Goal: Information Seeking & Learning: Compare options

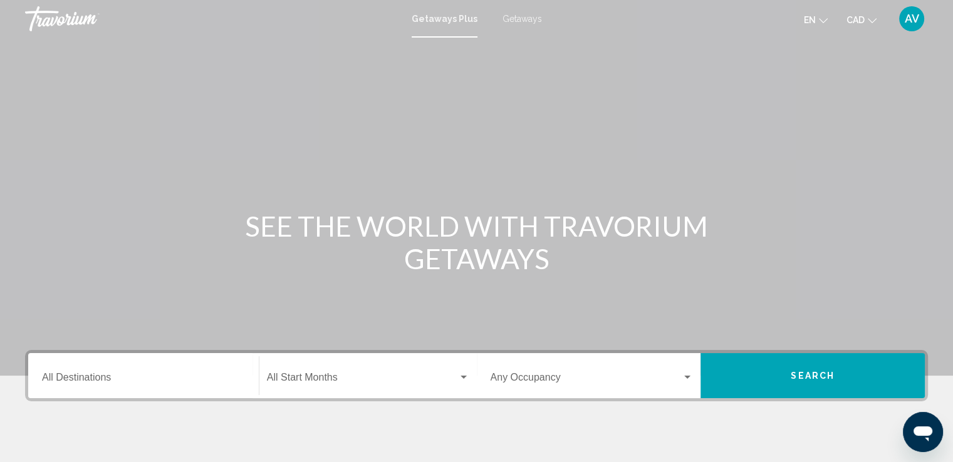
scroll to position [63, 0]
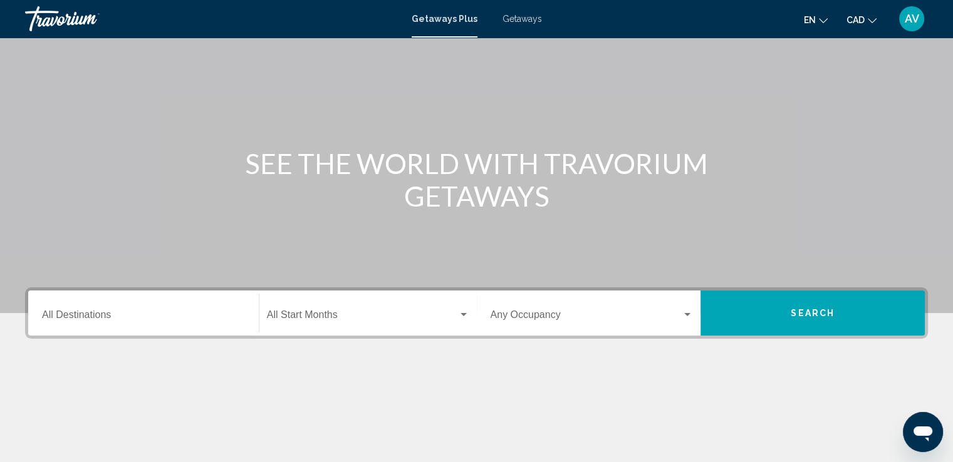
click at [203, 301] on div "Destination All Destinations" at bounding box center [143, 313] width 203 height 39
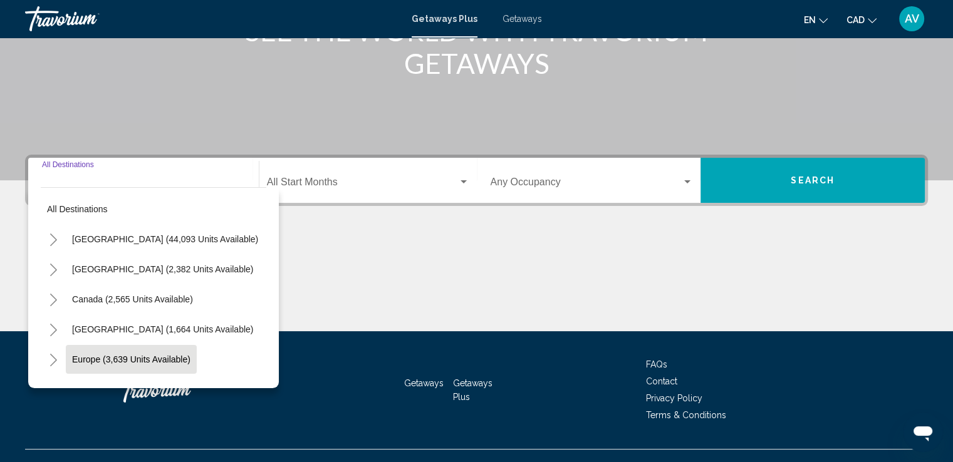
scroll to position [218, 0]
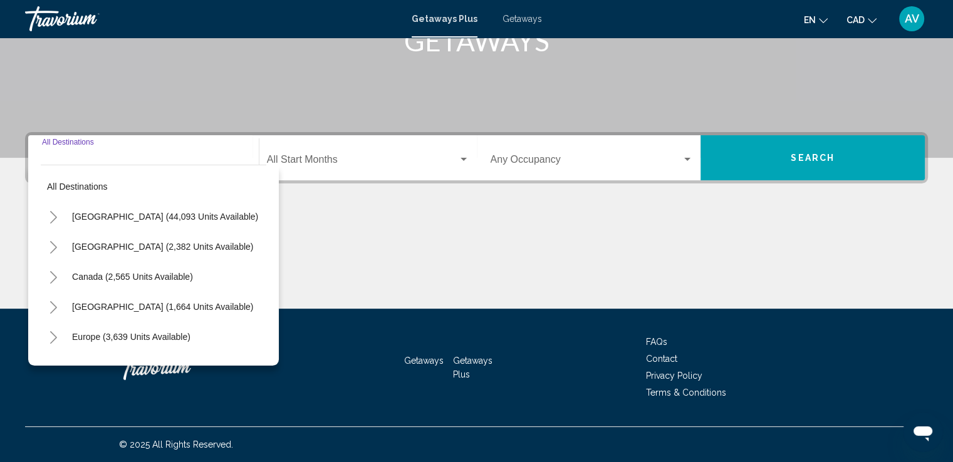
click at [46, 281] on button "Toggle Canada (2,565 units available)" at bounding box center [53, 276] width 25 height 25
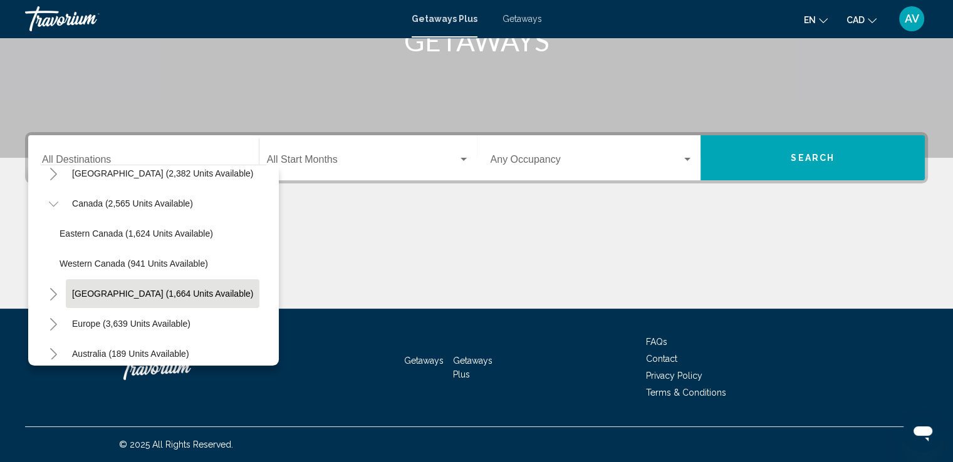
scroll to position [63, 0]
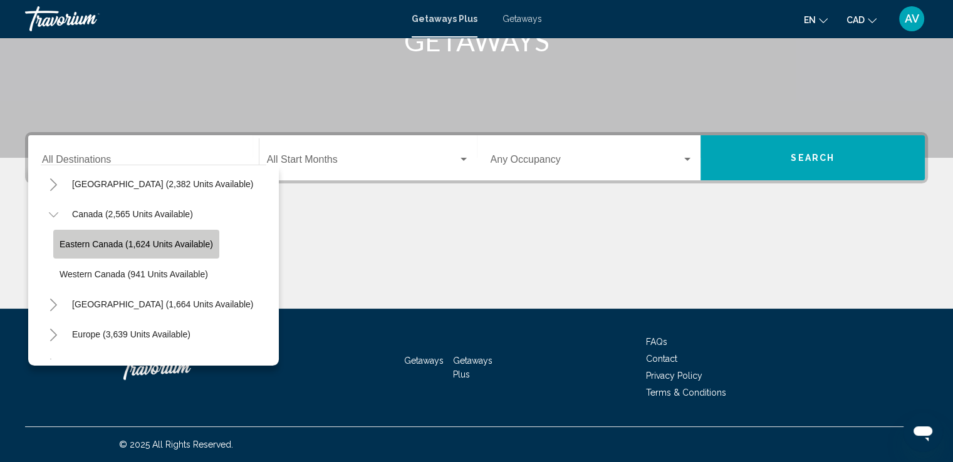
click at [100, 244] on span "Eastern Canada (1,624 units available)" at bounding box center [135, 244] width 153 height 10
type input "**********"
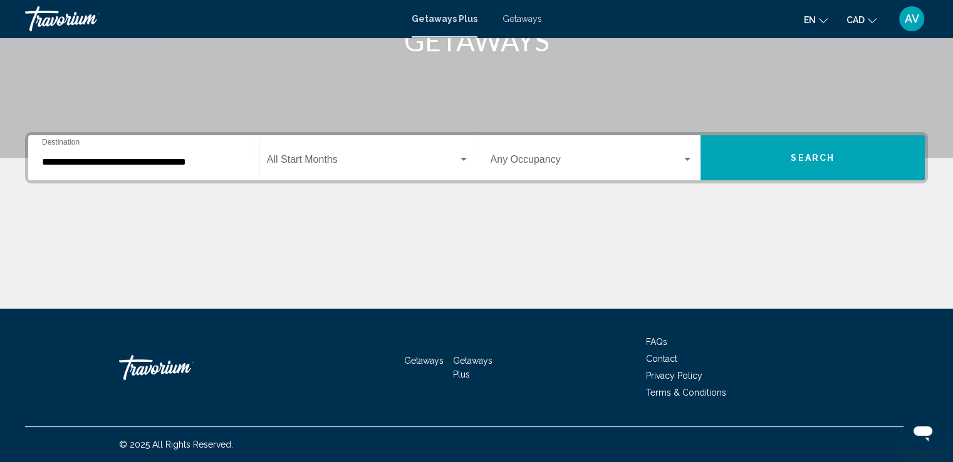
click at [289, 171] on div "Start Month All Start Months" at bounding box center [368, 157] width 202 height 39
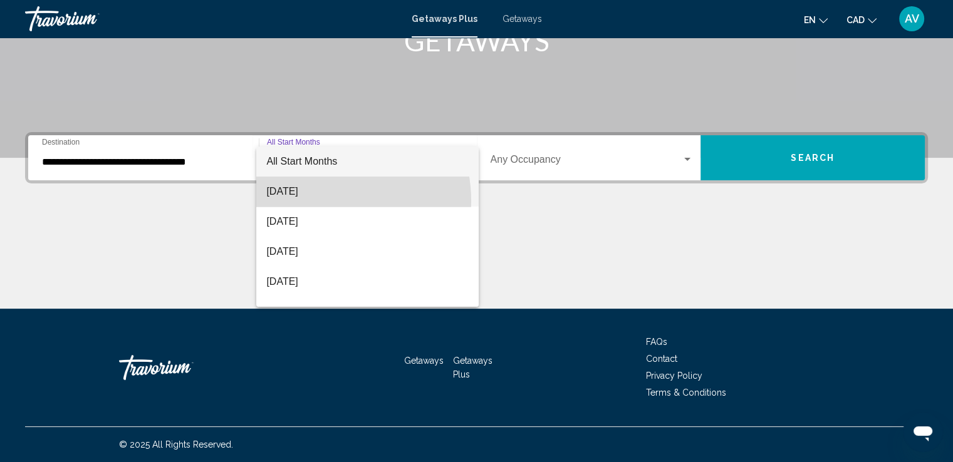
click at [316, 201] on span "[DATE]" at bounding box center [367, 192] width 202 height 30
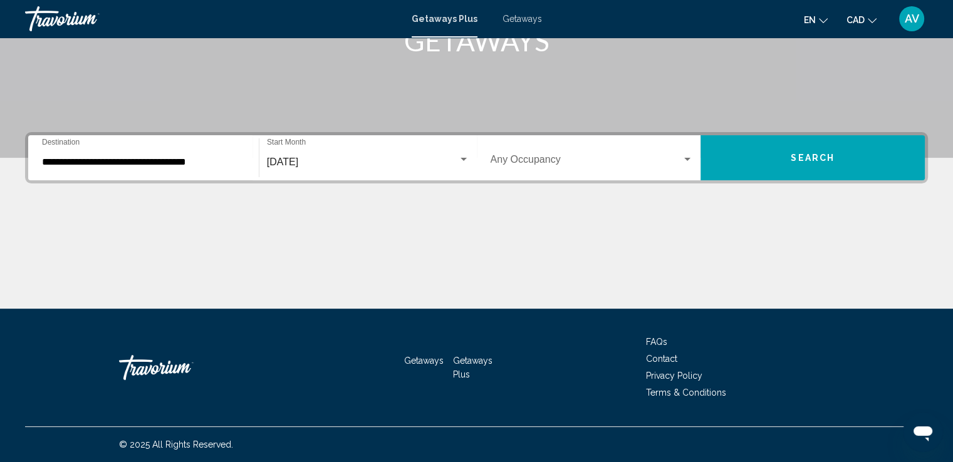
click at [782, 189] on div "**********" at bounding box center [476, 220] width 953 height 177
click at [790, 176] on button "Search" at bounding box center [812, 157] width 224 height 45
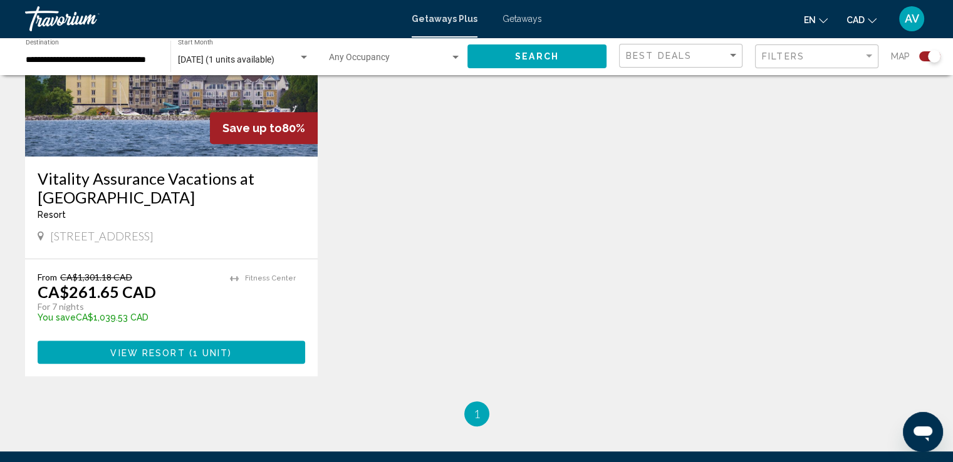
scroll to position [626, 0]
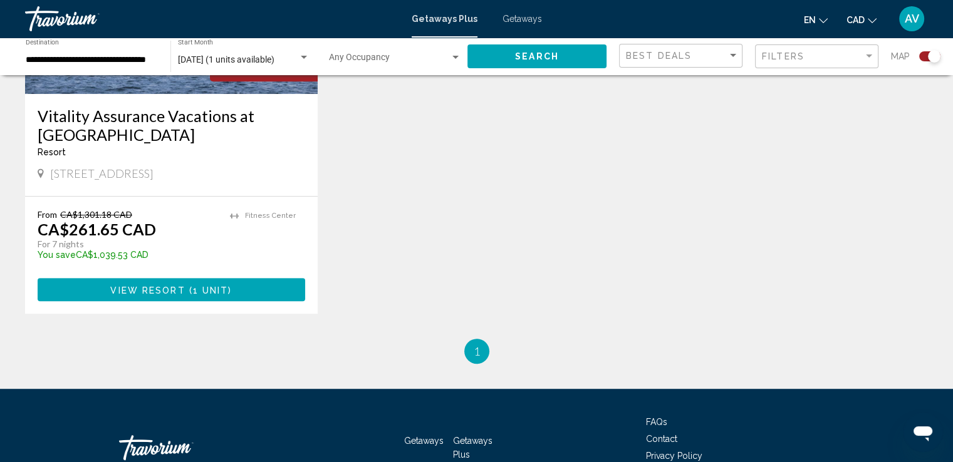
click at [251, 283] on button "View Resort ( 1 unit )" at bounding box center [171, 289] width 267 height 23
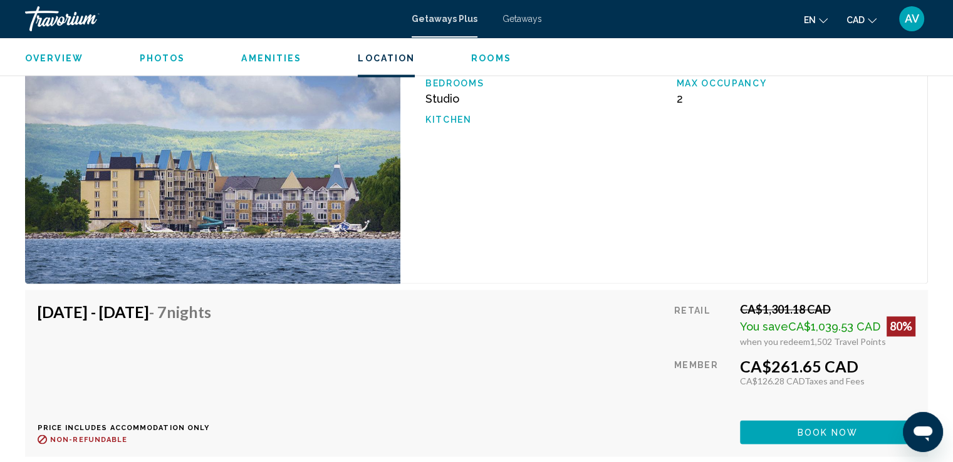
scroll to position [2004, 0]
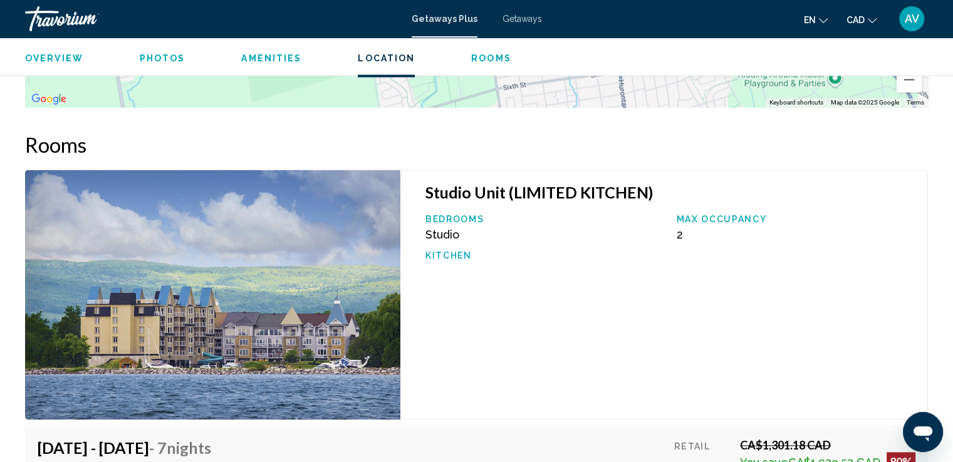
click at [591, 337] on div "Studio Unit (LIMITED KITCHEN) Bedrooms Studio Max Occupancy 2 Kitchen" at bounding box center [663, 295] width 527 height 250
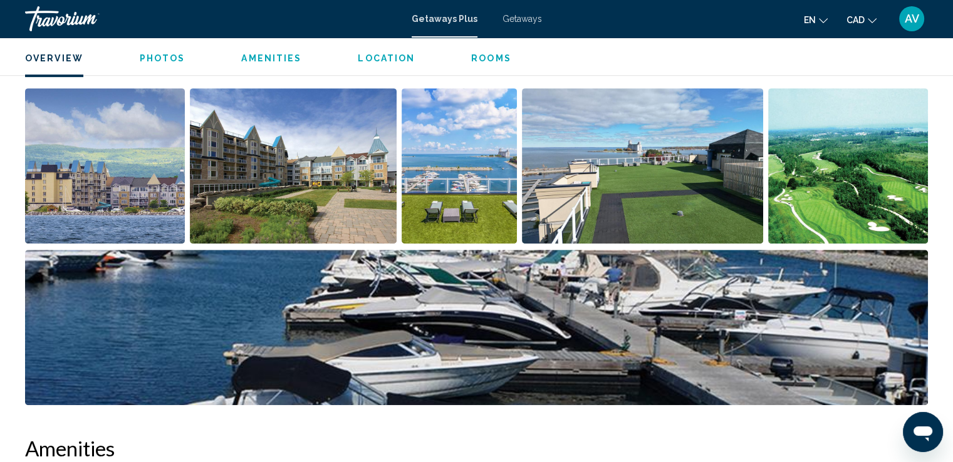
scroll to position [438, 0]
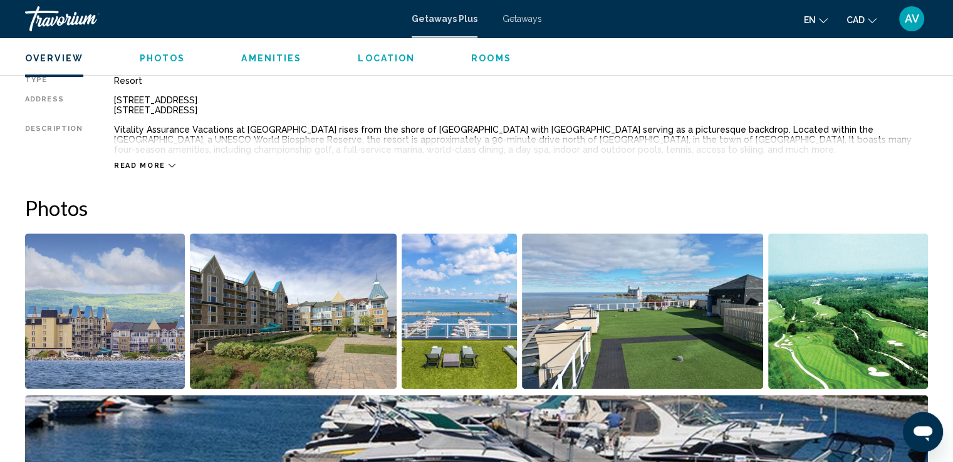
click at [141, 327] on img "Open full-screen image slider" at bounding box center [105, 311] width 160 height 155
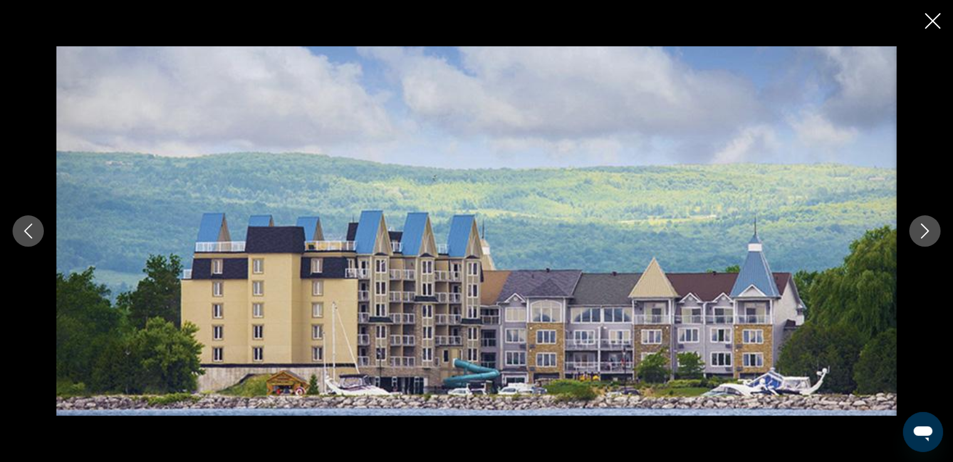
click at [937, 227] on div "Main content" at bounding box center [476, 231] width 953 height 370
click at [929, 233] on icon "Next image" at bounding box center [924, 231] width 15 height 15
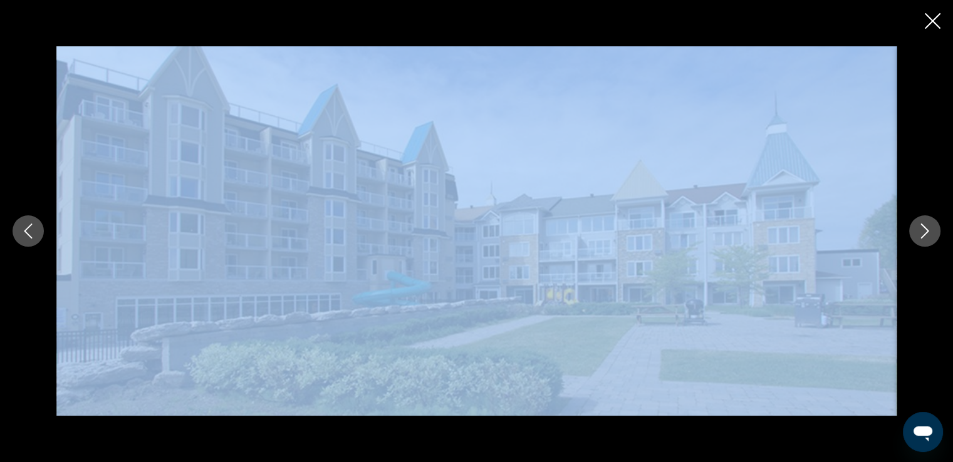
click at [691, 296] on img "Main content" at bounding box center [476, 231] width 840 height 370
click at [925, 240] on button "Next image" at bounding box center [924, 230] width 31 height 31
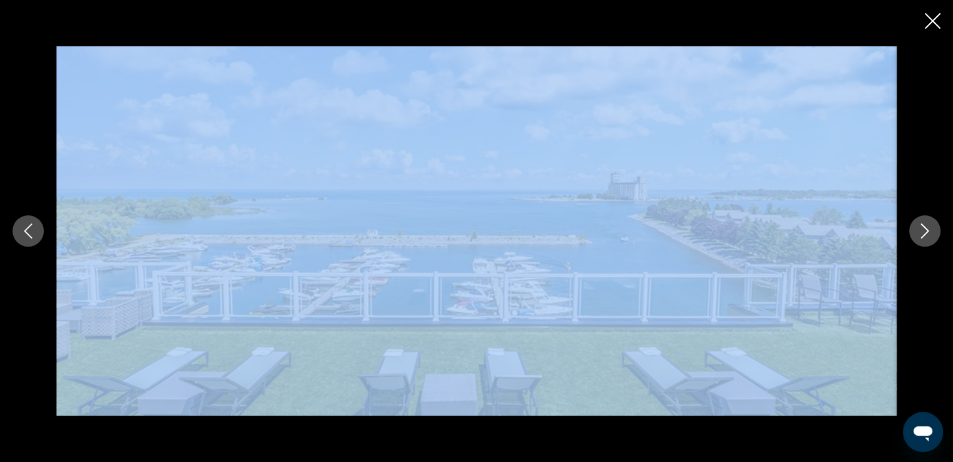
drag, startPoint x: 852, startPoint y: 189, endPoint x: 866, endPoint y: 143, distance: 47.3
click at [850, 187] on img "Main content" at bounding box center [476, 231] width 840 height 370
click at [923, 21] on div "Main content" at bounding box center [476, 231] width 953 height 462
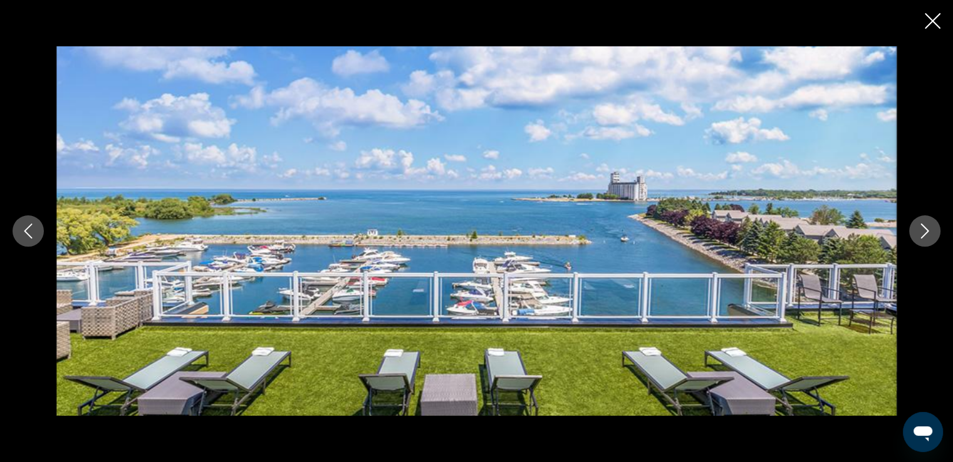
click at [921, 251] on div "Main content" at bounding box center [476, 231] width 953 height 370
click at [922, 240] on button "Next image" at bounding box center [924, 230] width 31 height 31
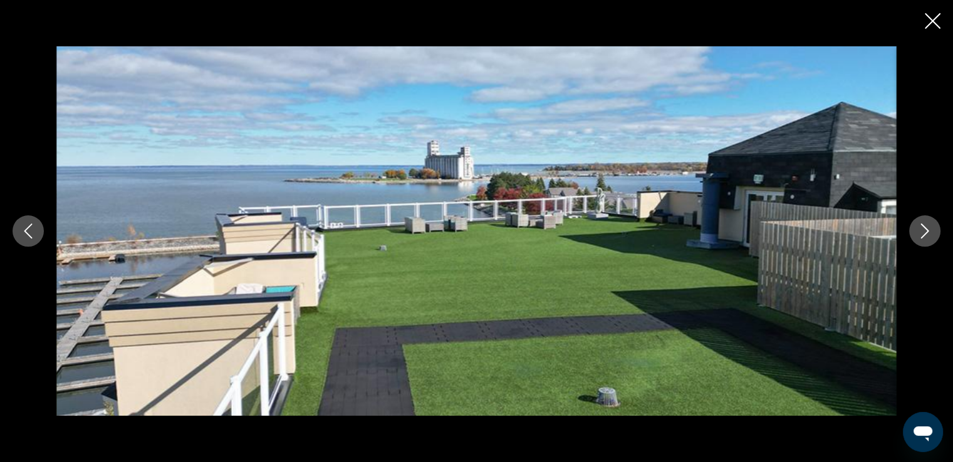
click at [922, 240] on button "Next image" at bounding box center [924, 230] width 31 height 31
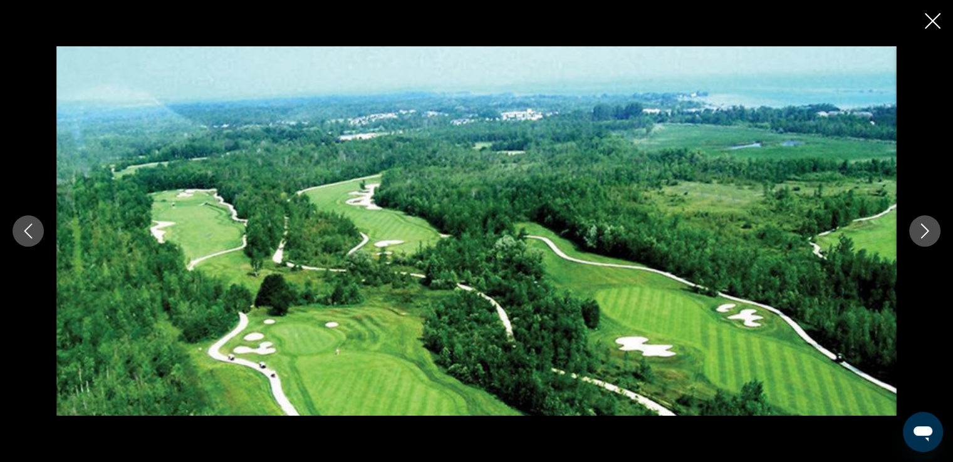
click at [922, 239] on button "Next image" at bounding box center [924, 230] width 31 height 31
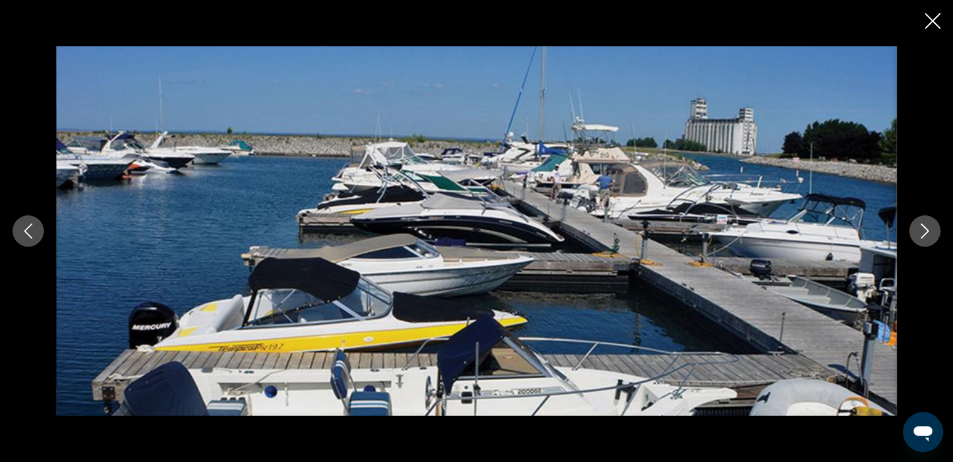
click at [923, 236] on icon "Next image" at bounding box center [924, 231] width 15 height 15
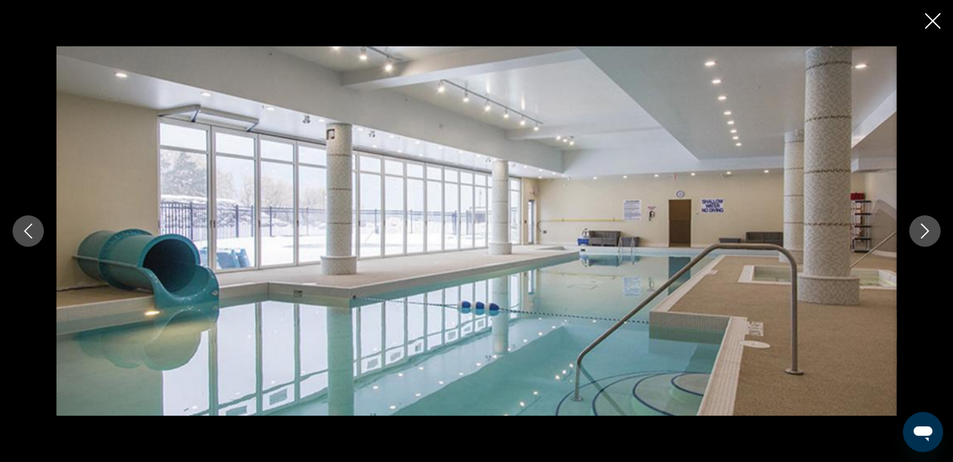
click at [925, 236] on icon "Next image" at bounding box center [924, 231] width 15 height 15
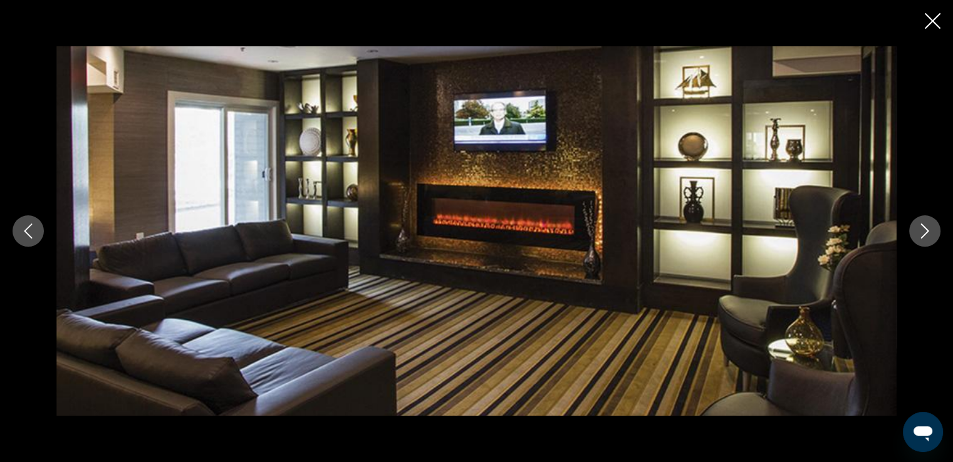
click at [929, 237] on icon "Next image" at bounding box center [924, 231] width 15 height 15
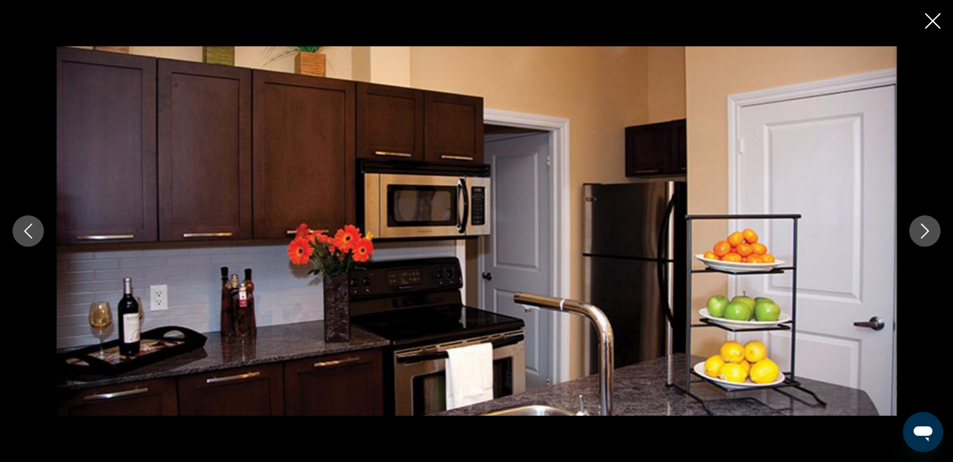
click at [922, 232] on icon "Next image" at bounding box center [924, 231] width 15 height 15
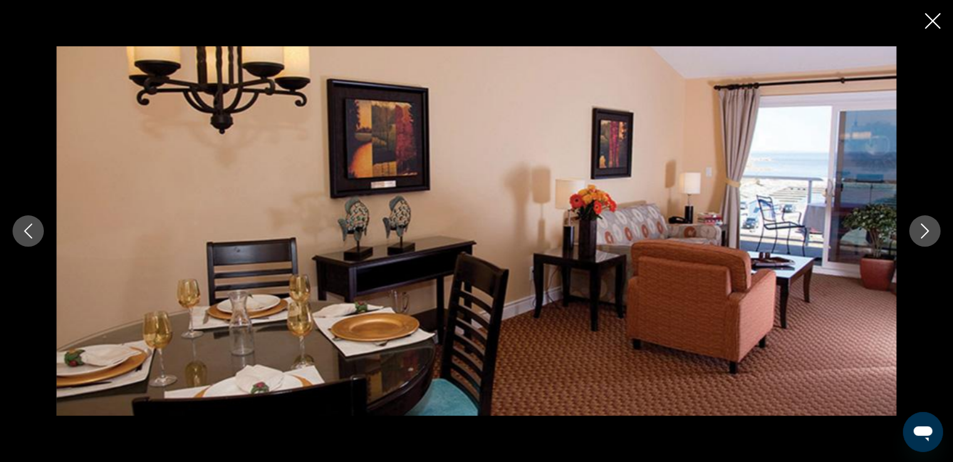
click at [922, 233] on icon "Next image" at bounding box center [924, 231] width 15 height 15
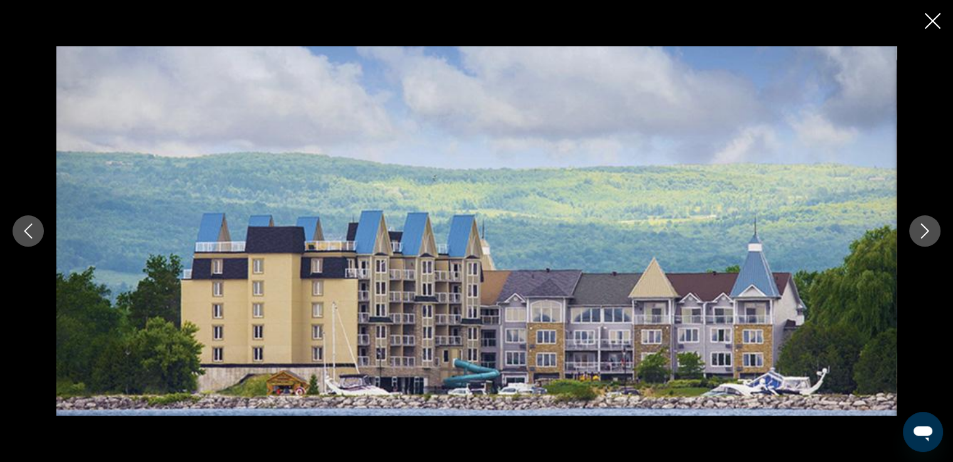
click at [931, 18] on icon "Close slideshow" at bounding box center [932, 21] width 16 height 16
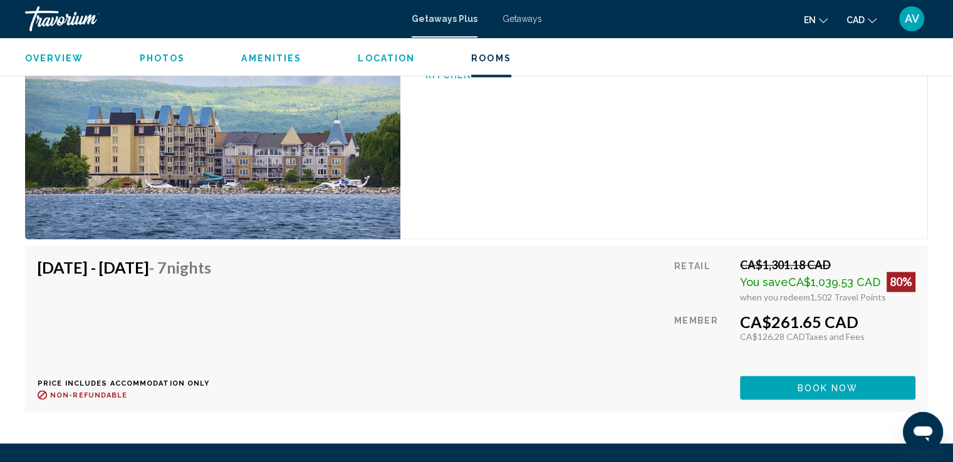
scroll to position [2067, 0]
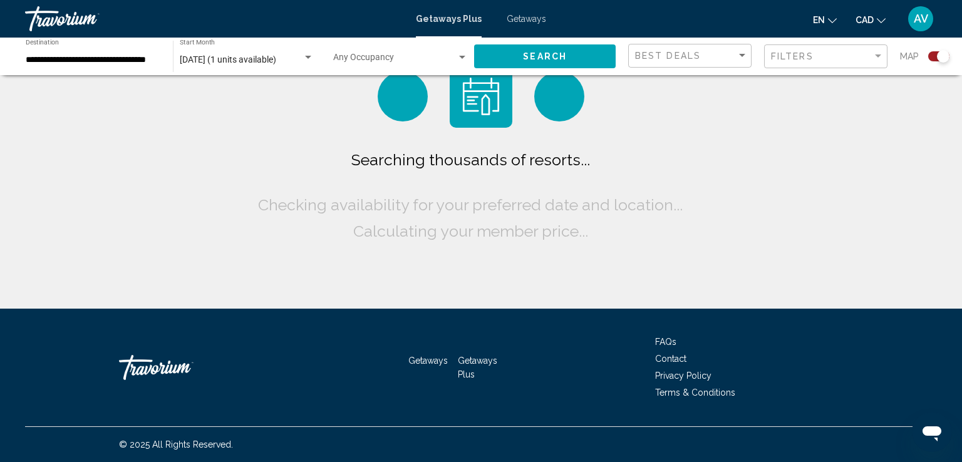
click at [294, 71] on div "[DATE] (1 units available) Start Month All Start Months" at bounding box center [247, 56] width 134 height 34
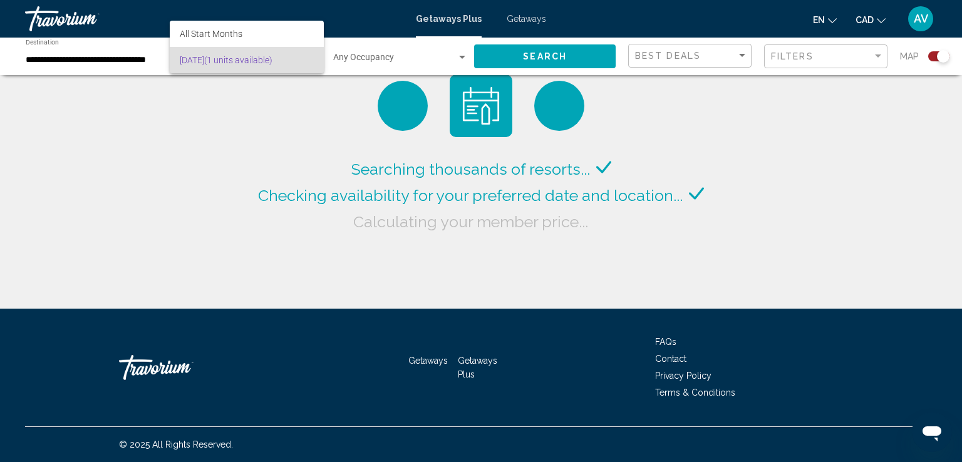
click at [138, 58] on div at bounding box center [481, 231] width 962 height 462
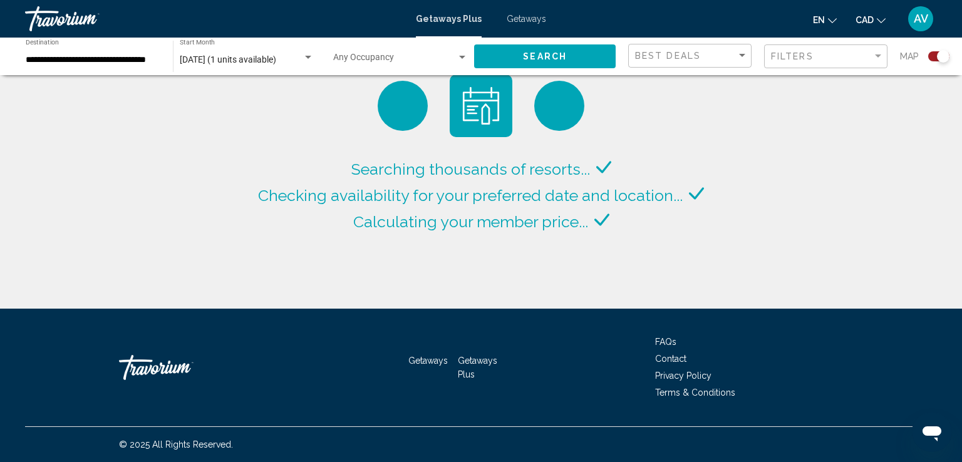
click at [140, 58] on input "**********" at bounding box center [93, 60] width 135 height 10
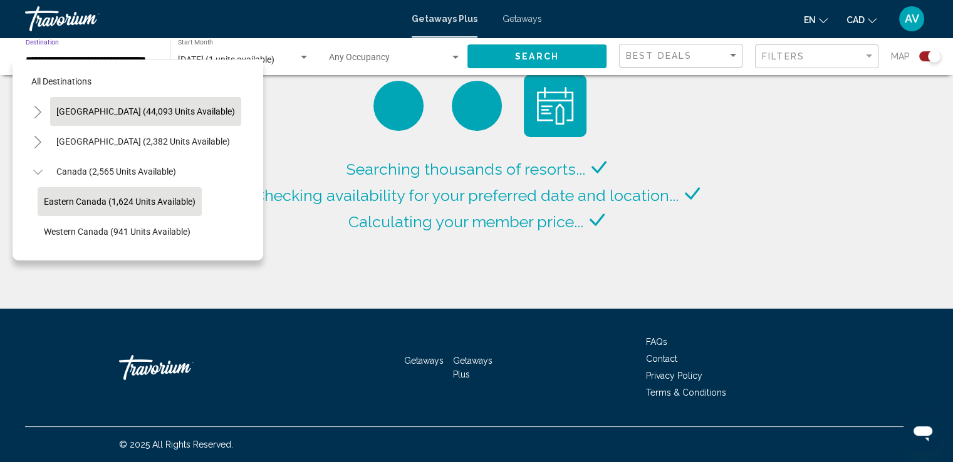
scroll to position [49, 0]
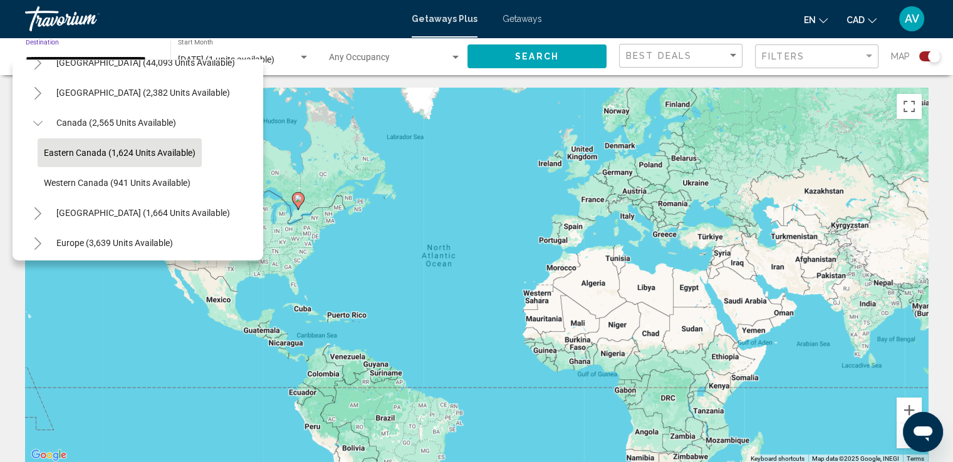
click at [58, 148] on span "Eastern Canada (1,624 units available)" at bounding box center [120, 153] width 152 height 10
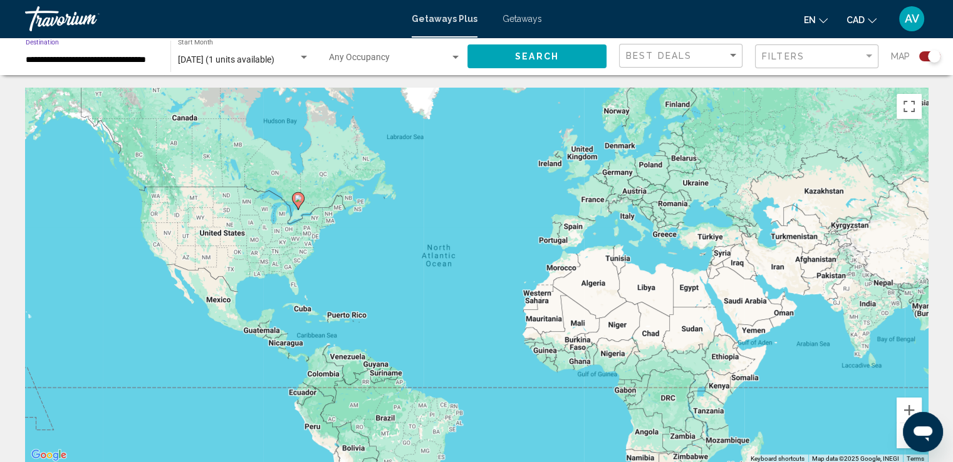
click at [209, 63] on span "[DATE] (1 units available)" at bounding box center [226, 59] width 96 height 10
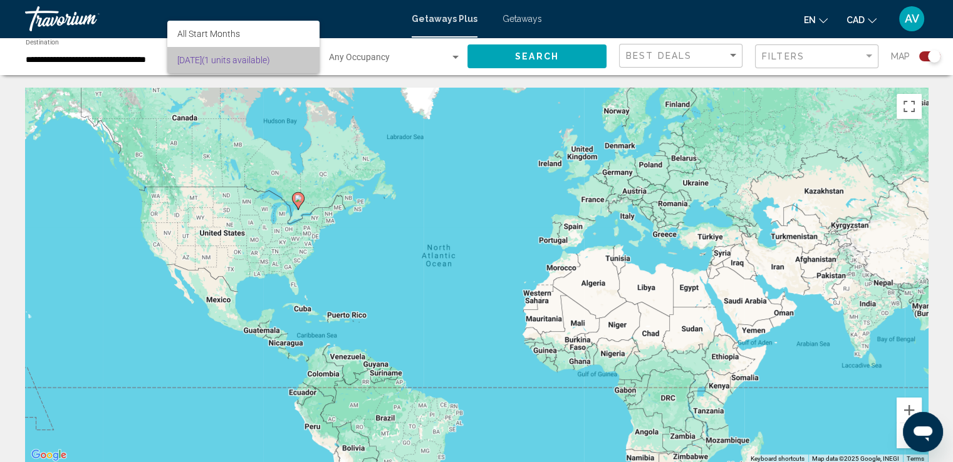
drag, startPoint x: 212, startPoint y: 51, endPoint x: 218, endPoint y: 40, distance: 12.4
click at [212, 51] on span "[DATE] (1 units available)" at bounding box center [243, 60] width 132 height 26
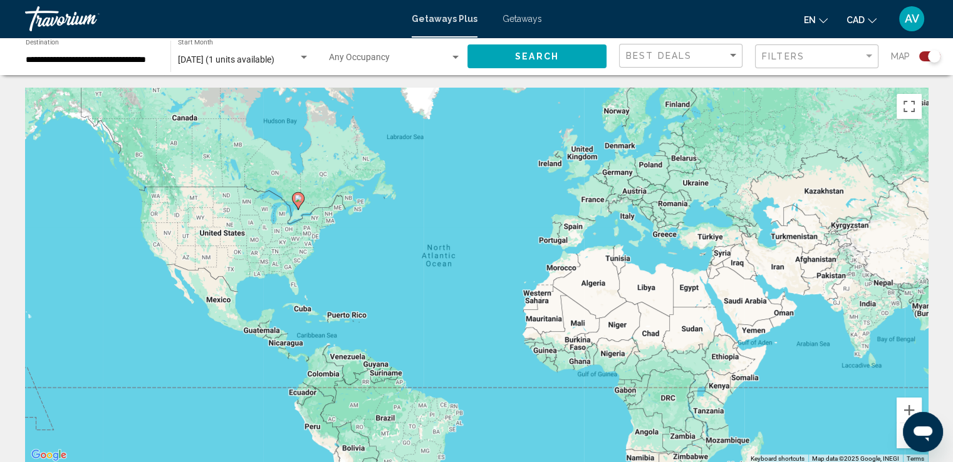
drag, startPoint x: 159, startPoint y: 46, endPoint x: 150, endPoint y: 51, distance: 10.4
click at [155, 48] on div "**********" at bounding box center [91, 56] width 145 height 34
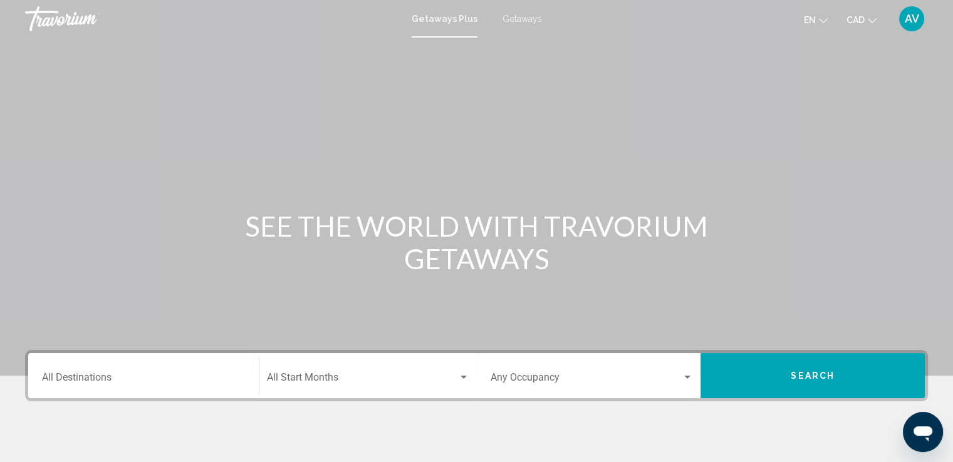
click at [106, 393] on div "Destination All Destinations" at bounding box center [143, 375] width 203 height 39
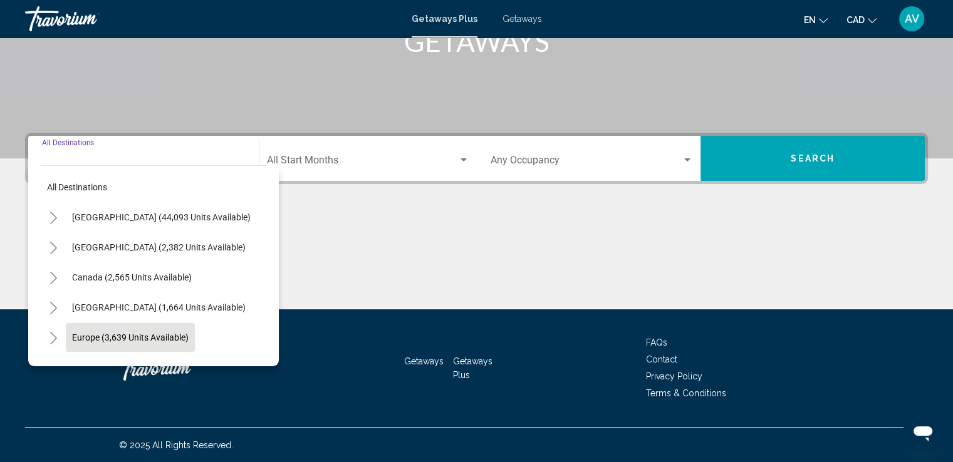
scroll to position [218, 0]
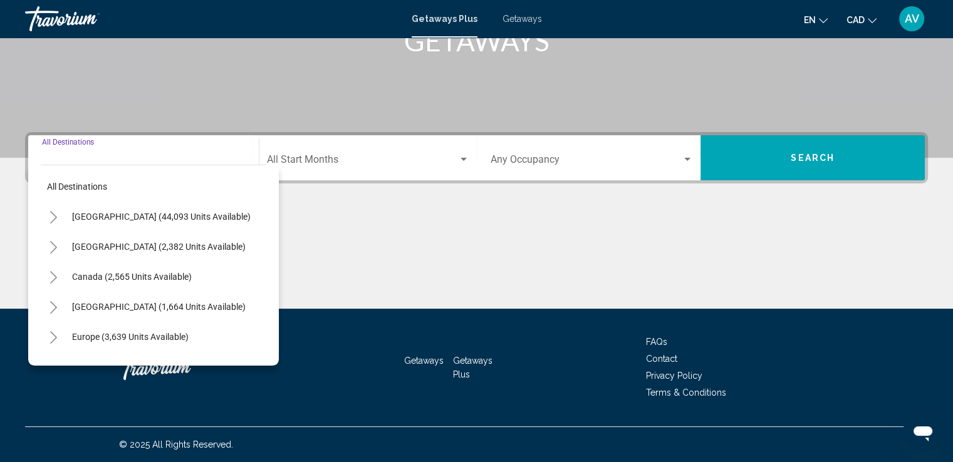
click at [56, 271] on icon "Toggle Canada (2,565 units available)" at bounding box center [53, 277] width 9 height 13
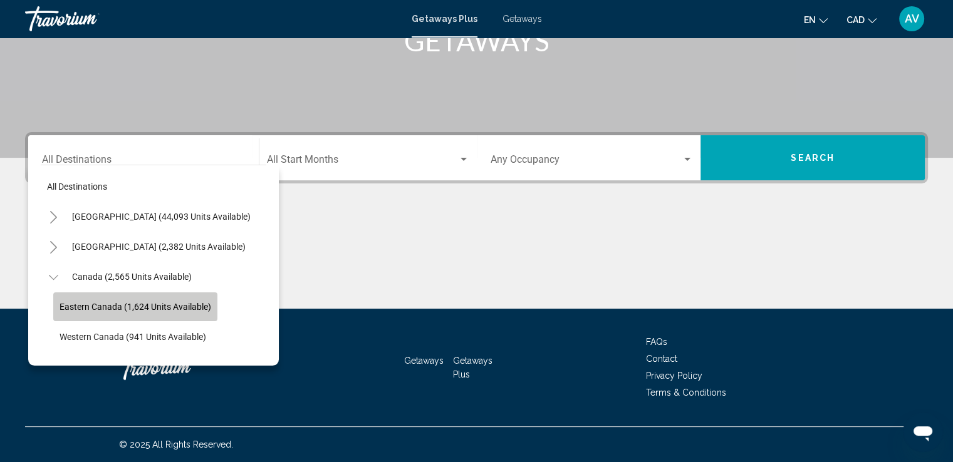
click at [96, 306] on span "Eastern Canada (1,624 units available)" at bounding box center [135, 307] width 152 height 10
type input "**********"
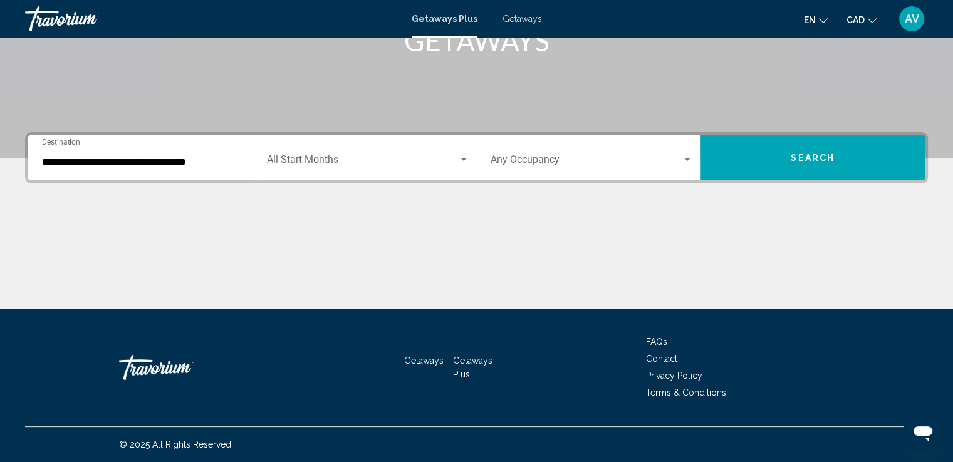
click at [342, 168] on div "Start Month All Start Months" at bounding box center [368, 157] width 202 height 39
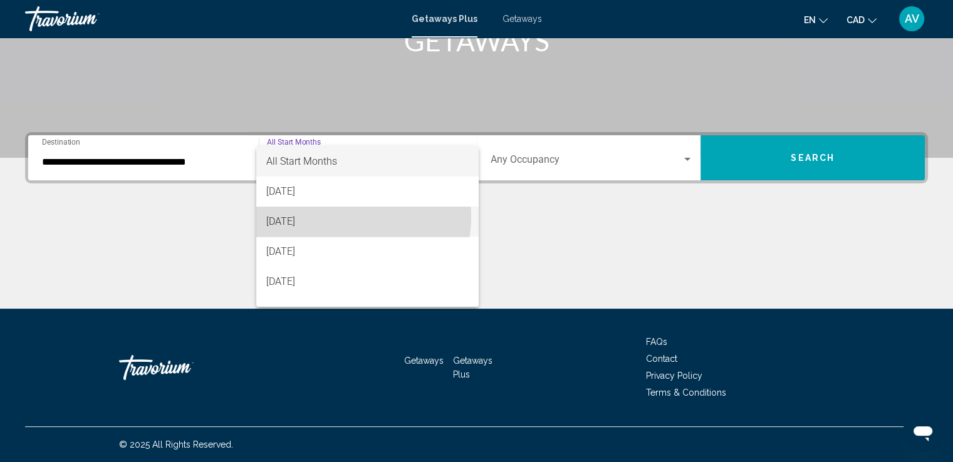
click at [340, 217] on span "[DATE]" at bounding box center [367, 222] width 202 height 30
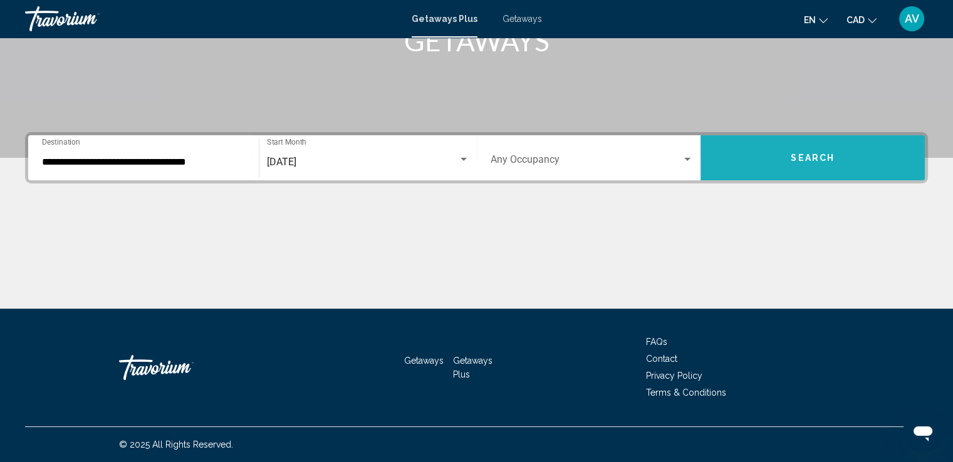
click at [774, 153] on button "Search" at bounding box center [812, 157] width 224 height 45
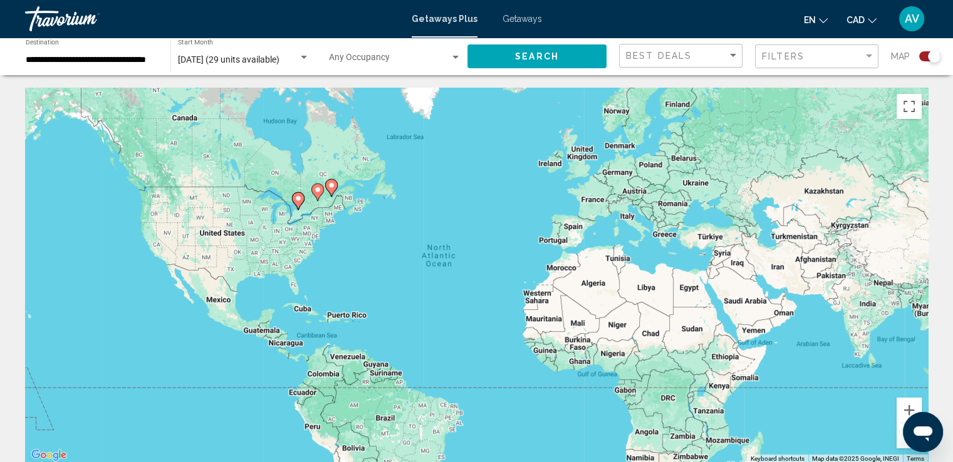
click at [91, 68] on div "**********" at bounding box center [92, 56] width 132 height 34
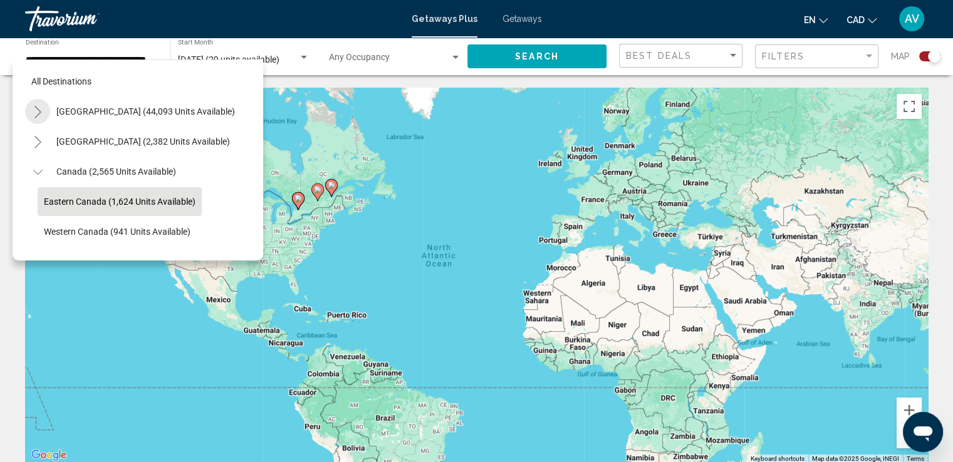
click at [38, 120] on button "Toggle United States (44,093 units available)" at bounding box center [37, 111] width 25 height 25
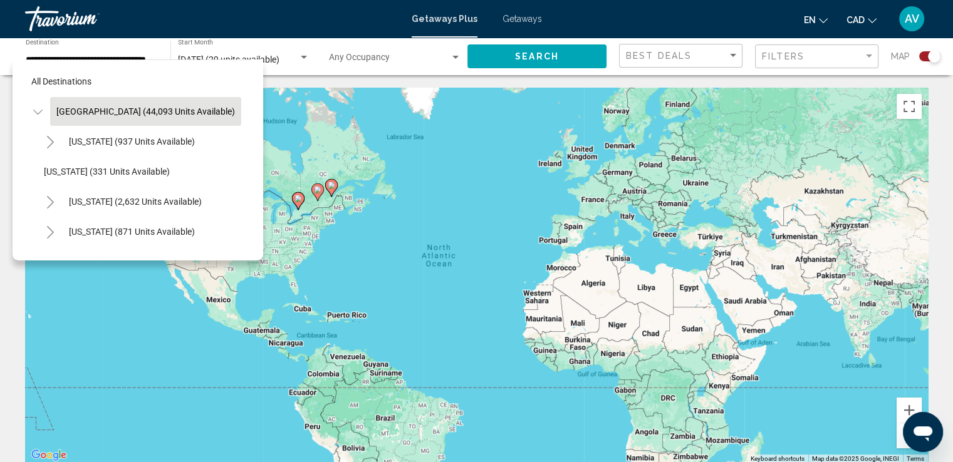
click at [78, 115] on span "[GEOGRAPHIC_DATA] (44,093 units available)" at bounding box center [145, 111] width 178 height 10
type input "**********"
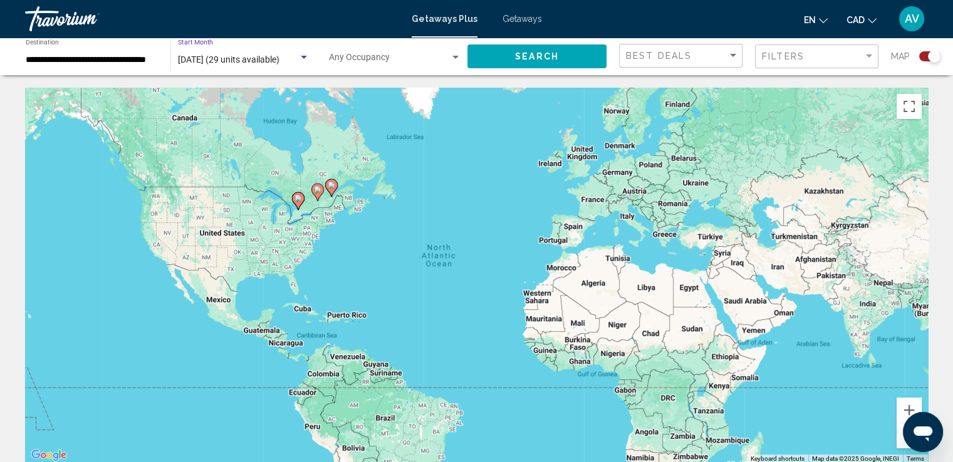
click at [202, 65] on span "[DATE] (29 units available)" at bounding box center [228, 59] width 101 height 10
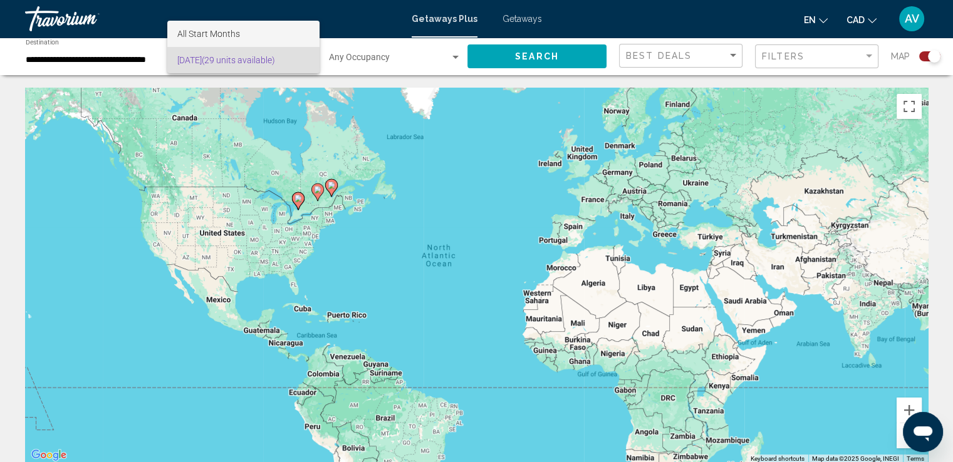
click at [191, 32] on span "All Start Months" at bounding box center [208, 34] width 63 height 10
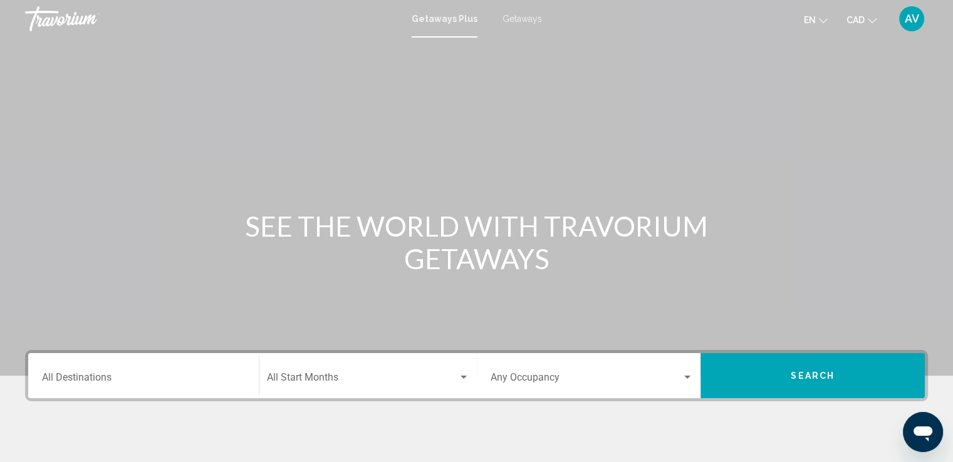
click at [120, 373] on div "Destination All Destinations" at bounding box center [143, 375] width 203 height 39
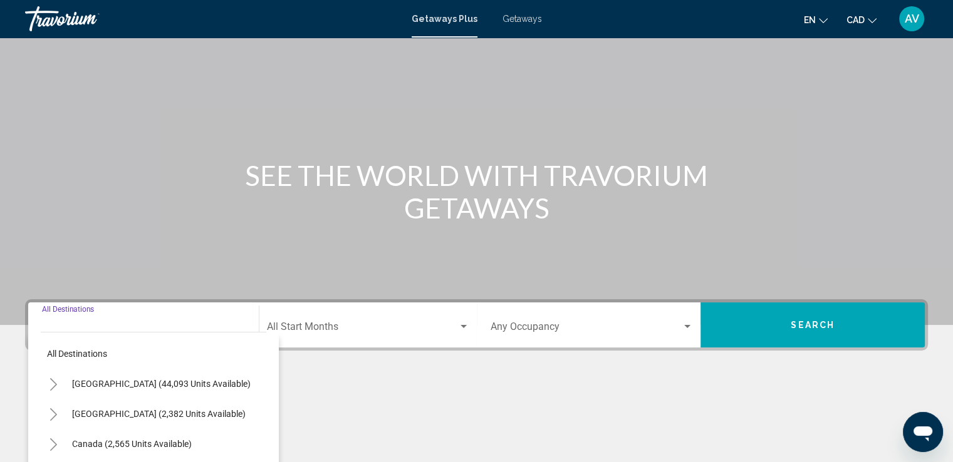
scroll to position [218, 0]
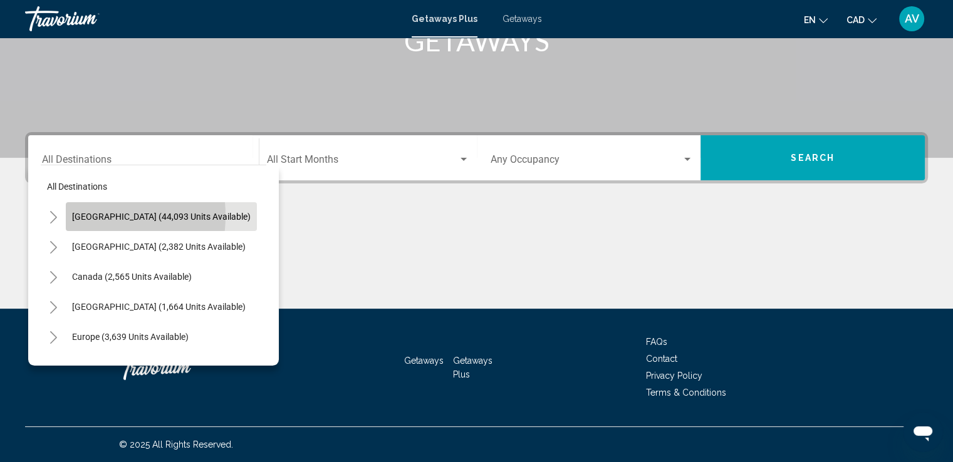
click at [88, 215] on span "[GEOGRAPHIC_DATA] (44,093 units available)" at bounding box center [161, 217] width 178 height 10
type input "**********"
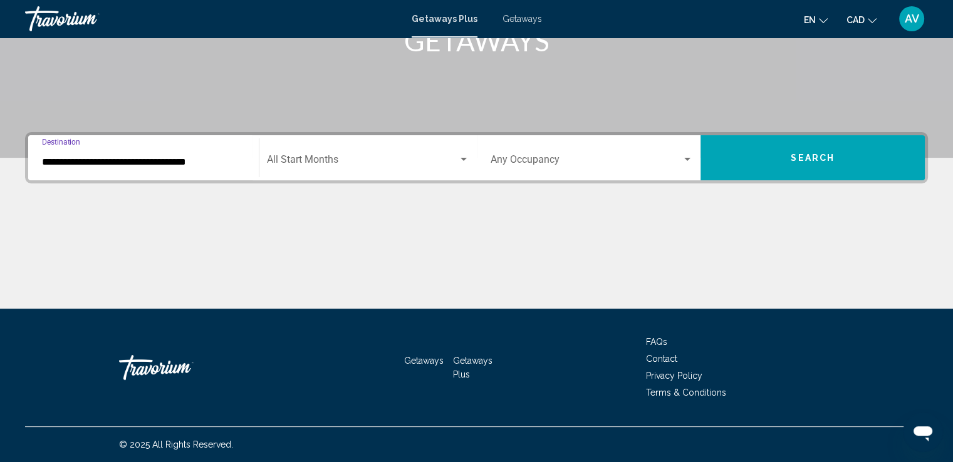
click at [365, 152] on div "Start Month All Start Months" at bounding box center [368, 157] width 202 height 39
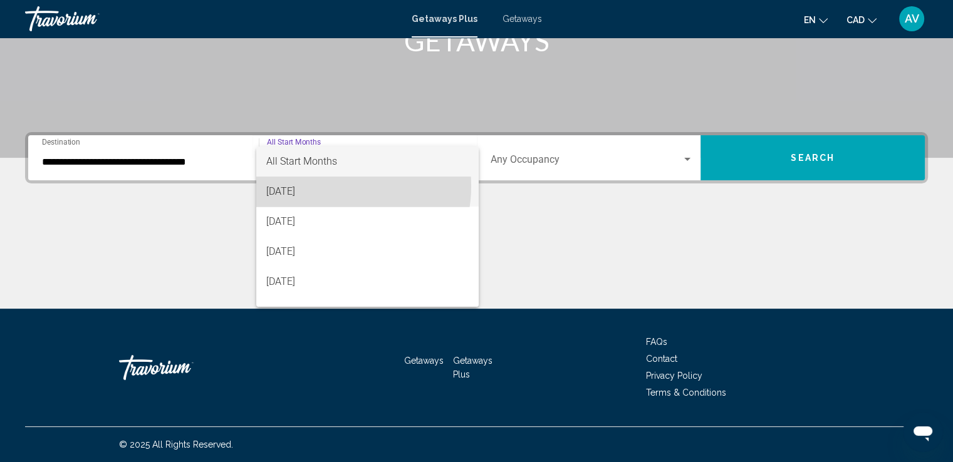
click at [328, 186] on span "[DATE]" at bounding box center [367, 192] width 202 height 30
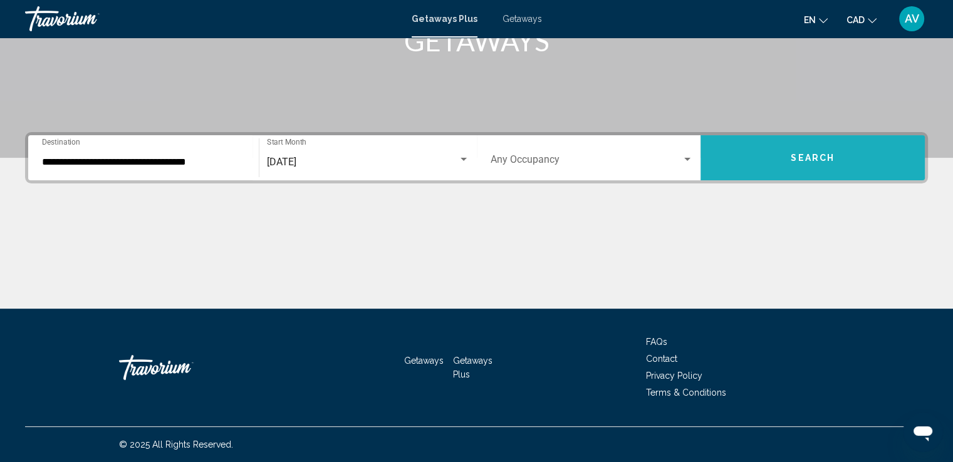
click at [826, 153] on span "Search" at bounding box center [812, 158] width 44 height 10
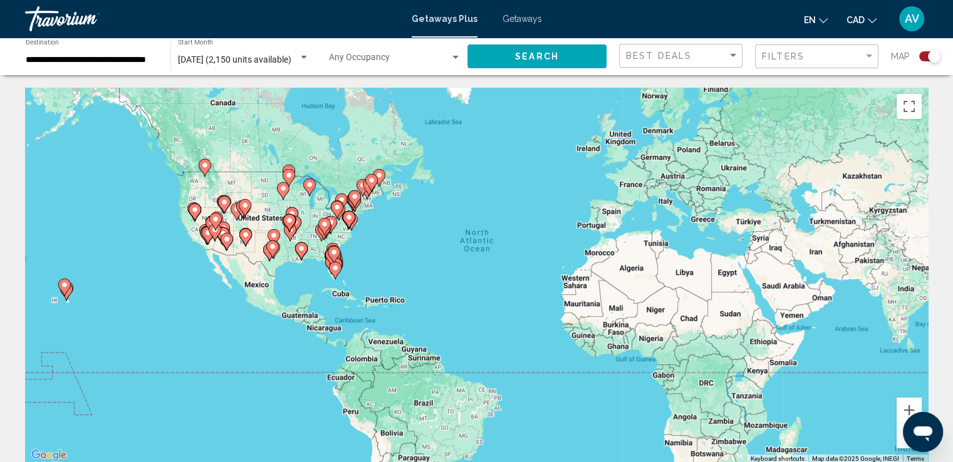
drag, startPoint x: 474, startPoint y: 270, endPoint x: 566, endPoint y: 236, distance: 98.1
click at [566, 236] on div "To activate drag with keyboard, press Alt + Enter. Once in keyboard drag state,…" at bounding box center [476, 276] width 902 height 376
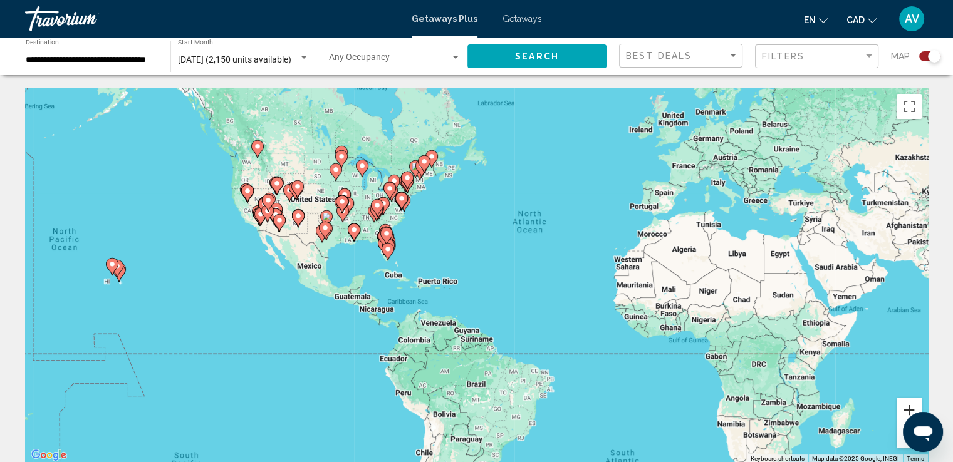
click at [908, 406] on button "Zoom in" at bounding box center [908, 410] width 25 height 25
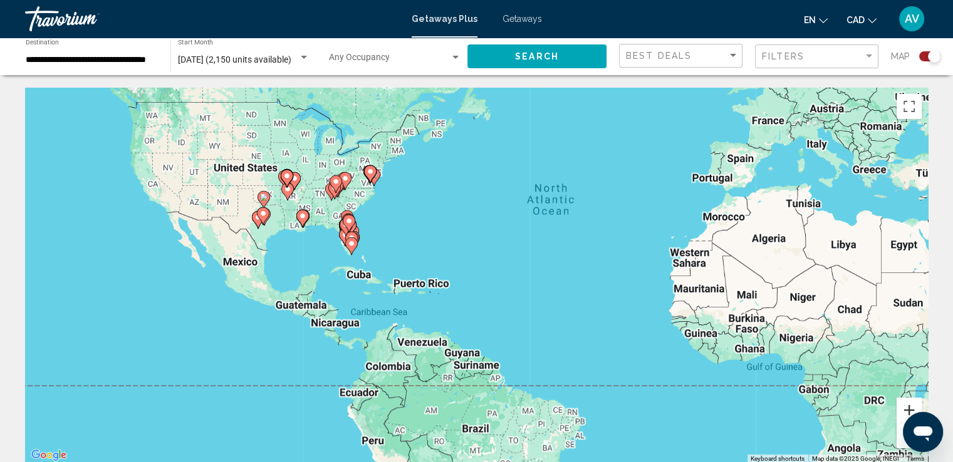
click at [908, 406] on button "Zoom in" at bounding box center [908, 410] width 25 height 25
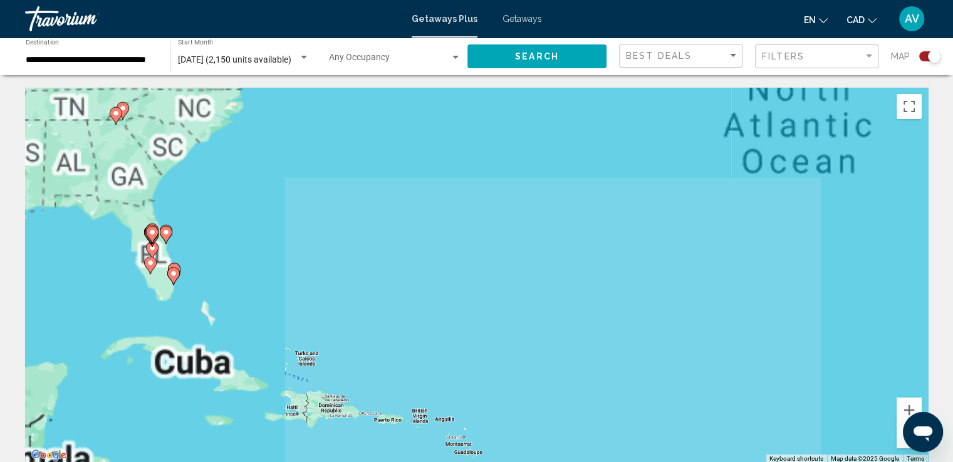
drag, startPoint x: 453, startPoint y: 249, endPoint x: 694, endPoint y: 426, distance: 299.6
click at [704, 444] on div "To activate drag with keyboard, press Alt + Enter. Once in keyboard drag state,…" at bounding box center [476, 276] width 902 height 376
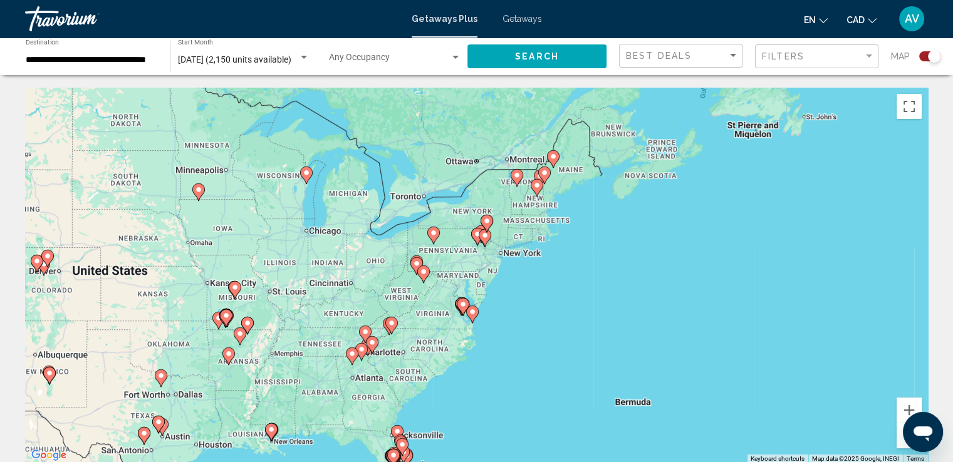
drag, startPoint x: 602, startPoint y: 371, endPoint x: 644, endPoint y: 407, distance: 55.0
click at [644, 406] on div "To activate drag with keyboard, press Alt + Enter. Once in keyboard drag state,…" at bounding box center [476, 276] width 902 height 376
click at [907, 401] on button "Zoom in" at bounding box center [908, 410] width 25 height 25
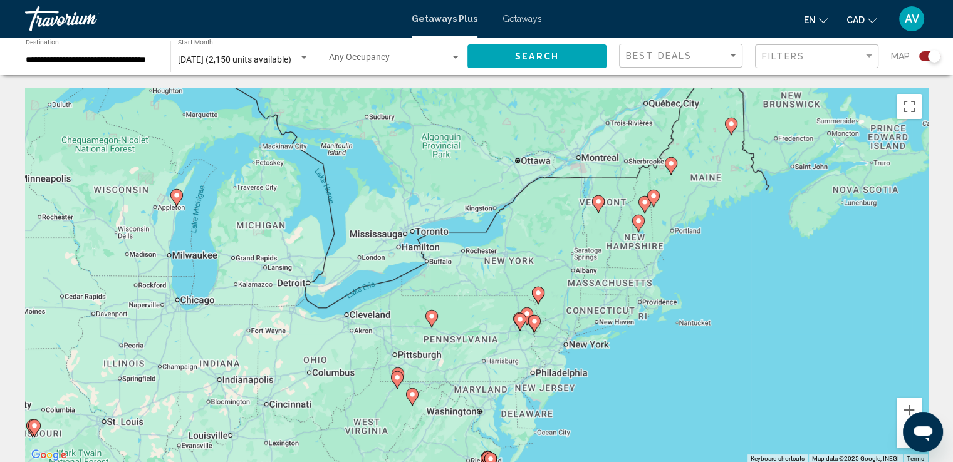
drag, startPoint x: 722, startPoint y: 297, endPoint x: 757, endPoint y: 396, distance: 105.0
click at [757, 396] on div "To activate drag with keyboard, press Alt + Enter. Once in keyboard drag state,…" at bounding box center [476, 276] width 902 height 376
click at [437, 321] on gmp-advanced-marker "Main content" at bounding box center [431, 318] width 13 height 19
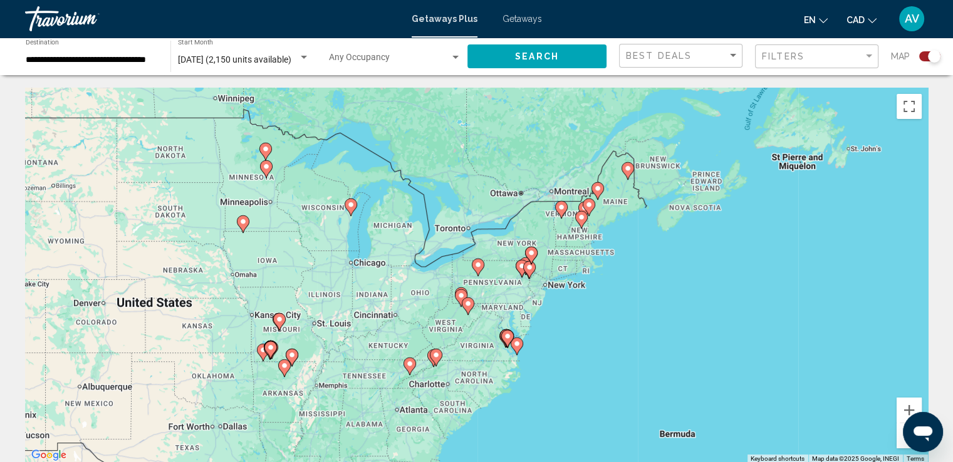
click at [698, 289] on div "To activate drag with keyboard, press Alt + Enter. Once in keyboard drag state,…" at bounding box center [476, 276] width 902 height 376
click at [915, 401] on button "Zoom in" at bounding box center [908, 410] width 25 height 25
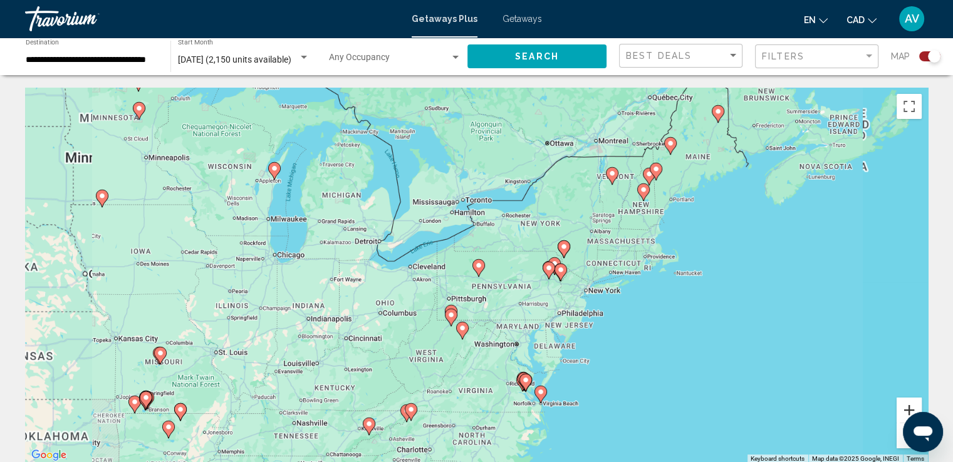
click at [915, 401] on button "Zoom in" at bounding box center [908, 410] width 25 height 25
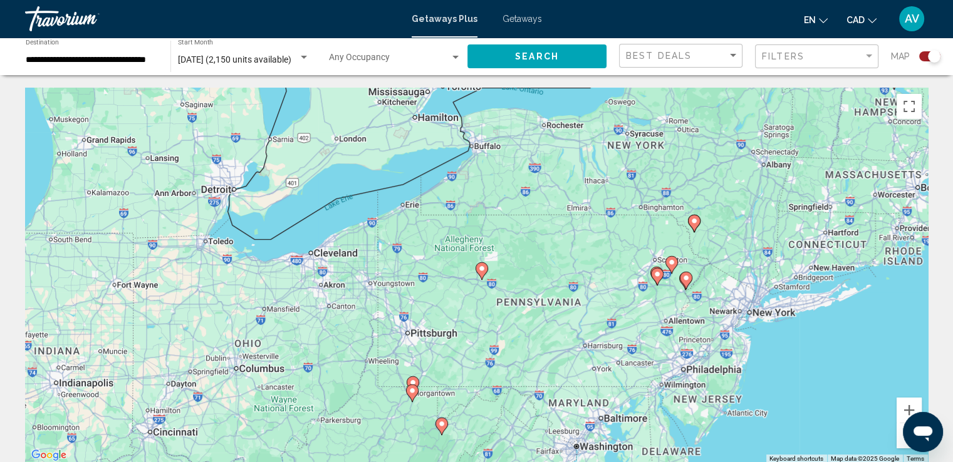
click at [483, 266] on image "Main content" at bounding box center [482, 269] width 8 height 8
click at [483, 267] on image "Main content" at bounding box center [482, 269] width 8 height 8
type input "**********"
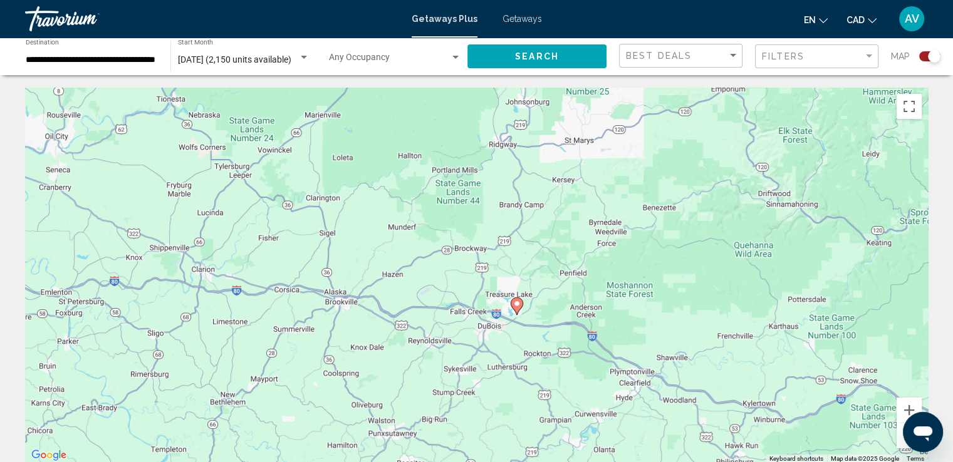
click at [519, 305] on image "Main content" at bounding box center [517, 304] width 8 height 8
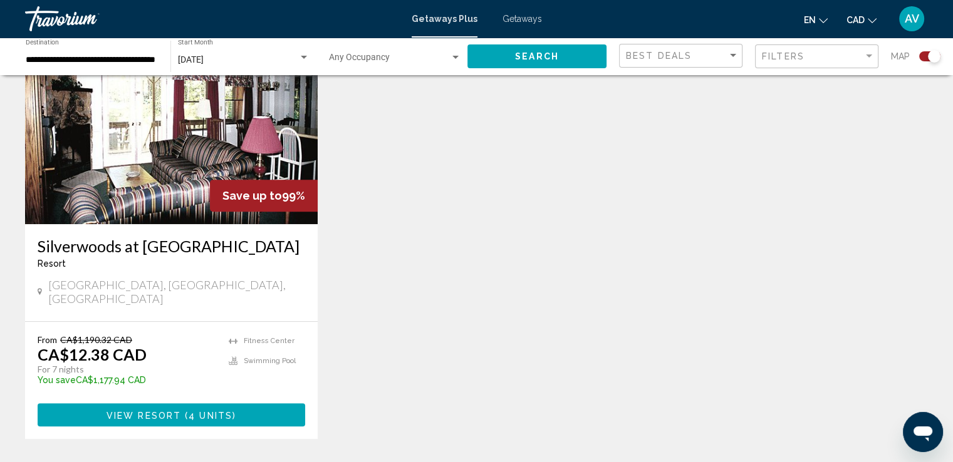
scroll to position [501, 0]
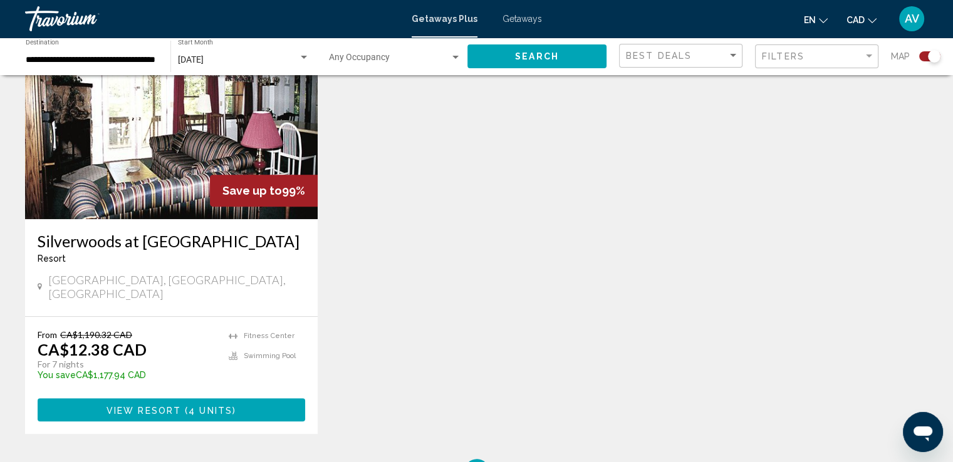
click at [148, 247] on h3 "Silverwoods at [GEOGRAPHIC_DATA]" at bounding box center [171, 241] width 267 height 19
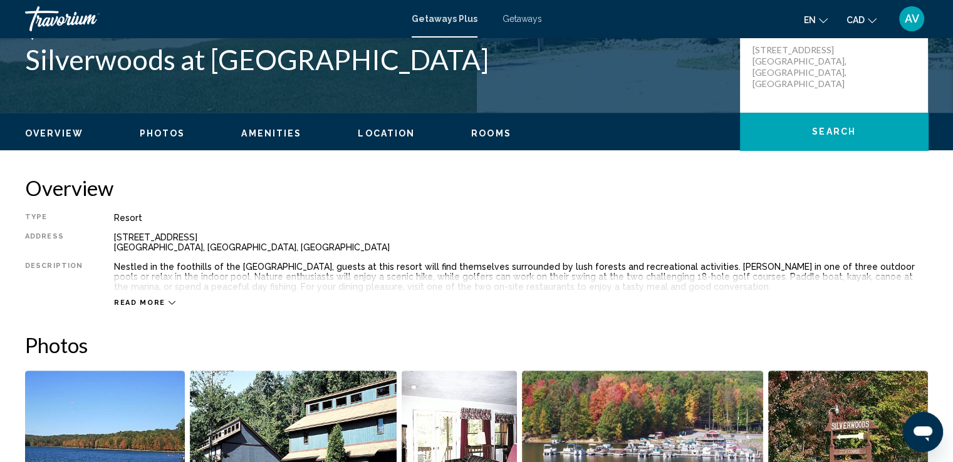
scroll to position [313, 0]
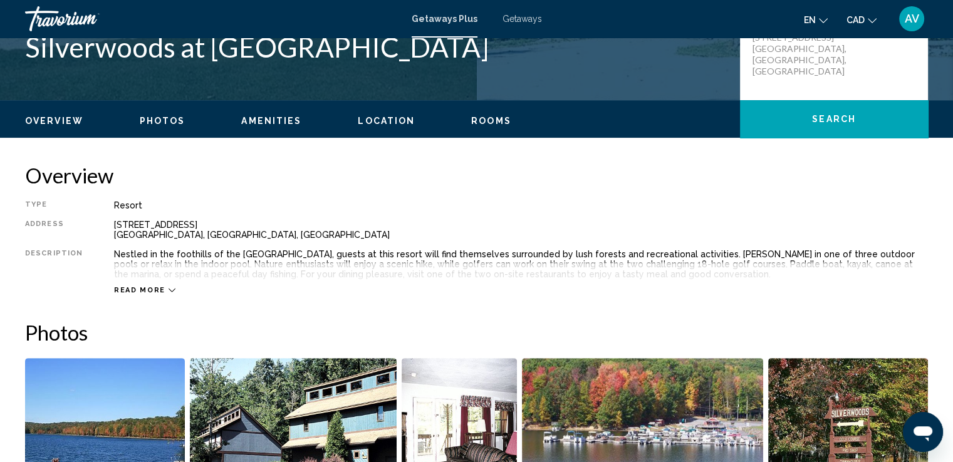
click at [132, 292] on span "Read more" at bounding box center [139, 290] width 51 height 8
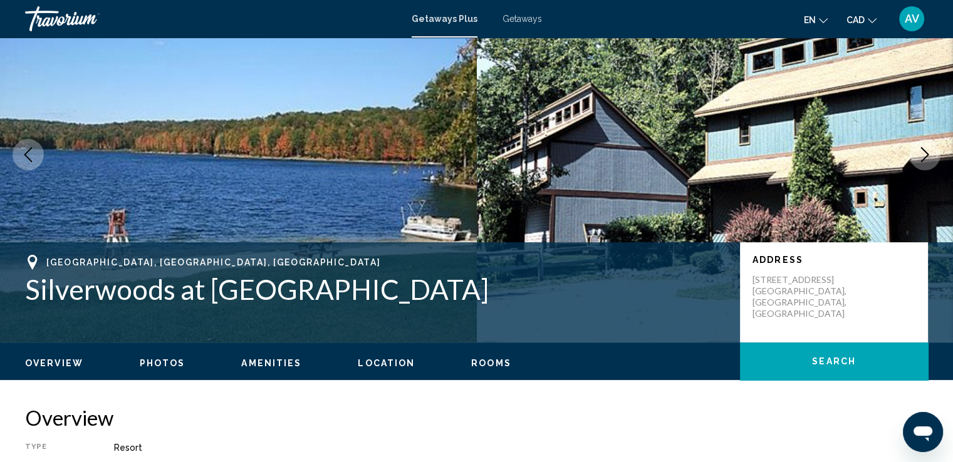
scroll to position [0, 0]
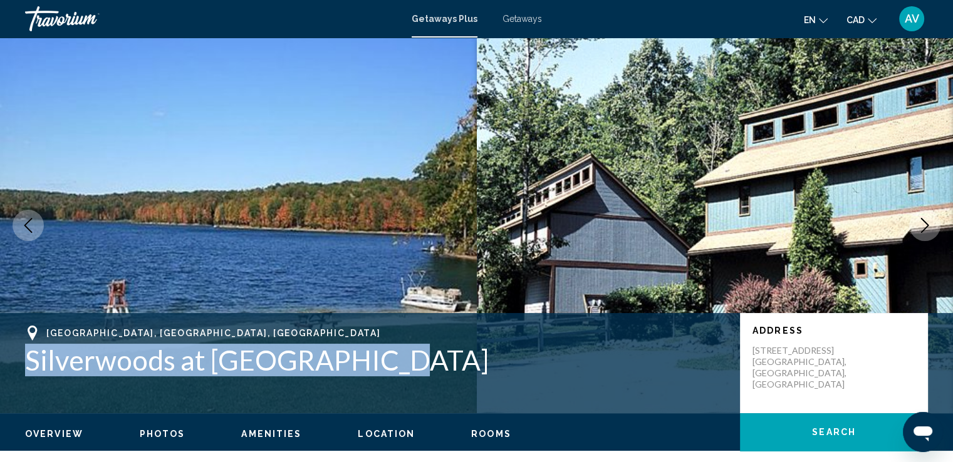
drag, startPoint x: 26, startPoint y: 364, endPoint x: 415, endPoint y: 341, distance: 389.6
click at [415, 341] on div "[GEOGRAPHIC_DATA], [GEOGRAPHIC_DATA], [GEOGRAPHIC_DATA] Silverwoods at [GEOGRAP…" at bounding box center [376, 351] width 702 height 51
copy h1 "Silverwoods at [GEOGRAPHIC_DATA]"
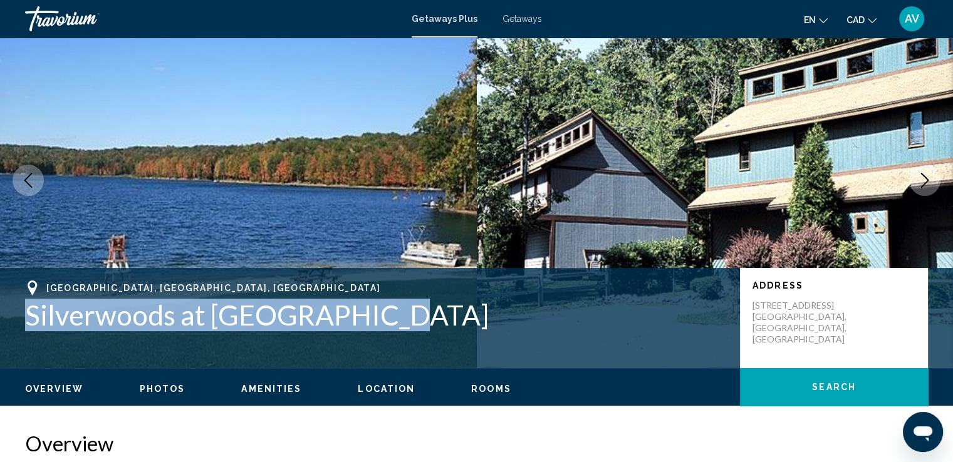
scroll to position [63, 0]
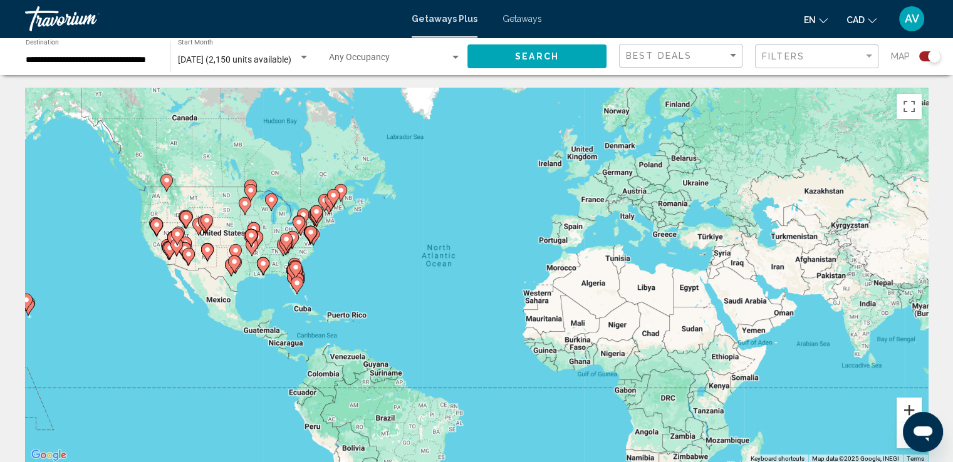
click at [914, 408] on button "Zoom in" at bounding box center [908, 410] width 25 height 25
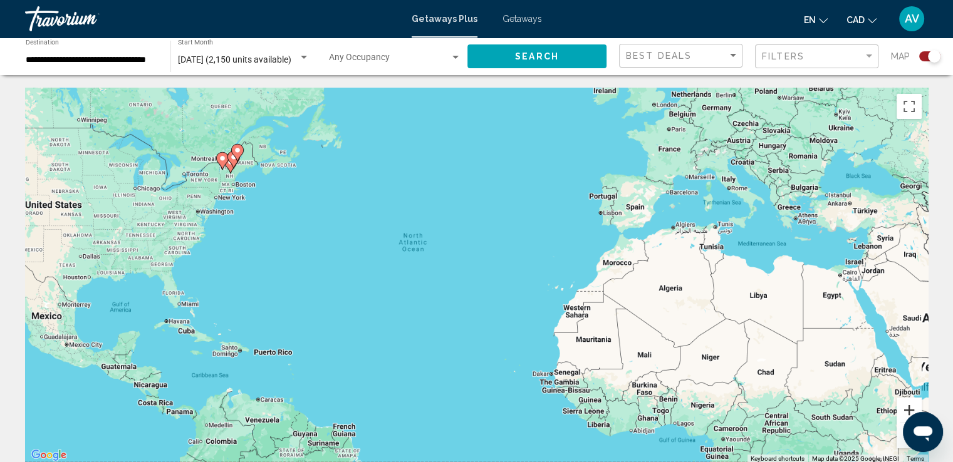
drag, startPoint x: 914, startPoint y: 408, endPoint x: 845, endPoint y: 404, distance: 69.0
click at [914, 408] on button "Zoom in" at bounding box center [908, 410] width 25 height 25
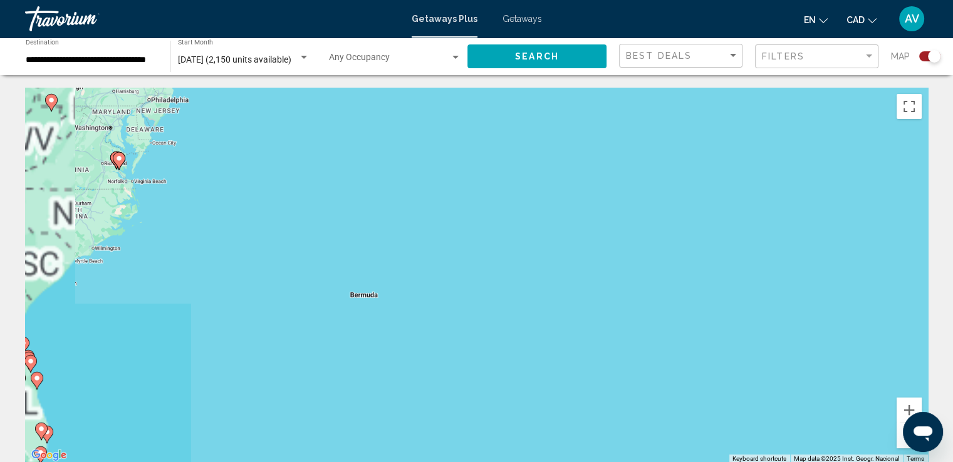
drag, startPoint x: 243, startPoint y: 313, endPoint x: 797, endPoint y: 383, distance: 558.6
click at [856, 389] on div "To activate drag with keyboard, press Alt + Enter. Once in keyboard drag state,…" at bounding box center [476, 276] width 902 height 376
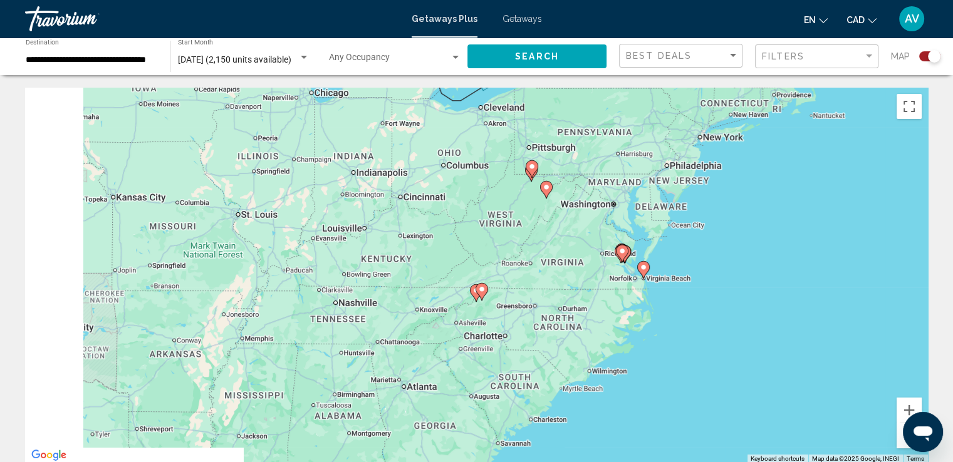
drag, startPoint x: 336, startPoint y: 274, endPoint x: 861, endPoint y: 378, distance: 535.0
click at [953, 403] on html "**********" at bounding box center [476, 231] width 953 height 462
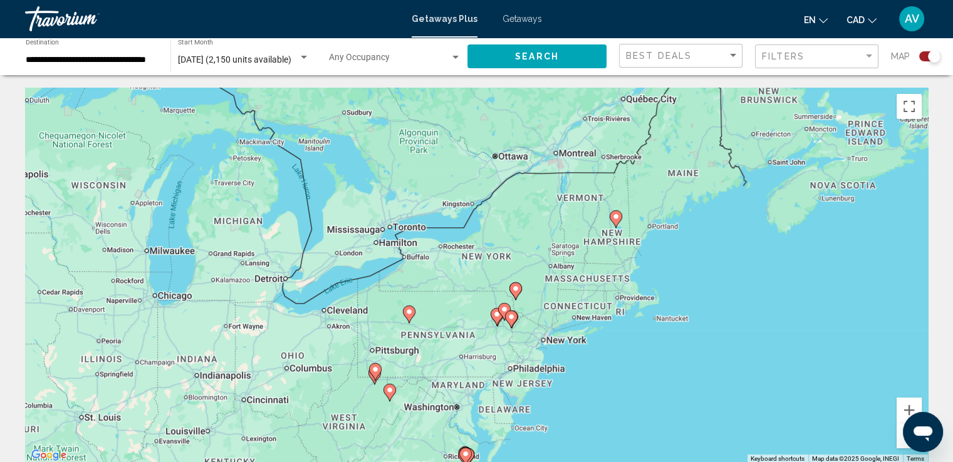
drag, startPoint x: 876, startPoint y: 196, endPoint x: 717, endPoint y: 408, distance: 264.4
click at [715, 408] on div "To activate drag with keyboard, press Alt + Enter. Once in keyboard drag state,…" at bounding box center [476, 276] width 902 height 376
click at [904, 409] on button "Zoom in" at bounding box center [908, 410] width 25 height 25
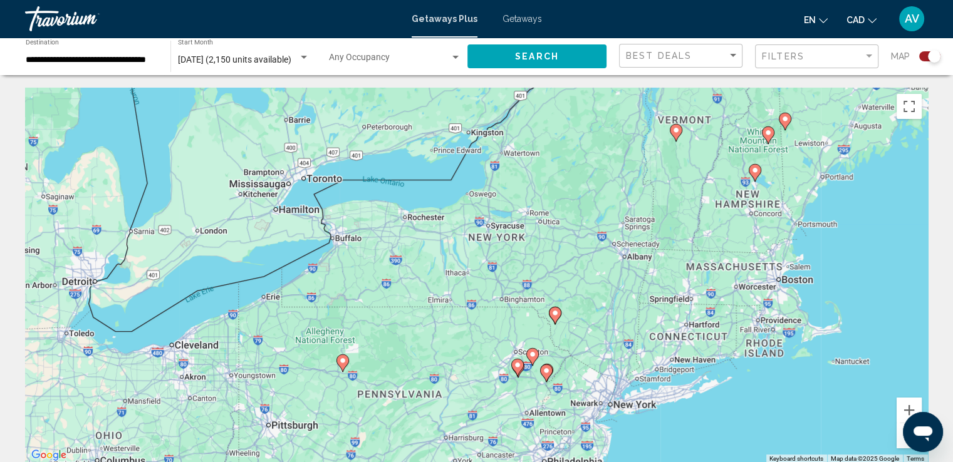
click at [554, 313] on image "Main content" at bounding box center [555, 313] width 8 height 8
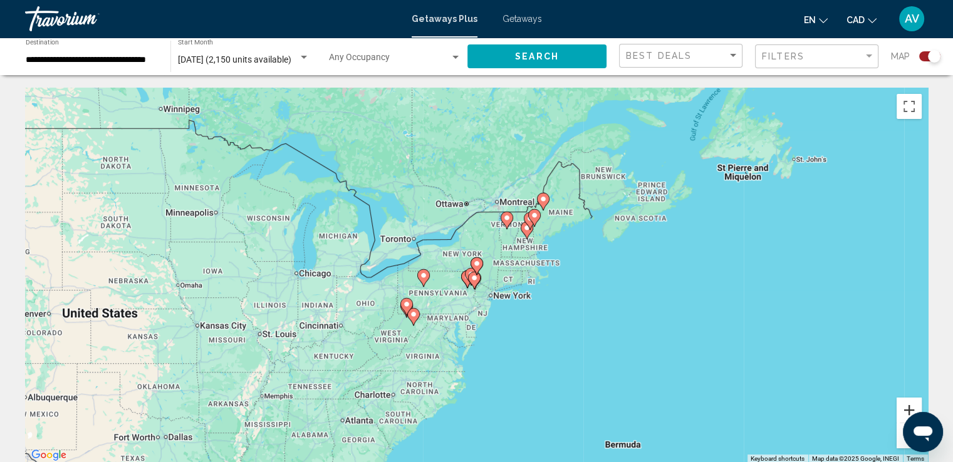
click at [901, 406] on button "Zoom in" at bounding box center [908, 410] width 25 height 25
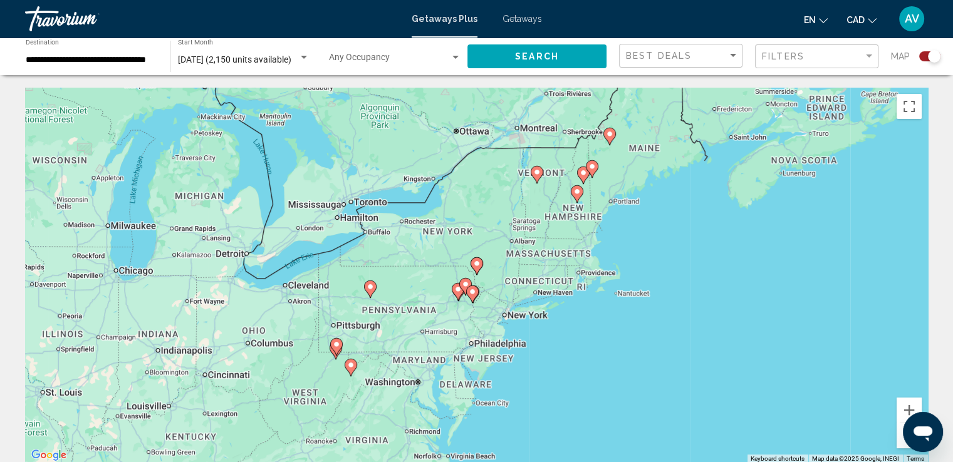
click at [482, 259] on gmp-advanced-marker "Main content" at bounding box center [476, 266] width 13 height 19
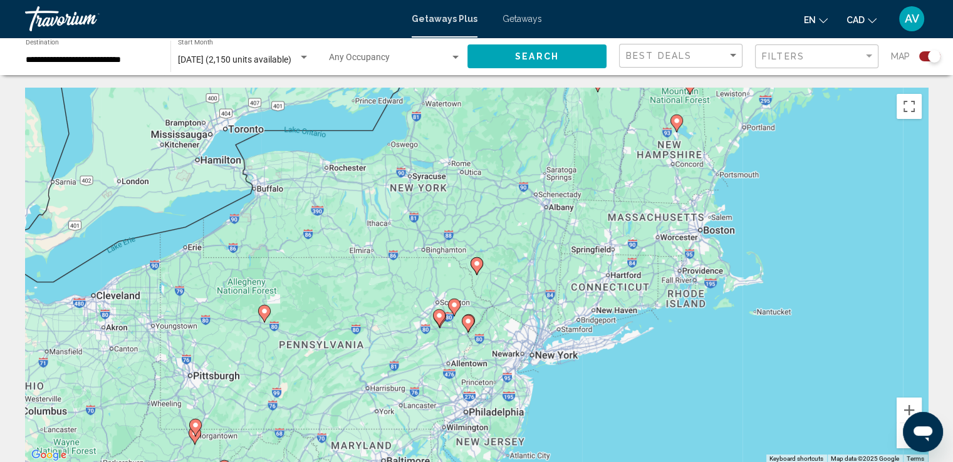
click at [478, 264] on image "Main content" at bounding box center [477, 264] width 8 height 8
type input "**********"
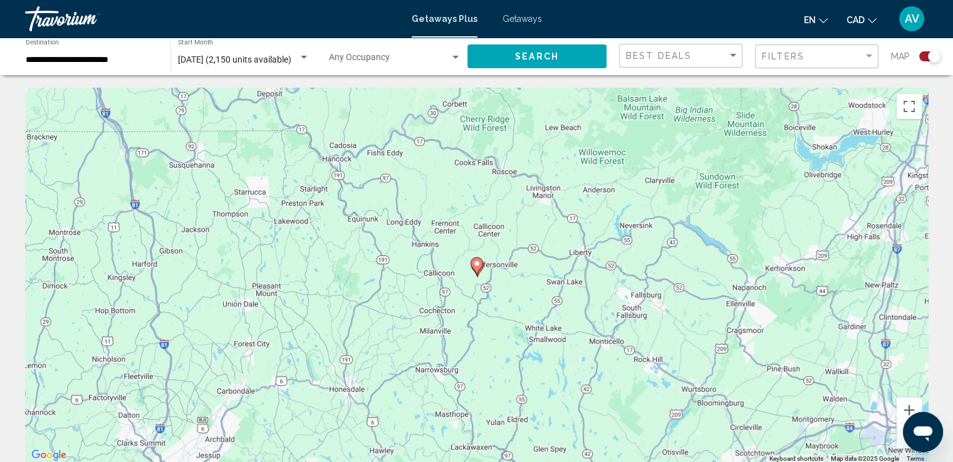
click at [473, 262] on image "Main content" at bounding box center [477, 264] width 8 height 8
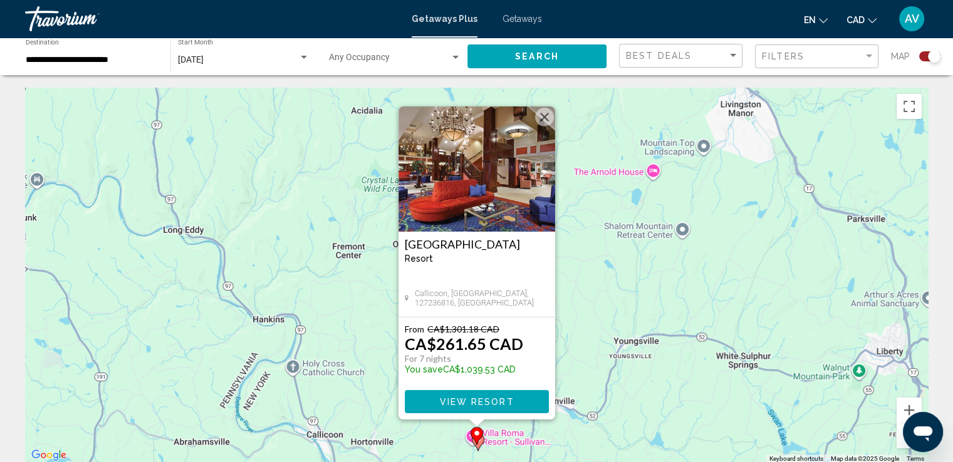
click at [492, 241] on h3 "[GEOGRAPHIC_DATA]" at bounding box center [477, 244] width 144 height 13
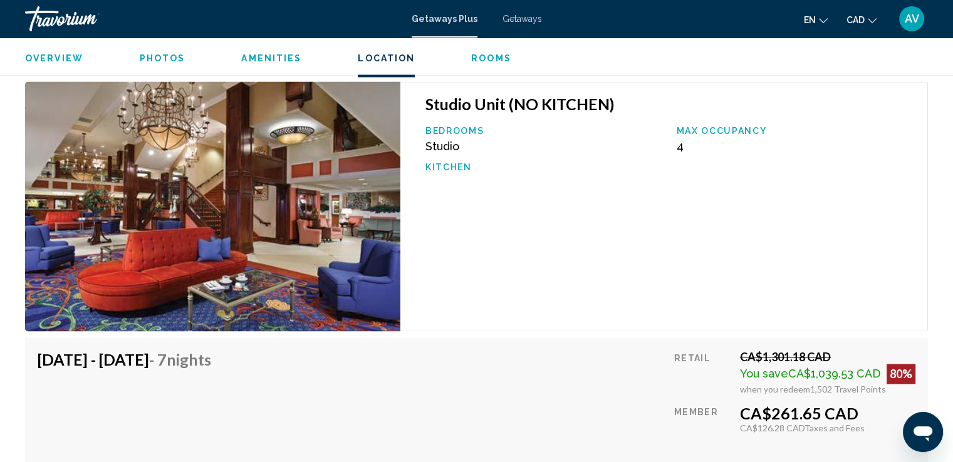
scroll to position [1691, 0]
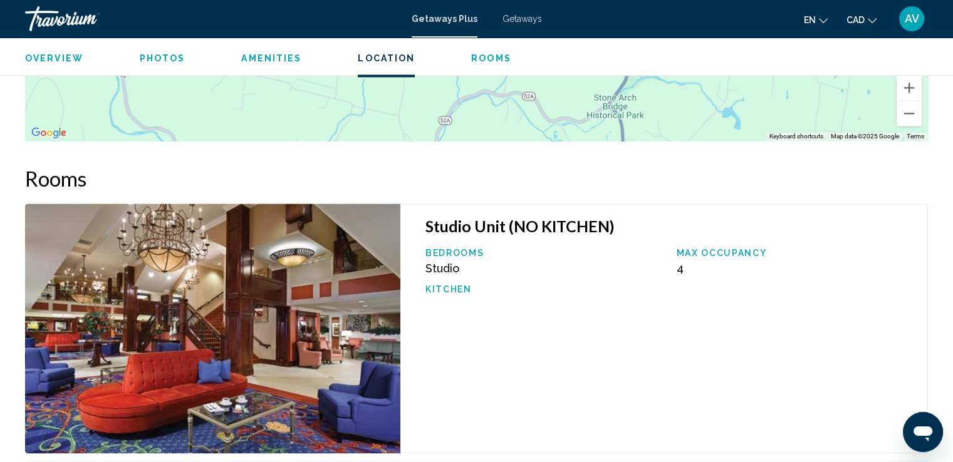
click at [64, 16] on div "Travorium" at bounding box center [87, 18] width 125 height 25
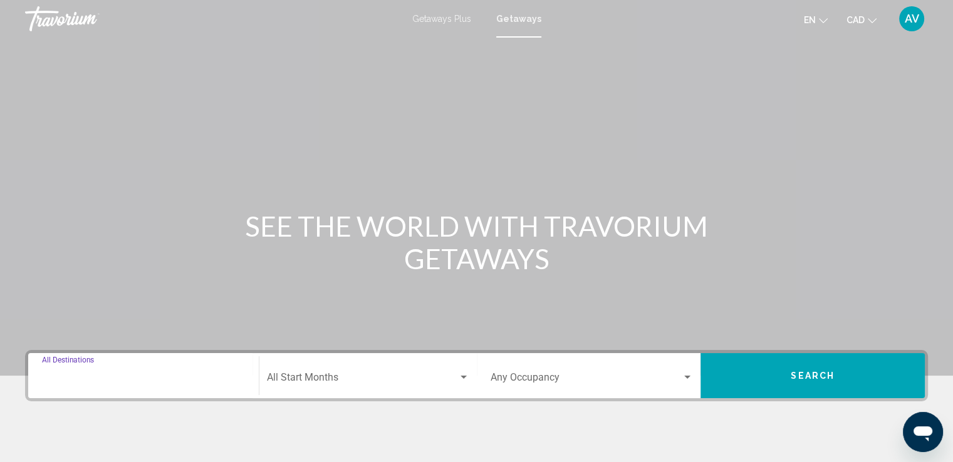
click at [198, 376] on input "Destination All Destinations" at bounding box center [143, 380] width 203 height 11
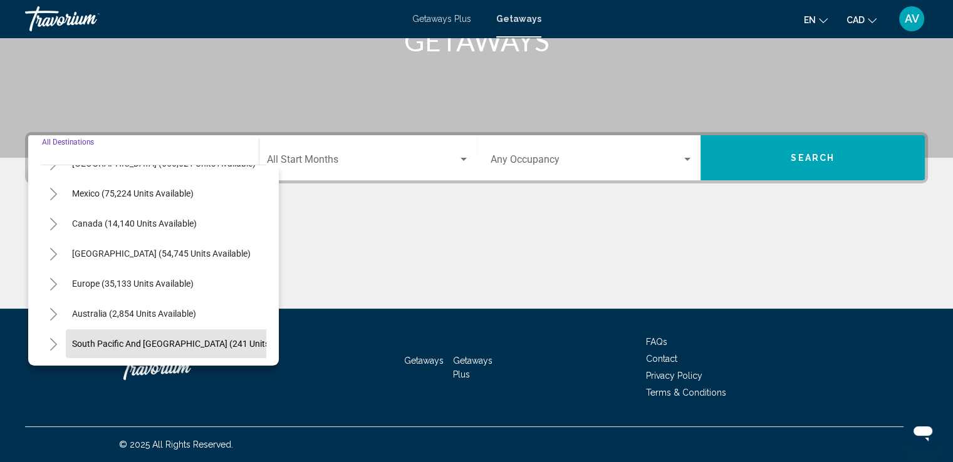
scroll to position [212, 0]
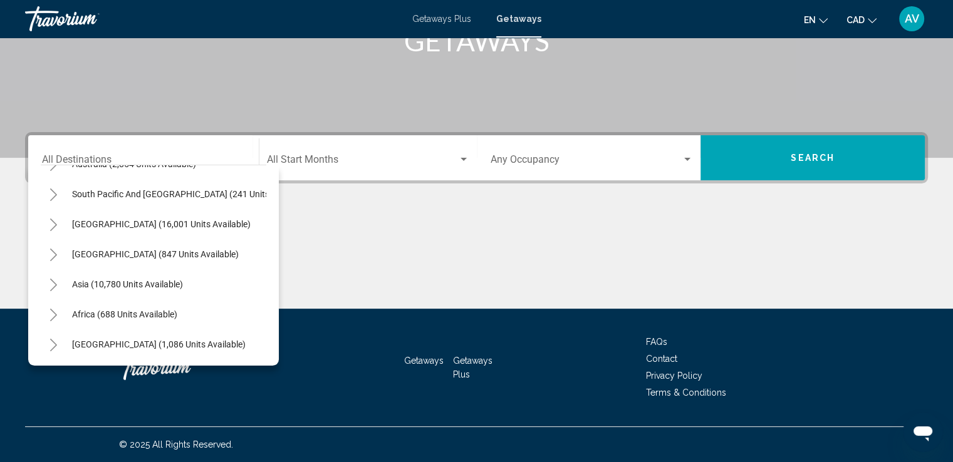
click at [344, 151] on div "Start Month All Start Months" at bounding box center [368, 157] width 202 height 39
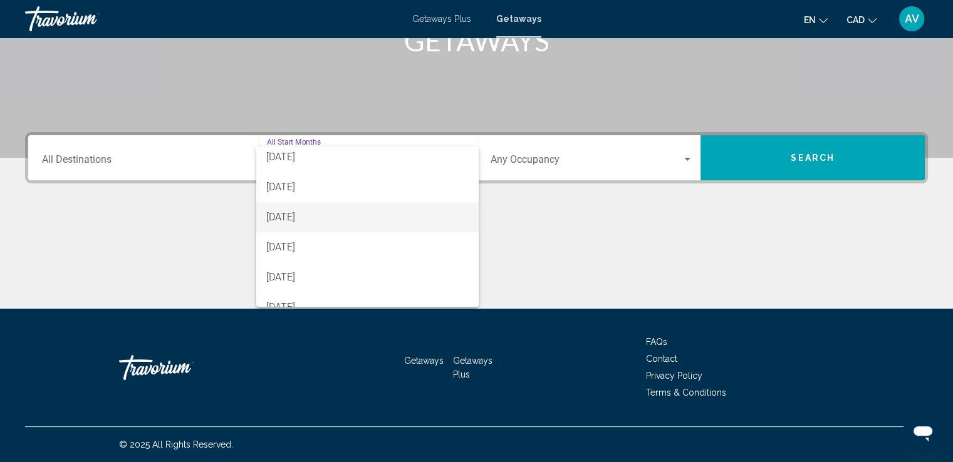
scroll to position [125, 0]
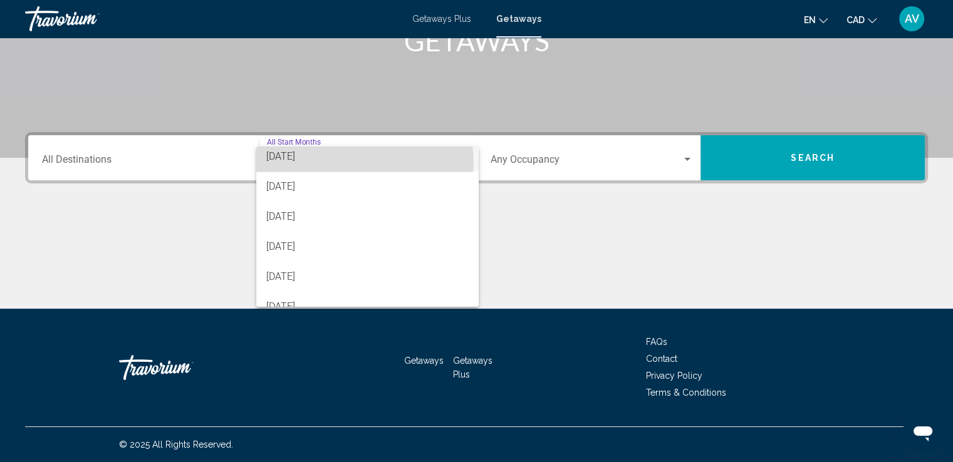
click at [364, 163] on span "[DATE]" at bounding box center [367, 157] width 202 height 30
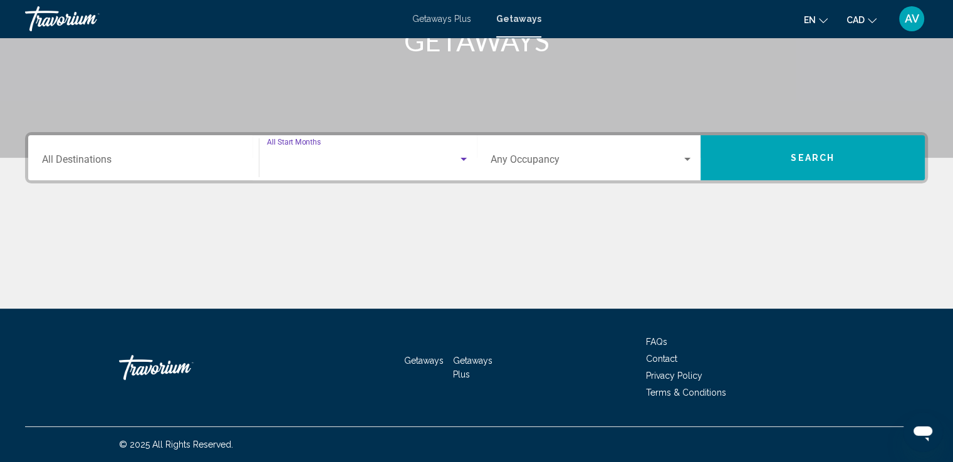
scroll to position [120, 0]
click at [308, 172] on div "[DATE] Start Month All Start Months" at bounding box center [368, 157] width 202 height 39
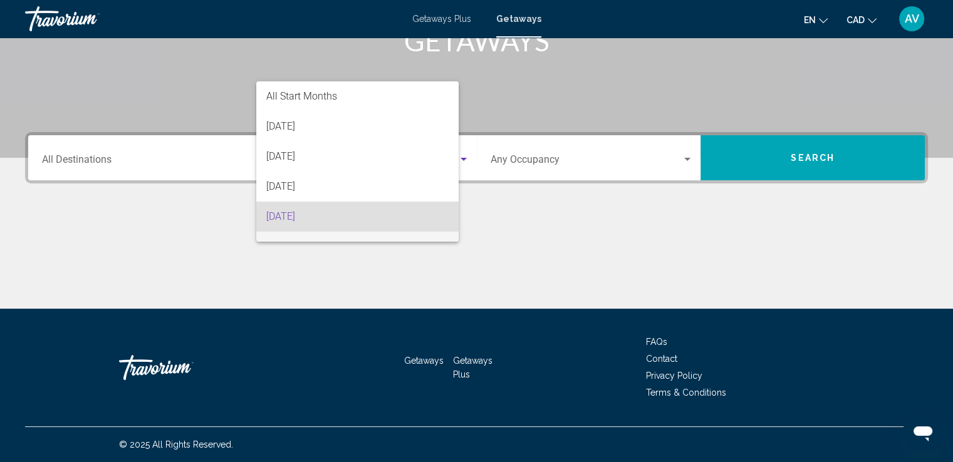
scroll to position [55, 0]
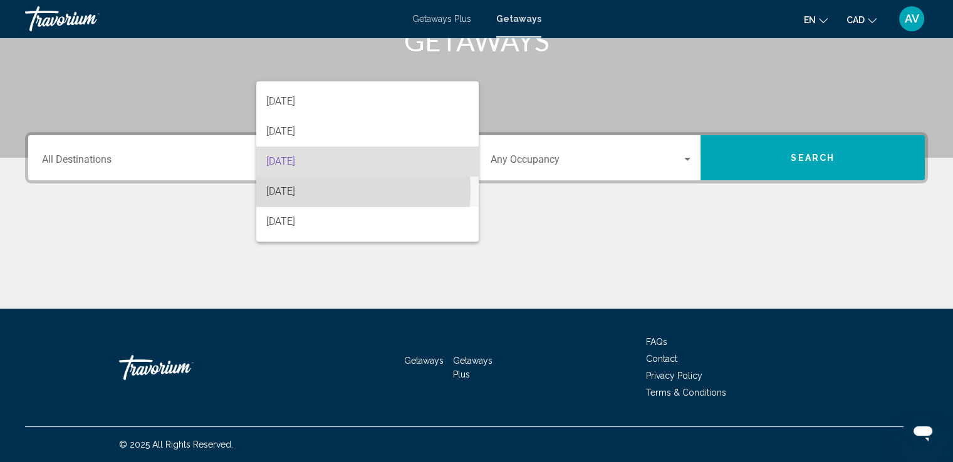
click at [304, 190] on span "[DATE]" at bounding box center [367, 192] width 202 height 30
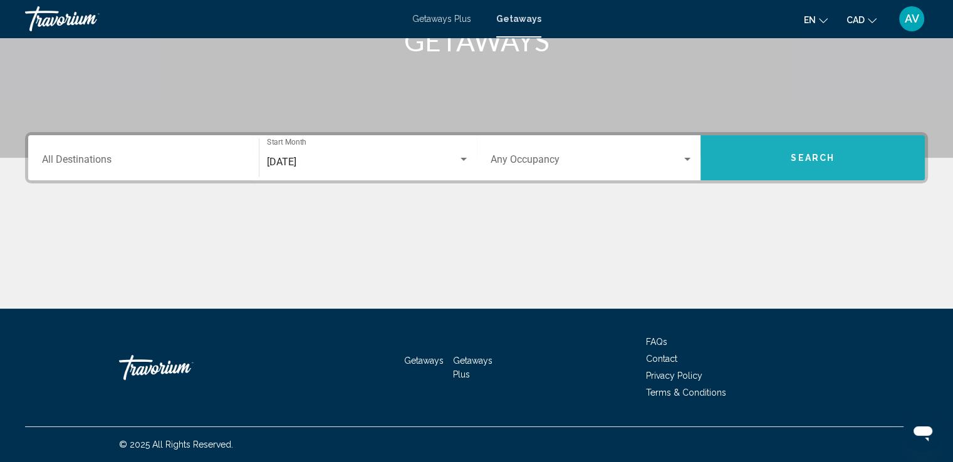
click at [793, 149] on button "Search" at bounding box center [812, 157] width 224 height 45
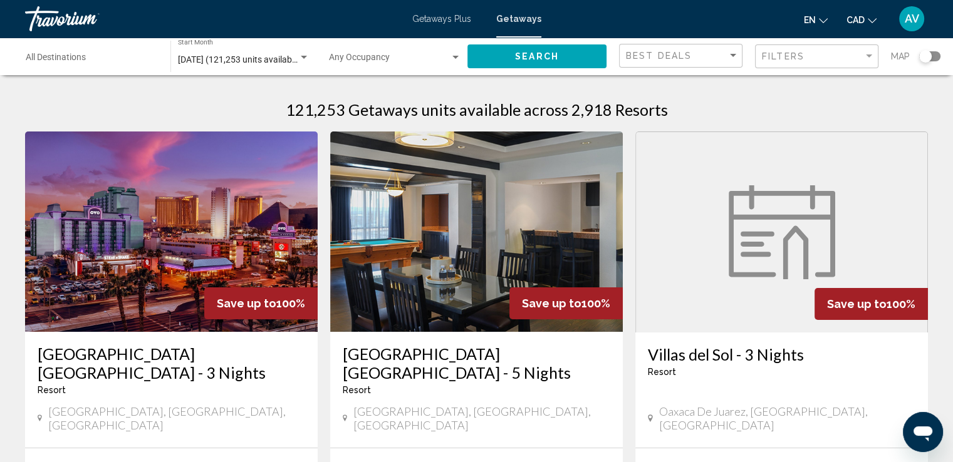
click at [928, 59] on div "Search widget" at bounding box center [925, 56] width 13 height 13
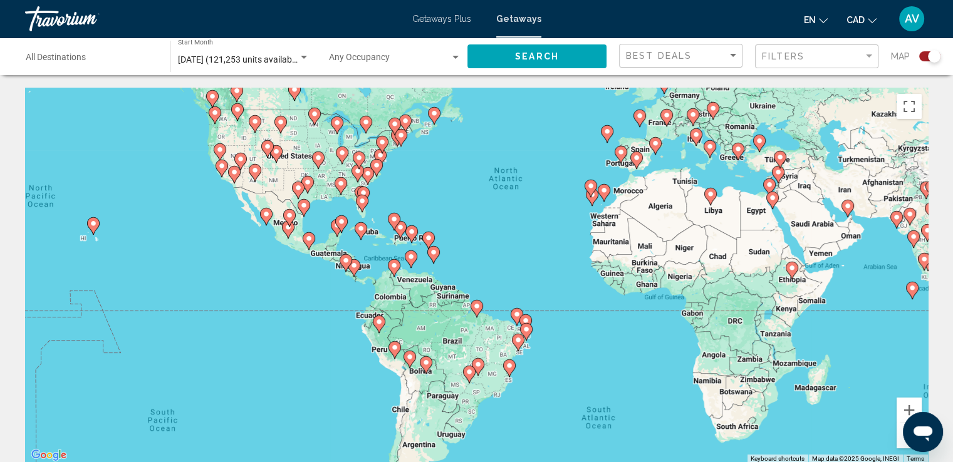
drag, startPoint x: 469, startPoint y: 332, endPoint x: 543, endPoint y: 252, distance: 109.0
click at [539, 254] on div "To activate drag with keyboard, press Alt + Enter. Once in keyboard drag state,…" at bounding box center [476, 276] width 902 height 376
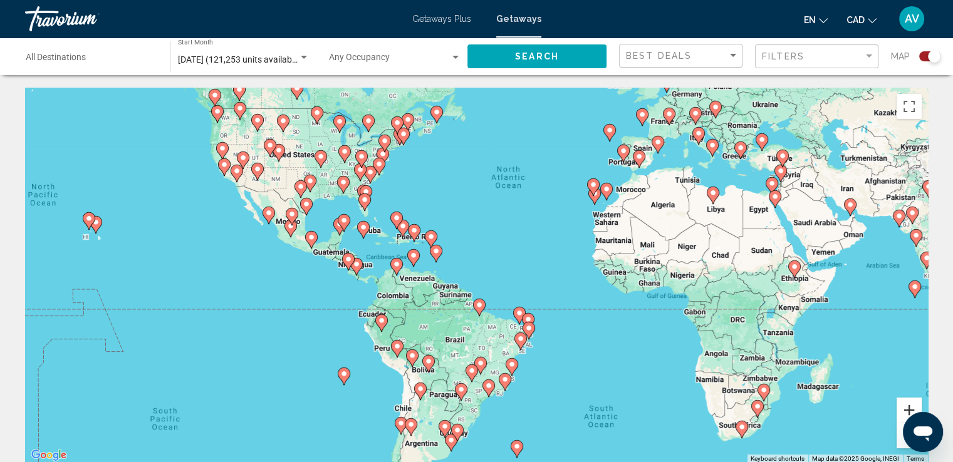
click at [907, 404] on button "Zoom in" at bounding box center [908, 410] width 25 height 25
click at [907, 402] on button "Zoom in" at bounding box center [908, 410] width 25 height 25
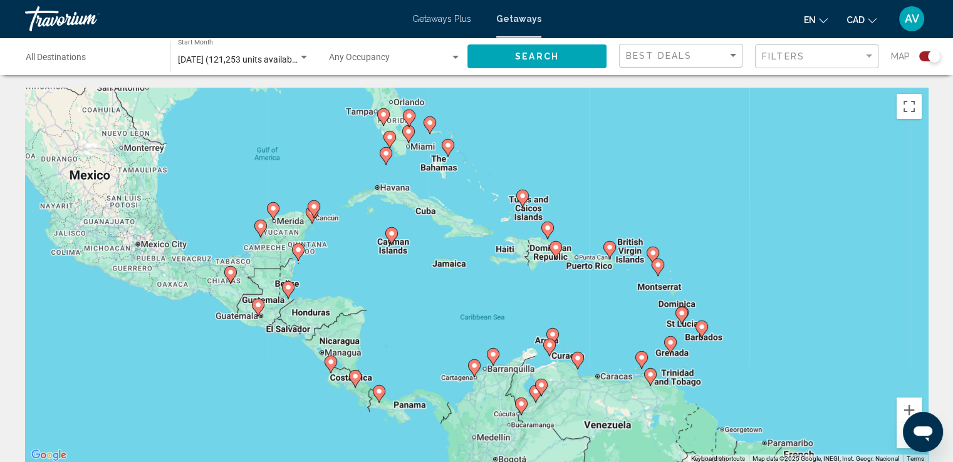
drag, startPoint x: 487, startPoint y: 247, endPoint x: 932, endPoint y: 387, distance: 466.3
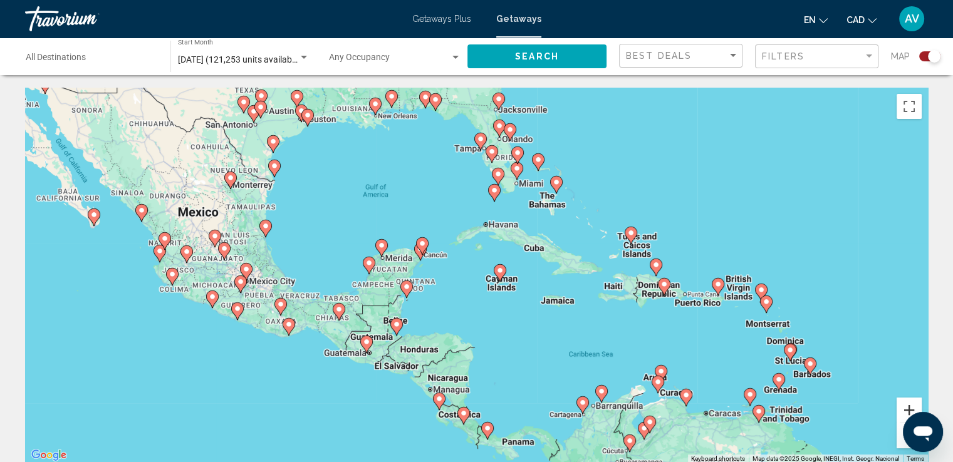
click at [909, 406] on button "Zoom in" at bounding box center [908, 410] width 25 height 25
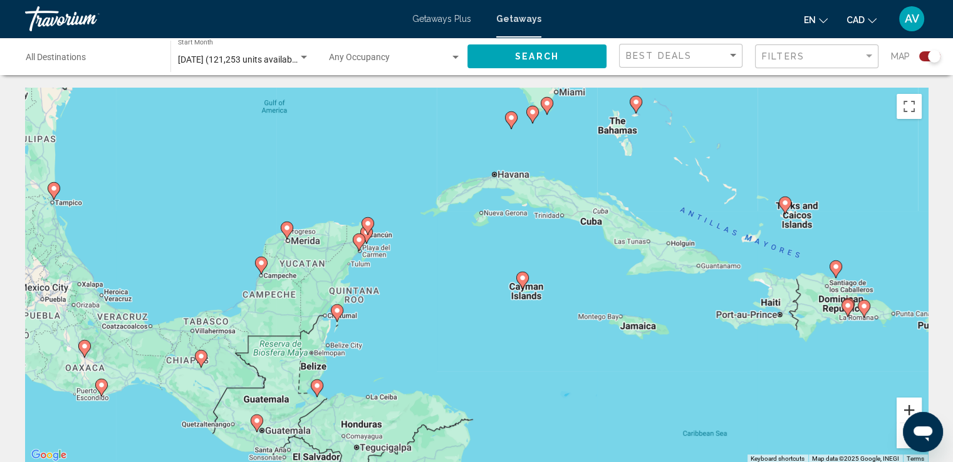
drag, startPoint x: 904, startPoint y: 398, endPoint x: 909, endPoint y: 403, distance: 8.0
click at [905, 399] on button "Zoom in" at bounding box center [908, 410] width 25 height 25
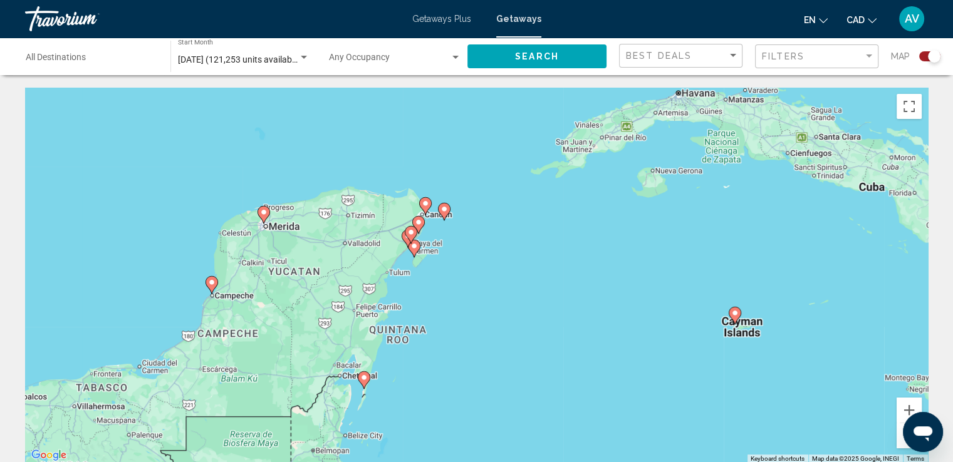
drag, startPoint x: 389, startPoint y: 319, endPoint x: 720, endPoint y: 354, distance: 332.5
click at [544, 336] on div "To activate drag with keyboard, press Alt + Enter. Once in keyboard drag state,…" at bounding box center [476, 276] width 902 height 376
click at [898, 405] on button "Zoom in" at bounding box center [908, 410] width 25 height 25
click at [899, 405] on button "Zoom in" at bounding box center [908, 410] width 25 height 25
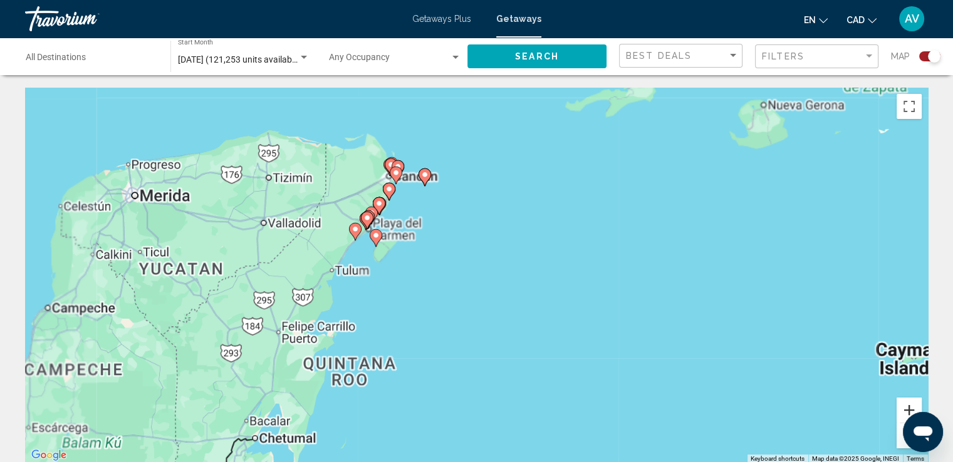
click at [899, 405] on button "Zoom in" at bounding box center [908, 410] width 25 height 25
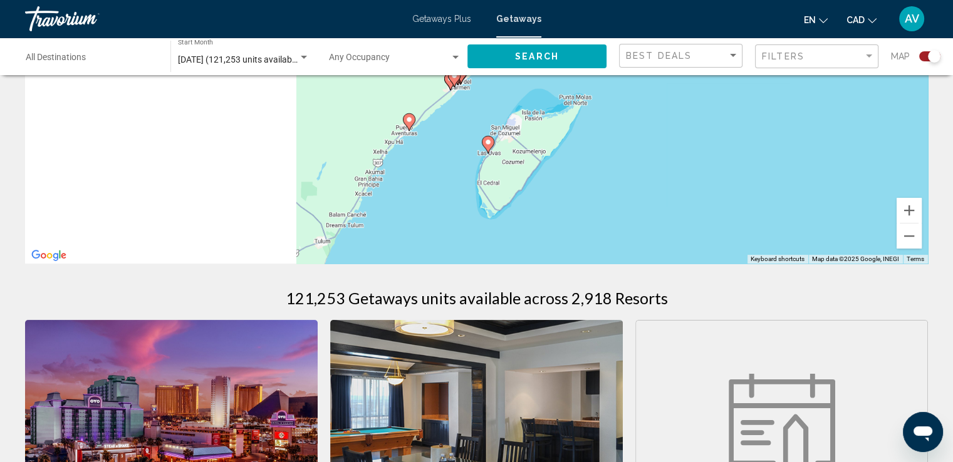
drag, startPoint x: 355, startPoint y: 290, endPoint x: 749, endPoint y: 449, distance: 424.8
click at [815, 262] on html "Skip to main content Getaways Plus Getaways en English Español Français Italian…" at bounding box center [476, 31] width 953 height 462
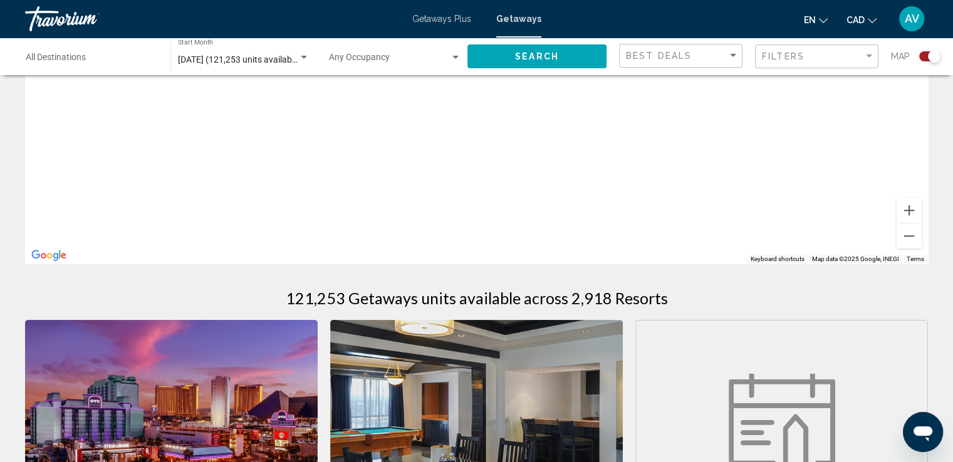
scroll to position [442, 0]
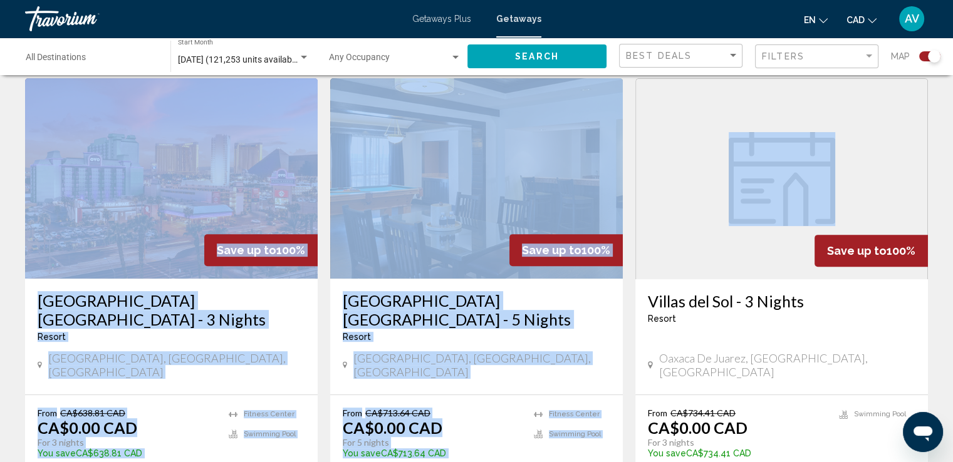
drag, startPoint x: 951, startPoint y: 95, endPoint x: 961, endPoint y: 56, distance: 40.9
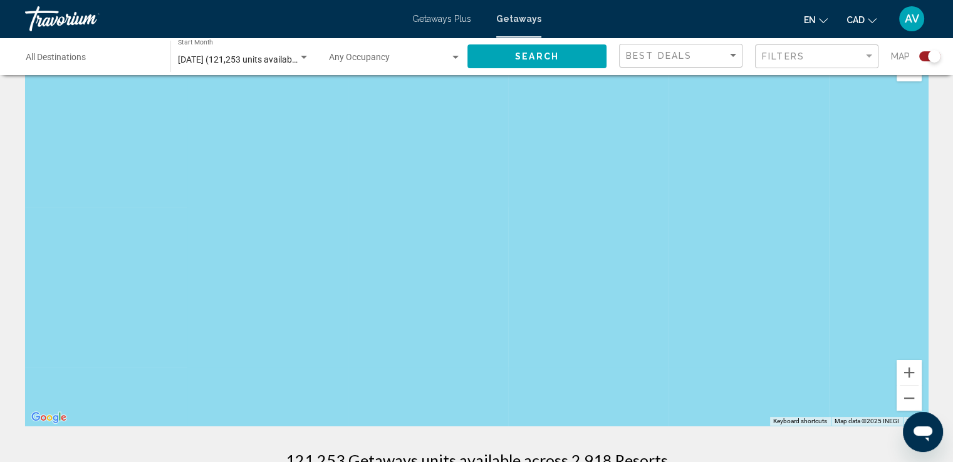
click at [685, 179] on div "Main content" at bounding box center [476, 238] width 902 height 376
click at [909, 399] on button "Zoom out" at bounding box center [908, 398] width 25 height 25
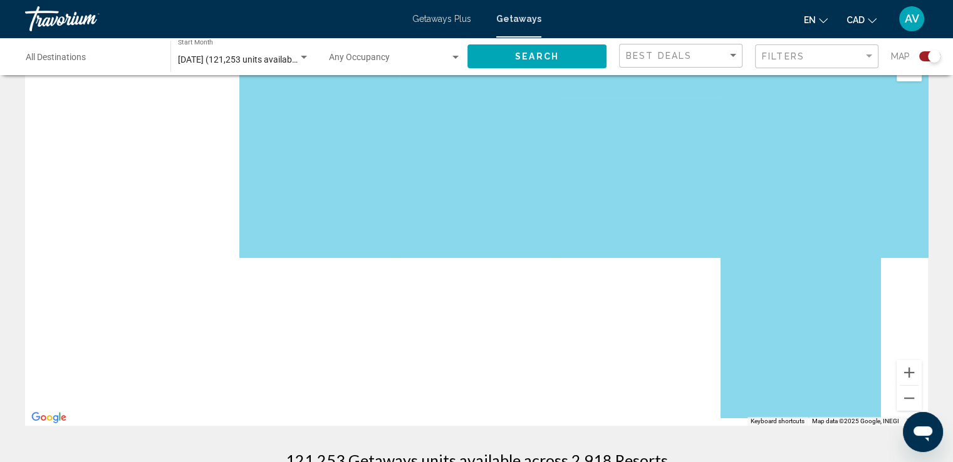
drag, startPoint x: 501, startPoint y: 306, endPoint x: 796, endPoint y: 71, distance: 377.1
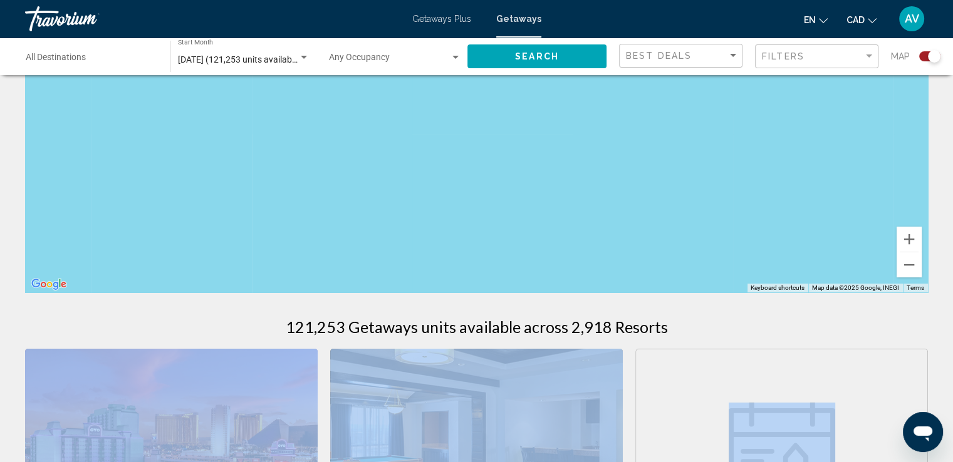
drag, startPoint x: 591, startPoint y: 212, endPoint x: 375, endPoint y: 476, distance: 341.8
click at [375, 291] on html "Skip to main content Getaways Plus Getaways en English Español Français Italian…" at bounding box center [476, 60] width 953 height 462
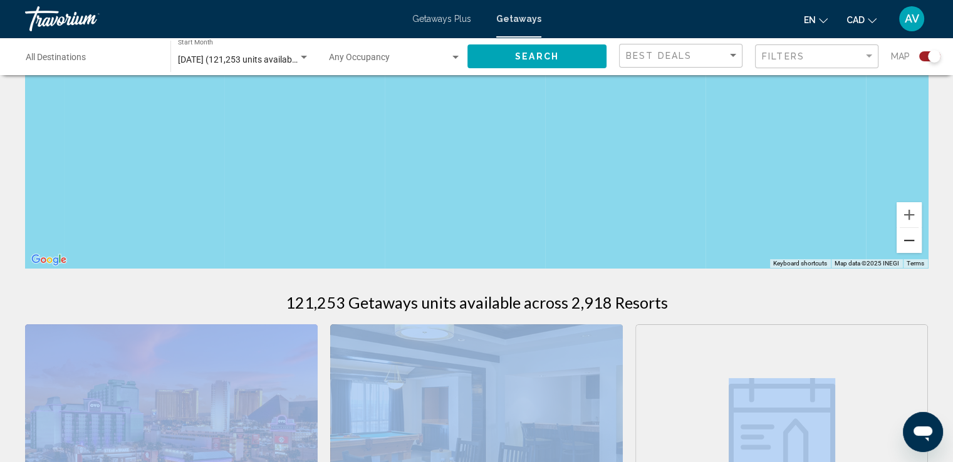
click at [907, 244] on button "Zoom out" at bounding box center [908, 240] width 25 height 25
click at [907, 243] on button "Zoom out" at bounding box center [908, 240] width 25 height 25
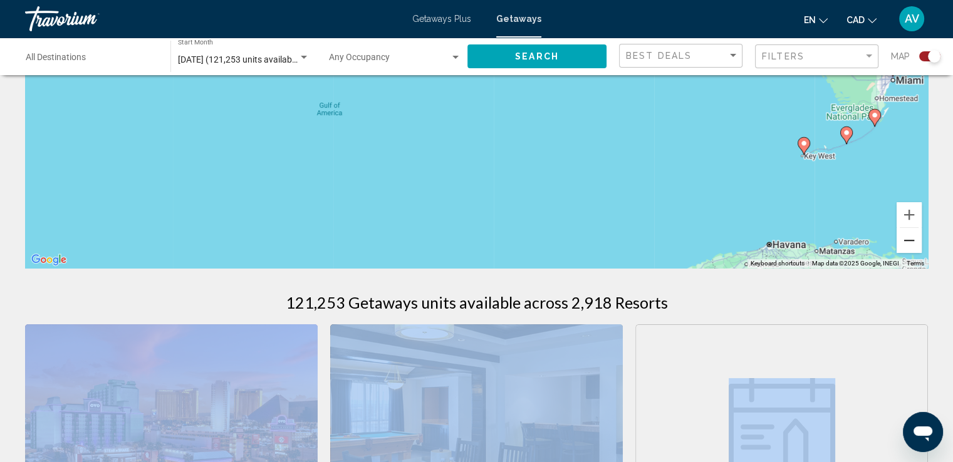
click at [907, 242] on button "Zoom out" at bounding box center [908, 240] width 25 height 25
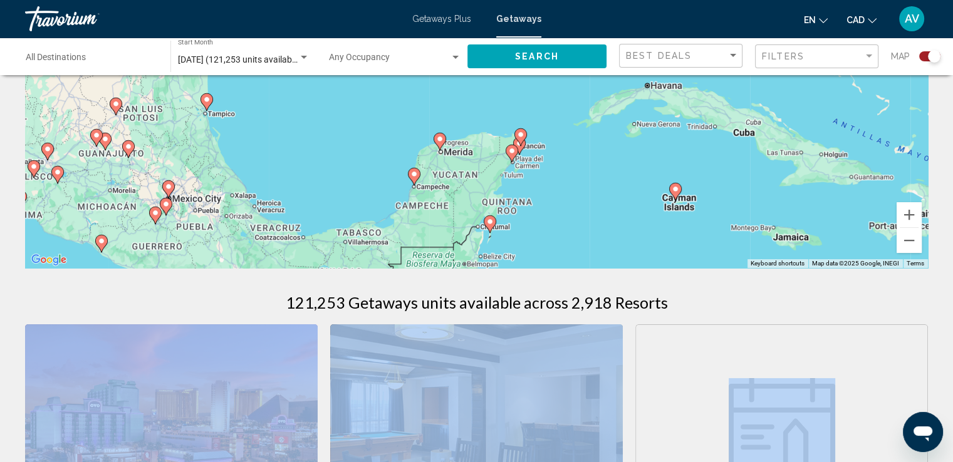
drag, startPoint x: 589, startPoint y: 207, endPoint x: 601, endPoint y: 143, distance: 65.1
click at [613, 129] on div "To activate drag with keyboard, press Alt + Enter. Once in keyboard drag state,…" at bounding box center [476, 80] width 902 height 376
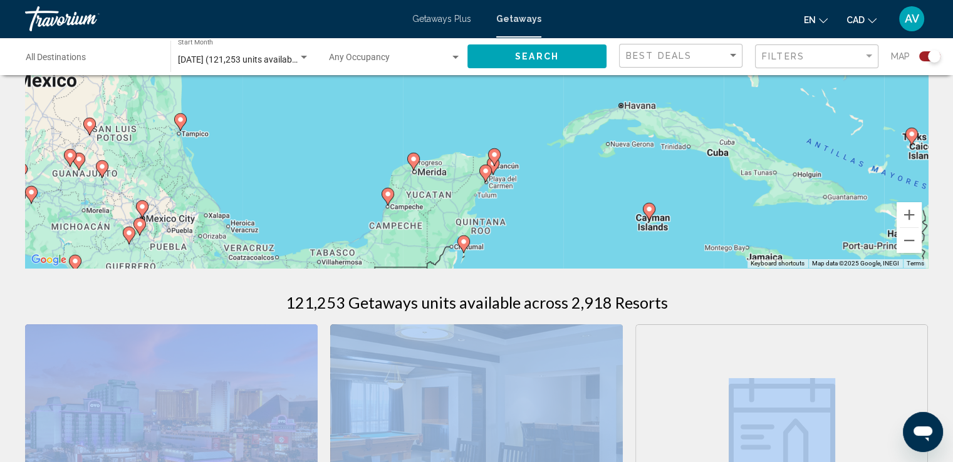
drag, startPoint x: 554, startPoint y: 180, endPoint x: 525, endPoint y: 201, distance: 35.5
click at [525, 201] on div "To activate drag with keyboard, press Alt + Enter. Once in keyboard drag state,…" at bounding box center [476, 80] width 902 height 376
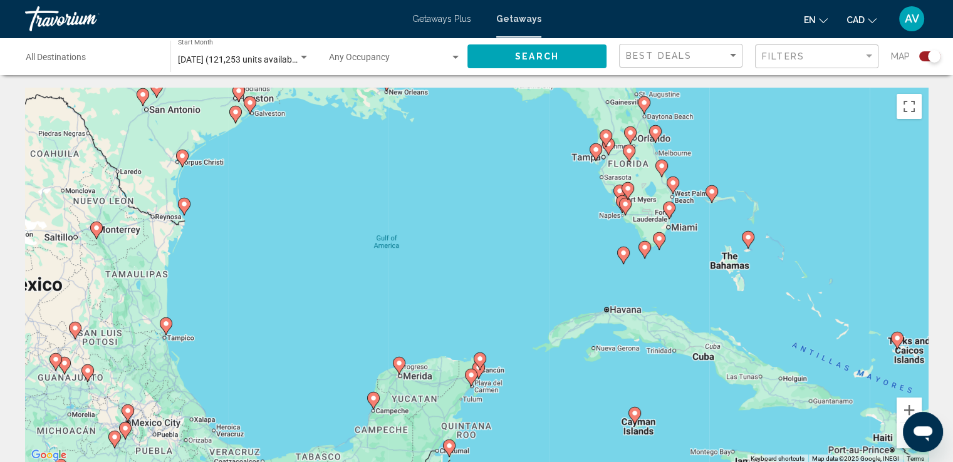
scroll to position [58, 0]
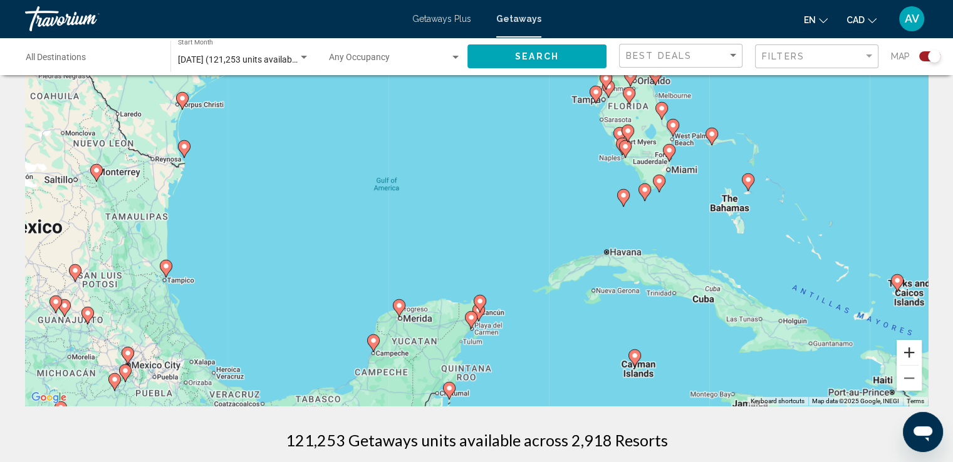
click at [904, 348] on button "Zoom in" at bounding box center [908, 352] width 25 height 25
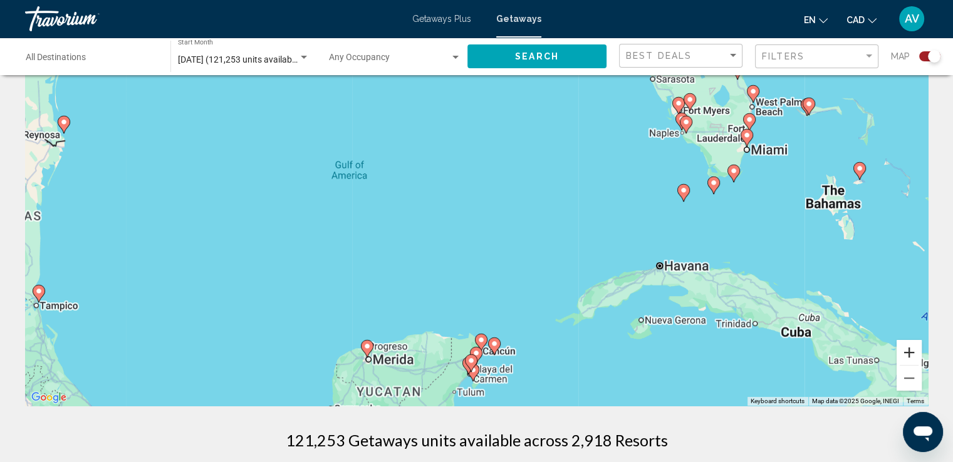
click at [904, 348] on button "Zoom in" at bounding box center [908, 352] width 25 height 25
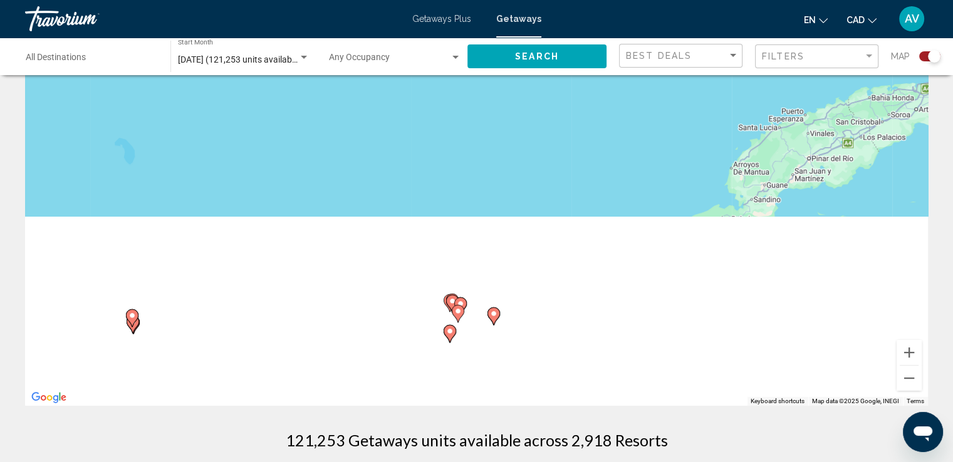
drag, startPoint x: 608, startPoint y: 366, endPoint x: 585, endPoint y: 64, distance: 303.4
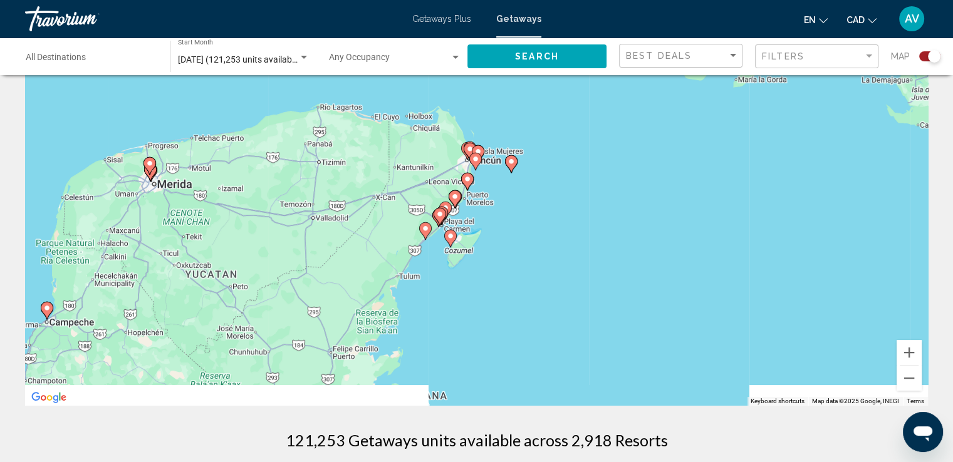
drag, startPoint x: 551, startPoint y: 284, endPoint x: 559, endPoint y: 269, distance: 17.4
click at [558, 269] on div "To activate drag with keyboard, press Alt + Enter. Once in keyboard drag state,…" at bounding box center [476, 218] width 902 height 376
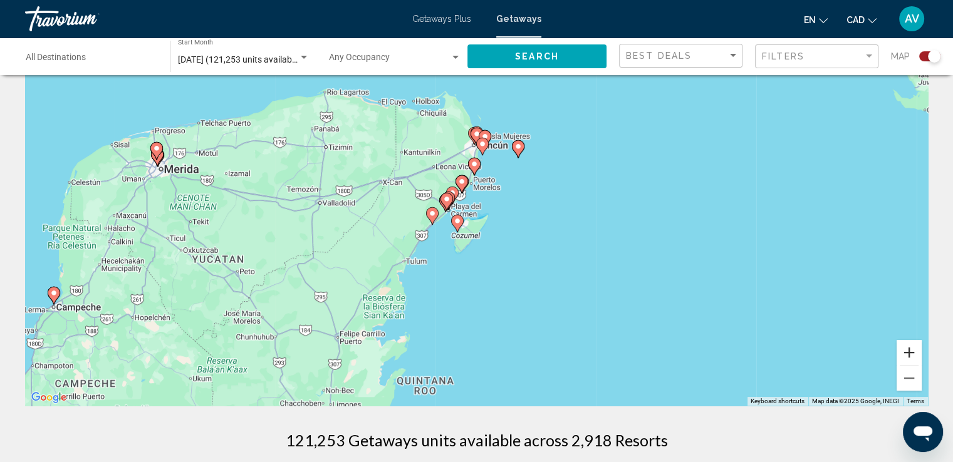
click at [909, 345] on button "Zoom in" at bounding box center [908, 352] width 25 height 25
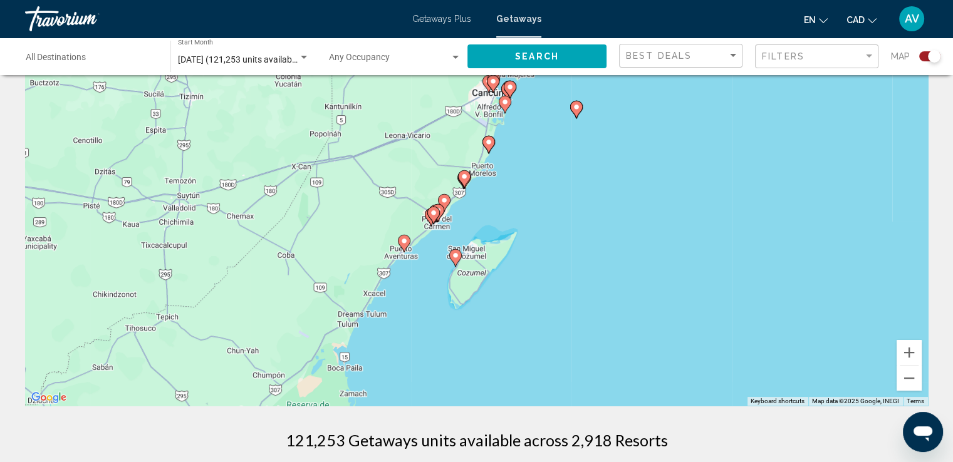
drag, startPoint x: 396, startPoint y: 264, endPoint x: 417, endPoint y: 282, distance: 27.9
click at [416, 289] on div "To activate drag with keyboard, press Alt + Enter. Once in keyboard drag state,…" at bounding box center [476, 218] width 902 height 376
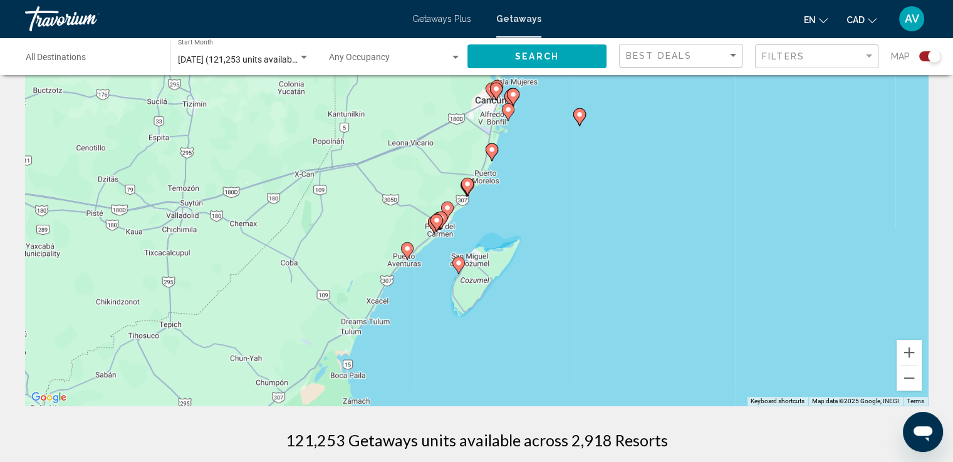
click at [410, 248] on image "Main content" at bounding box center [407, 249] width 8 height 8
type input "**********"
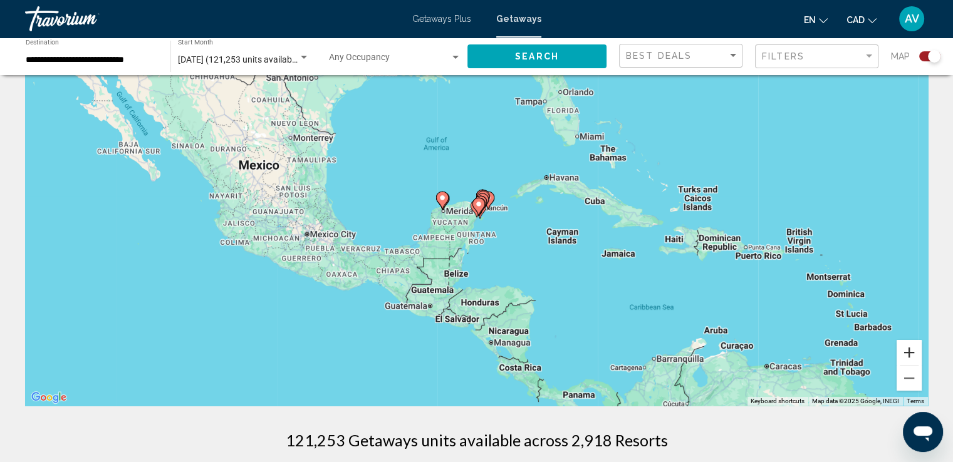
click at [912, 345] on button "Zoom in" at bounding box center [908, 352] width 25 height 25
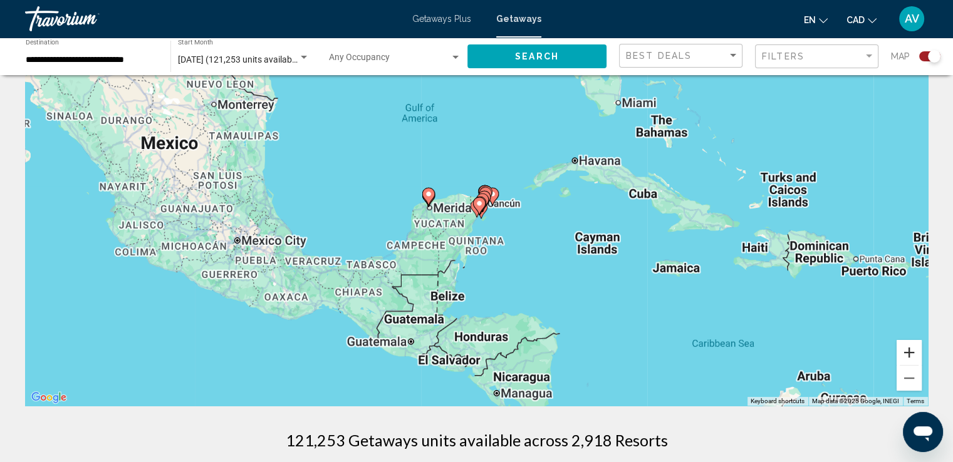
click at [912, 345] on button "Zoom in" at bounding box center [908, 352] width 25 height 25
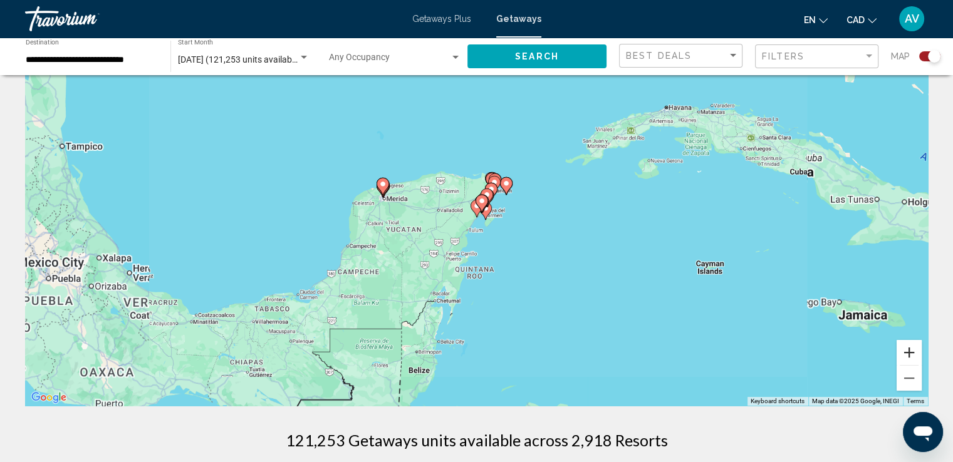
click at [912, 345] on button "Zoom in" at bounding box center [908, 352] width 25 height 25
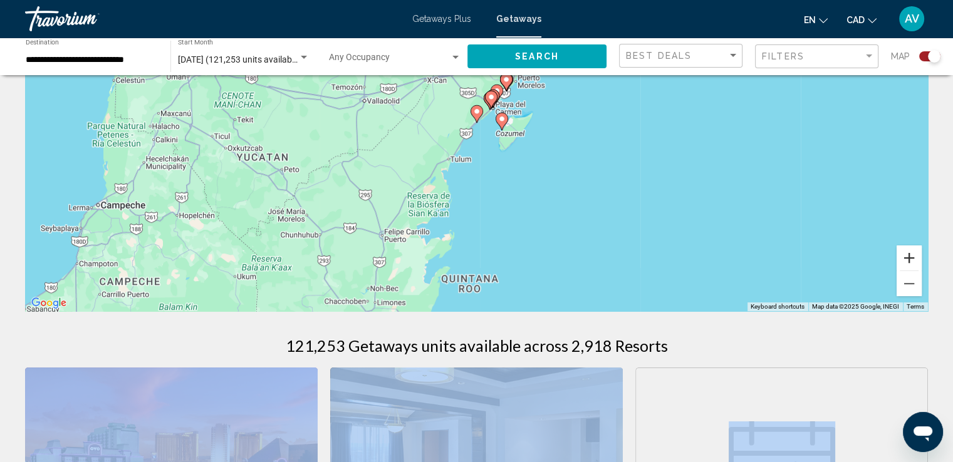
scroll to position [371, 0]
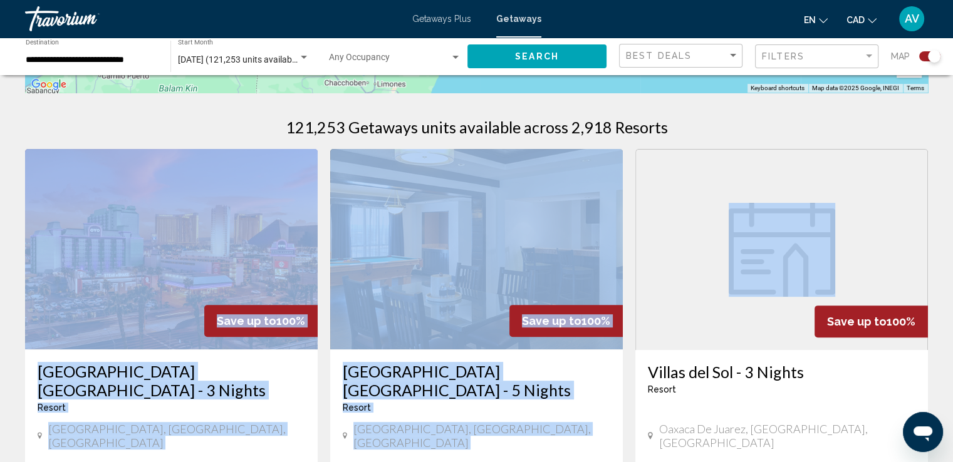
click at [676, 118] on div "121,253 Getaways units available across 2,918 Resorts" at bounding box center [476, 127] width 902 height 19
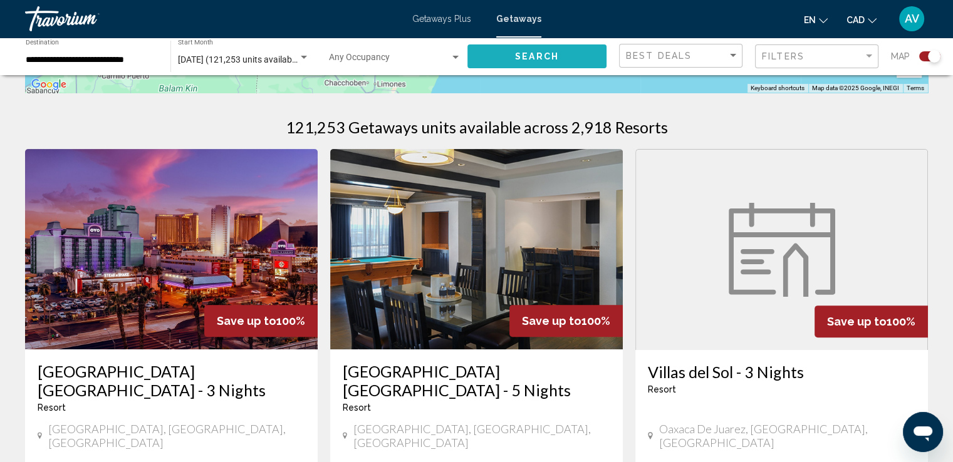
click at [505, 57] on button "Search" at bounding box center [536, 55] width 139 height 23
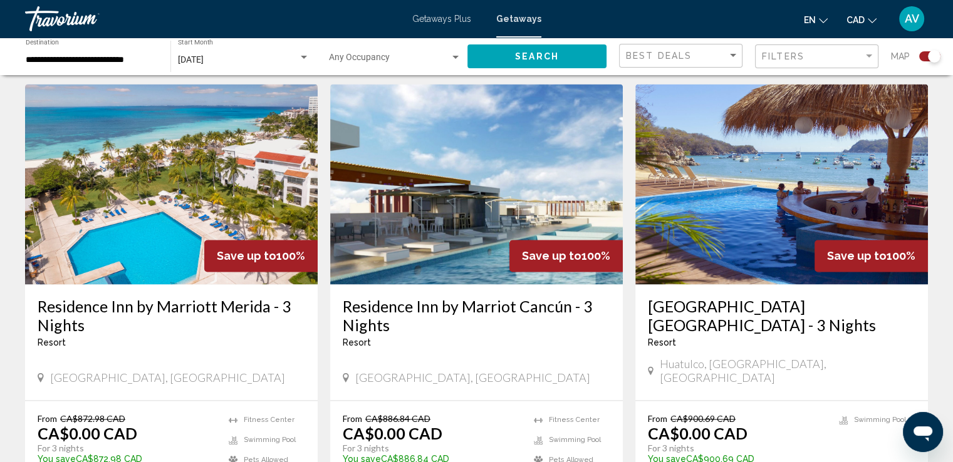
scroll to position [1816, 0]
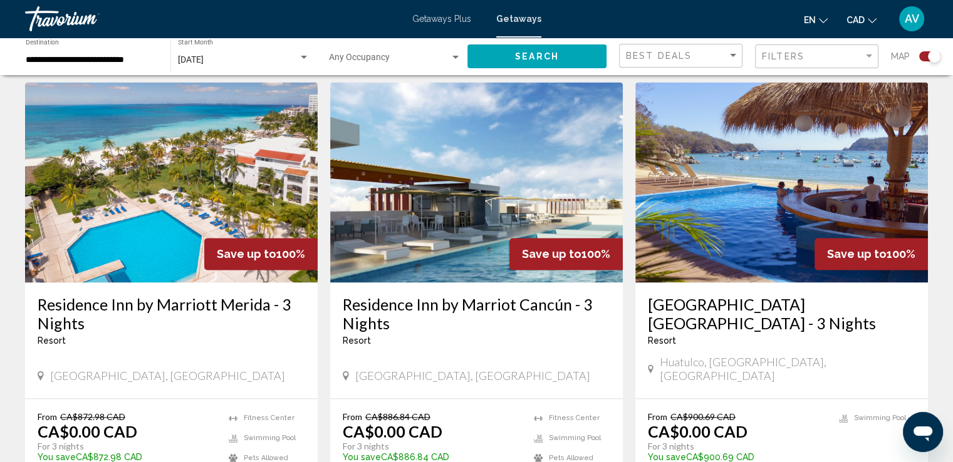
click at [550, 295] on h3 "Residence Inn by Marriot Cancún - 3 Nights" at bounding box center [476, 314] width 267 height 38
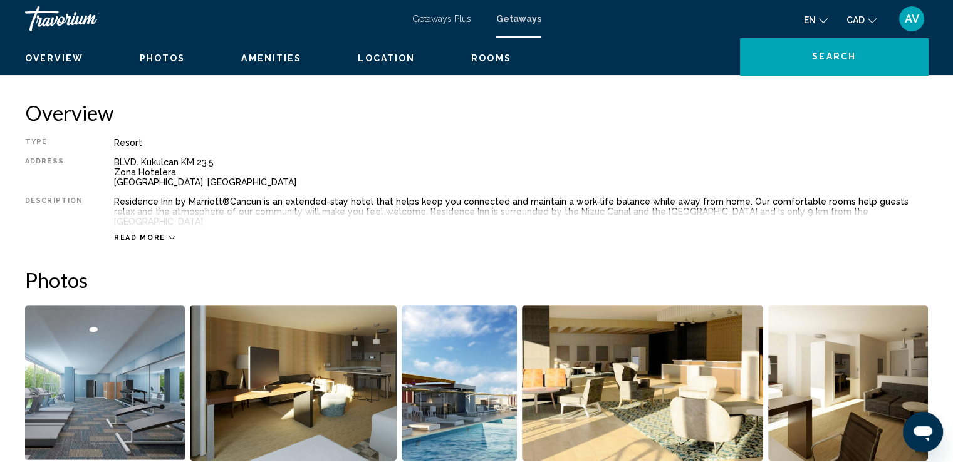
scroll to position [63, 0]
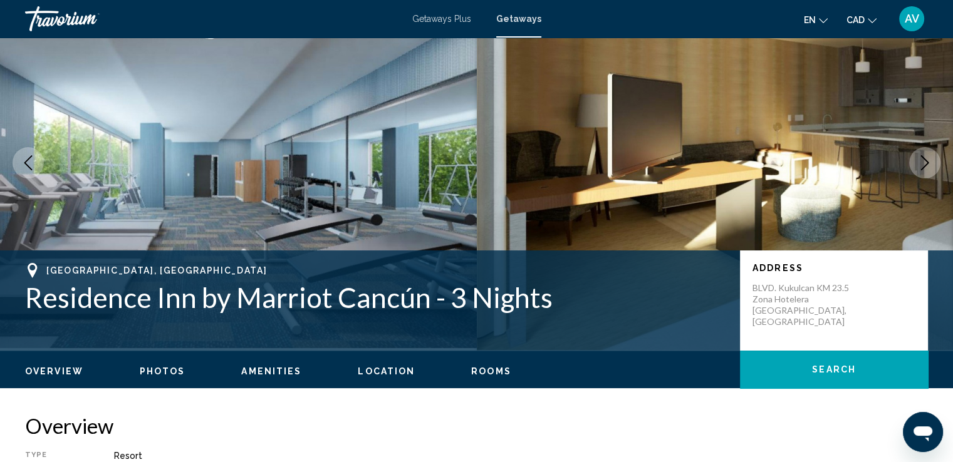
click at [938, 170] on button "Next image" at bounding box center [924, 162] width 31 height 31
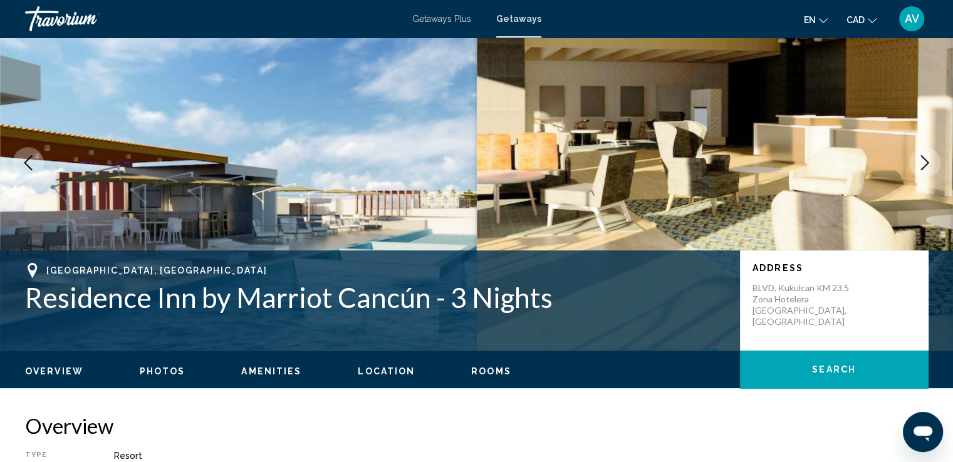
click at [938, 168] on button "Next image" at bounding box center [924, 162] width 31 height 31
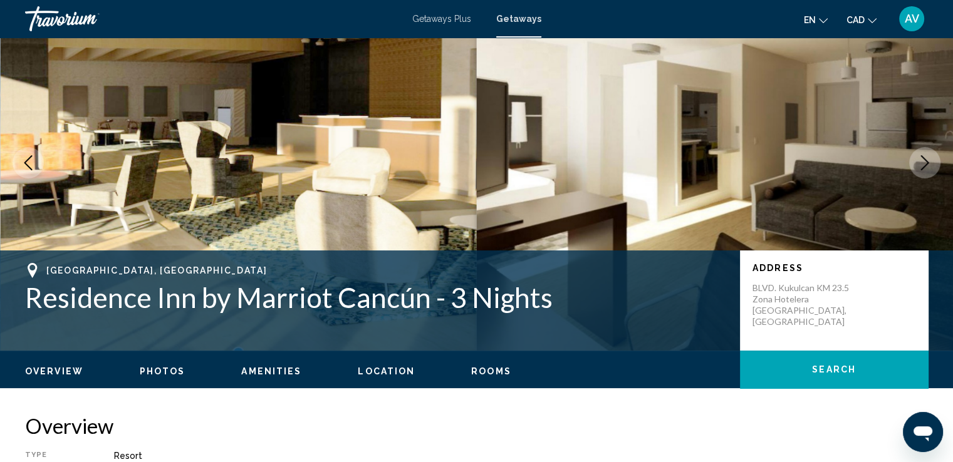
click at [938, 168] on button "Next image" at bounding box center [924, 162] width 31 height 31
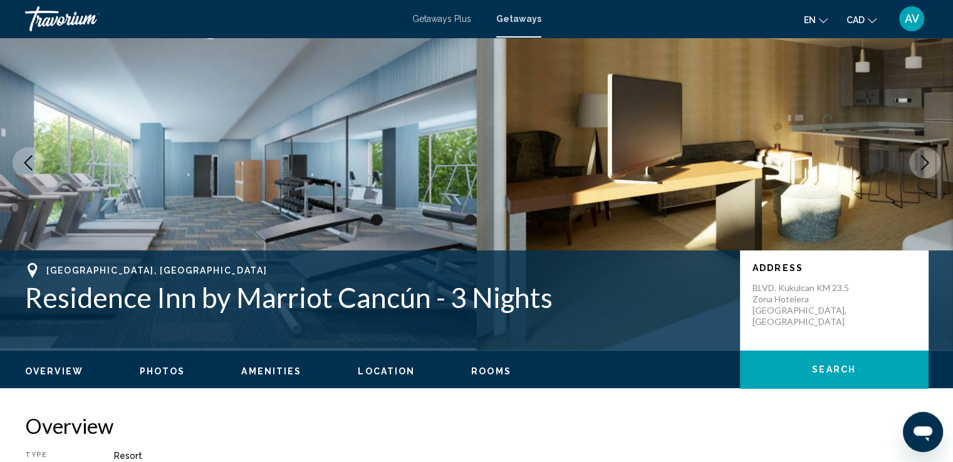
click at [938, 168] on button "Next image" at bounding box center [924, 162] width 31 height 31
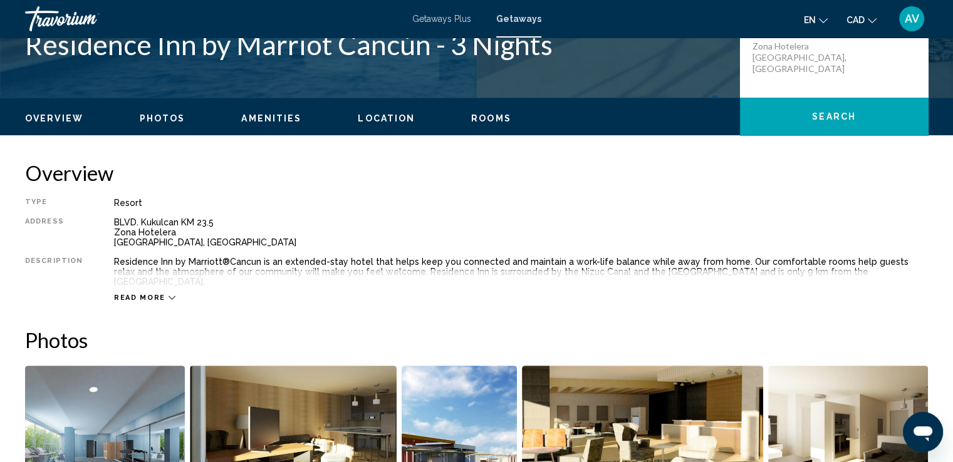
scroll to position [313, 0]
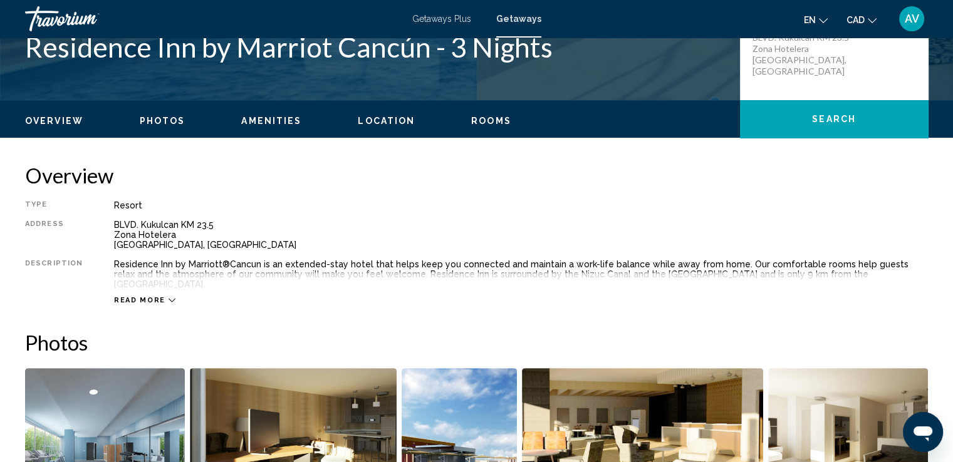
drag, startPoint x: 121, startPoint y: 289, endPoint x: 135, endPoint y: 275, distance: 19.5
click at [123, 296] on span "Read more" at bounding box center [139, 300] width 51 height 8
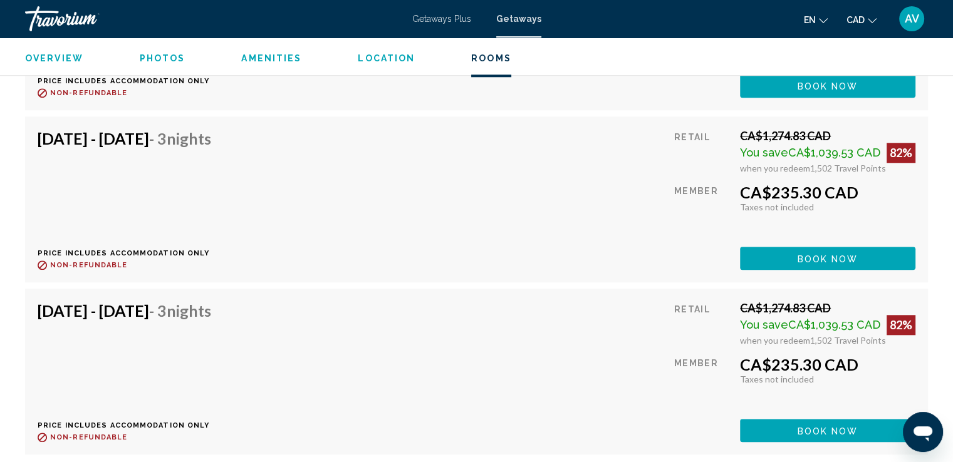
scroll to position [5950, 0]
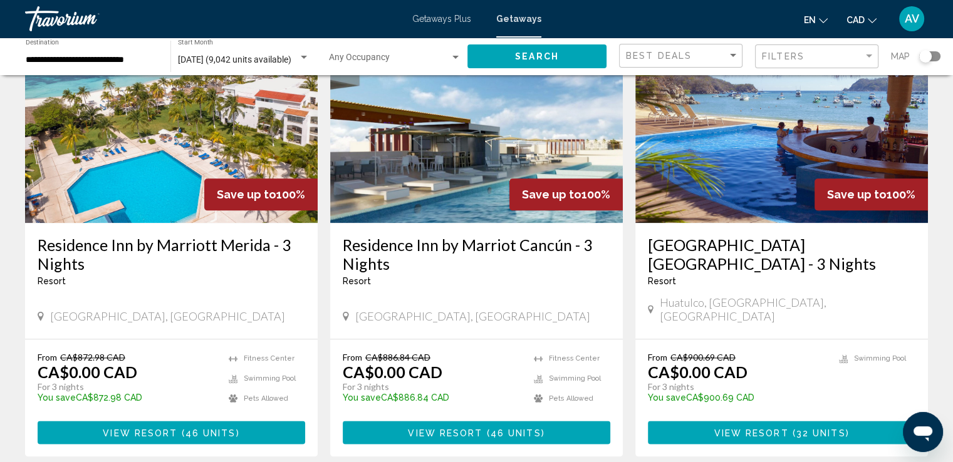
scroll to position [1503, 0]
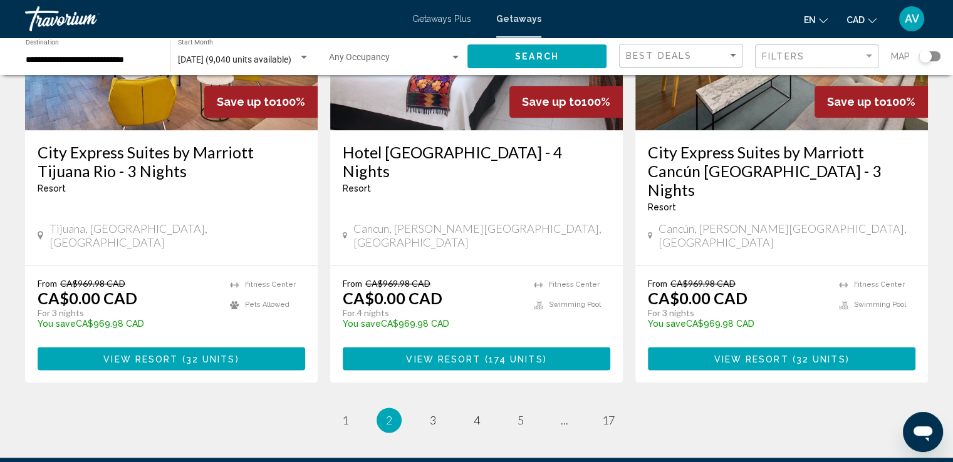
scroll to position [1635, 0]
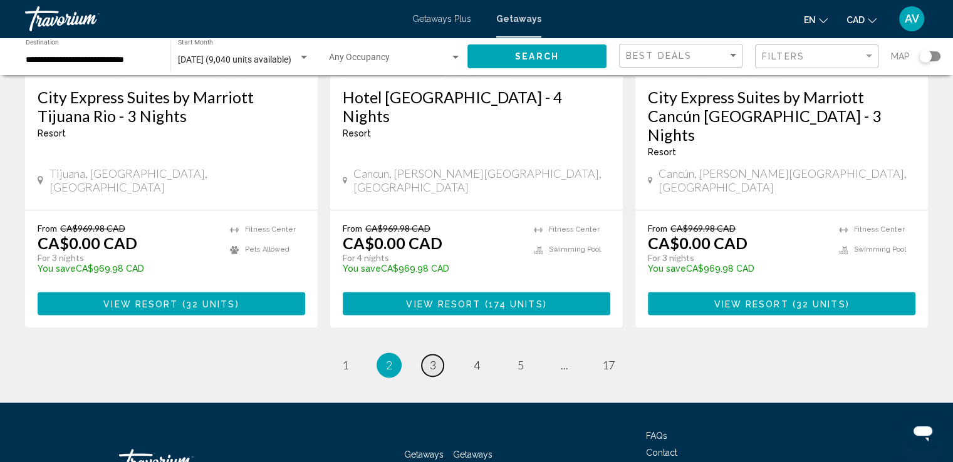
click at [438, 354] on link "page 3" at bounding box center [432, 365] width 22 height 22
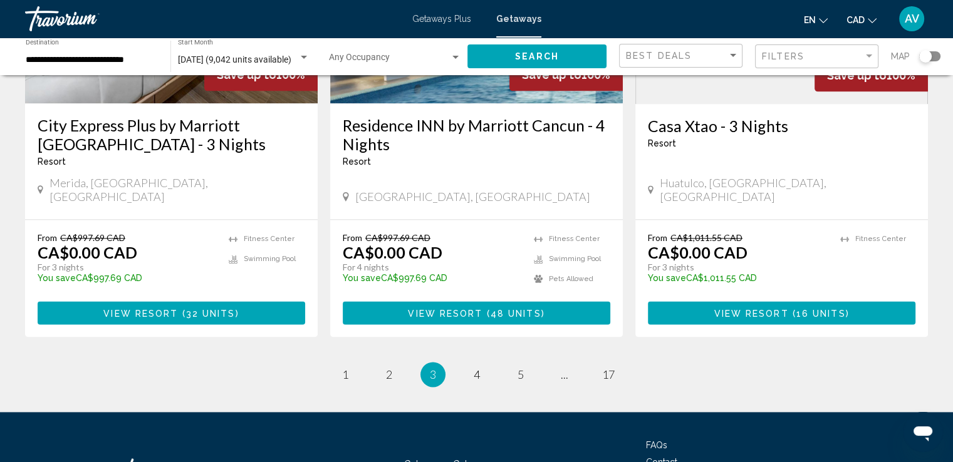
scroll to position [1634, 0]
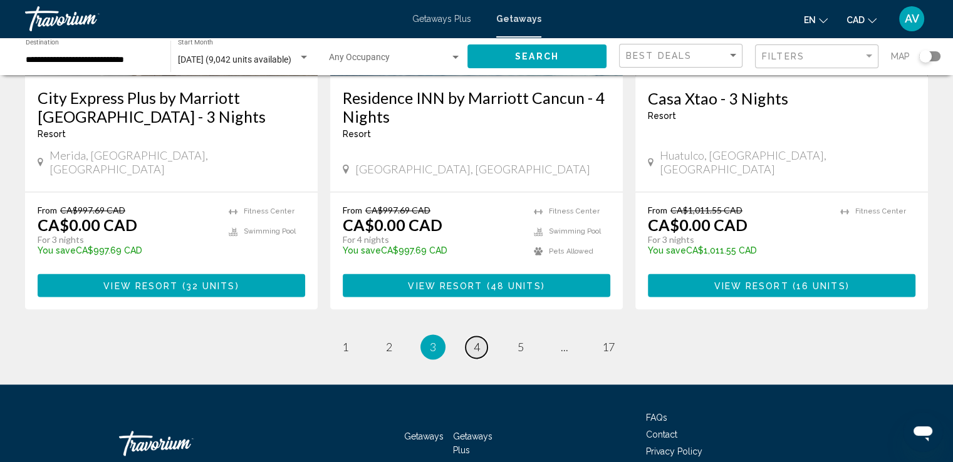
click at [471, 336] on link "page 4" at bounding box center [476, 347] width 22 height 22
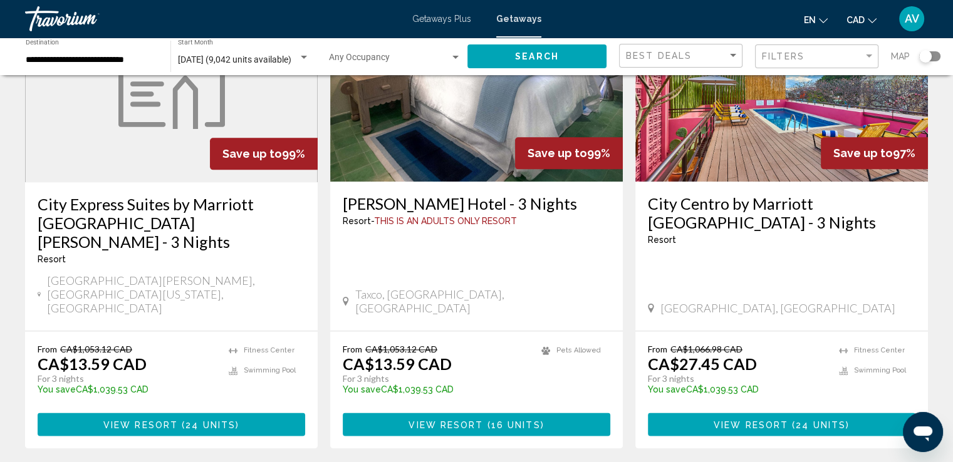
scroll to position [1653, 0]
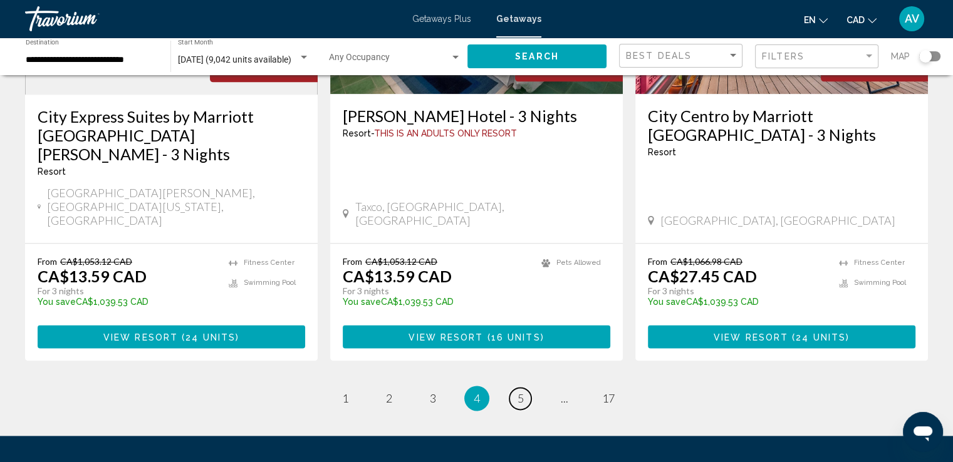
drag, startPoint x: 524, startPoint y: 271, endPoint x: 519, endPoint y: 267, distance: 6.7
click at [521, 388] on link "page 5" at bounding box center [520, 399] width 22 height 22
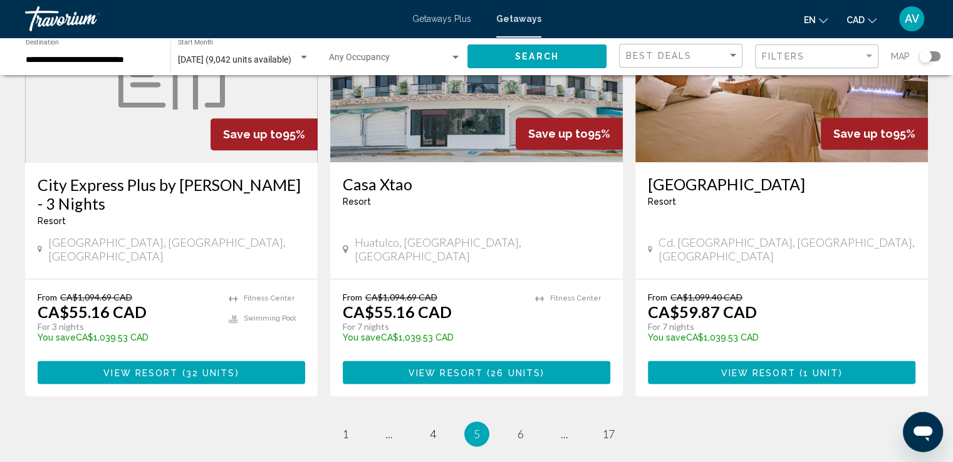
scroll to position [1566, 0]
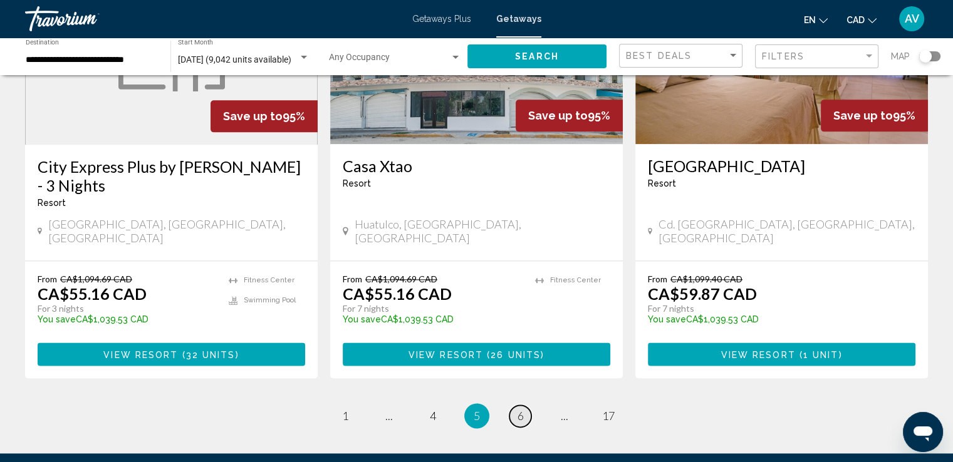
click at [527, 405] on link "page 6" at bounding box center [520, 416] width 22 height 22
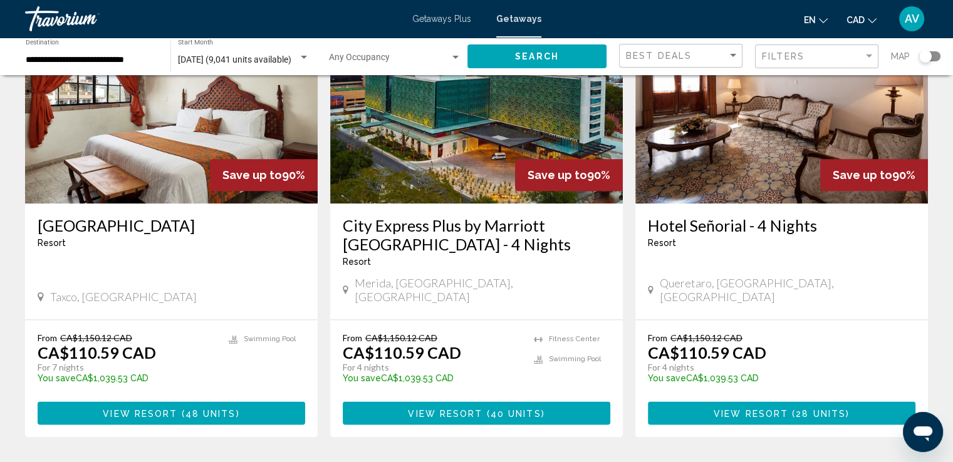
scroll to position [1653, 0]
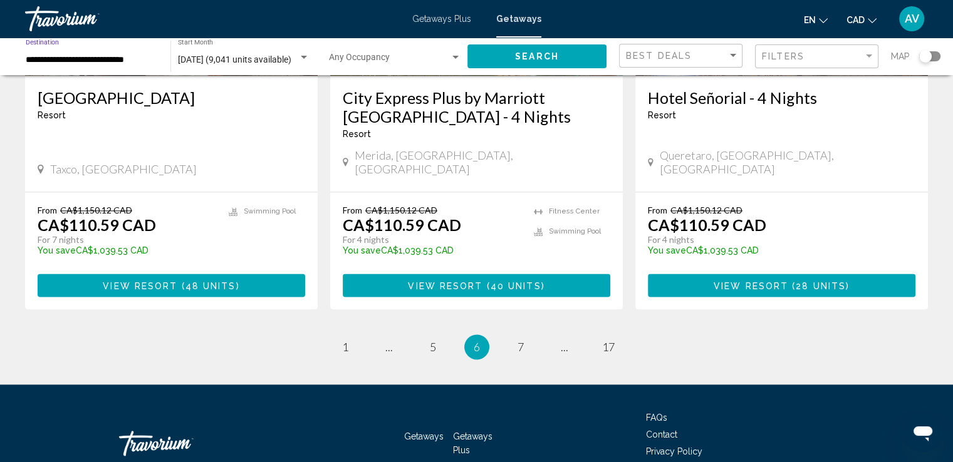
click at [91, 63] on input "**********" at bounding box center [92, 60] width 132 height 10
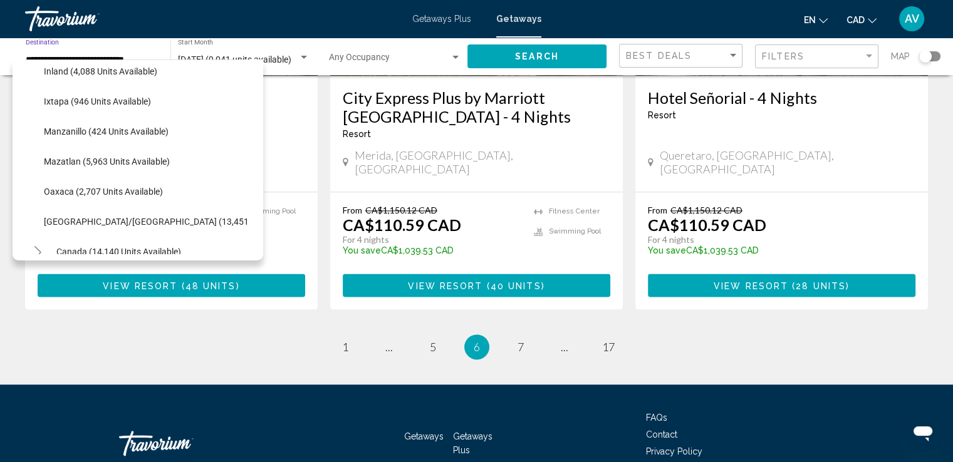
scroll to position [313, 0]
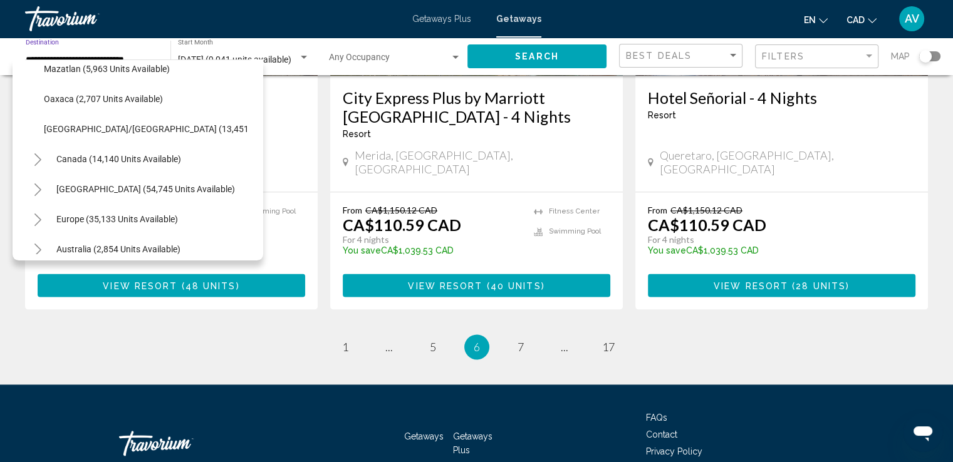
click at [35, 185] on icon "Toggle Caribbean & Atlantic Islands (54,745 units available)" at bounding box center [37, 189] width 7 height 13
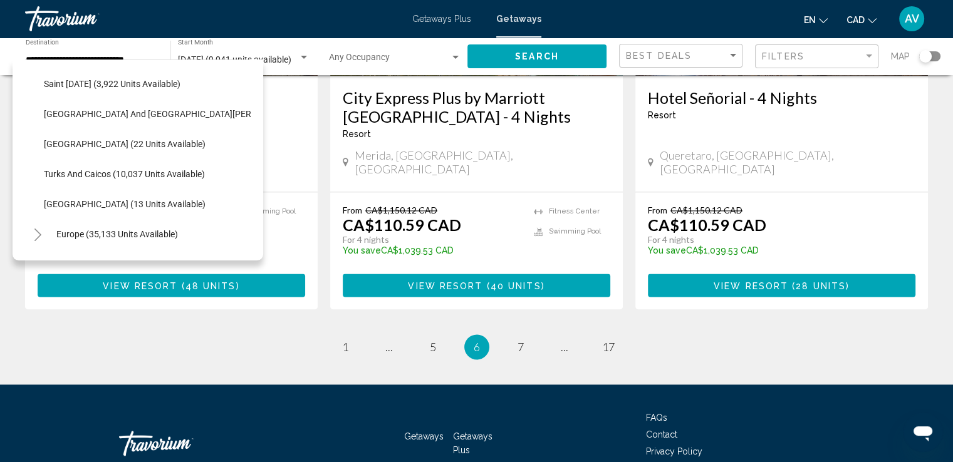
scroll to position [626, 0]
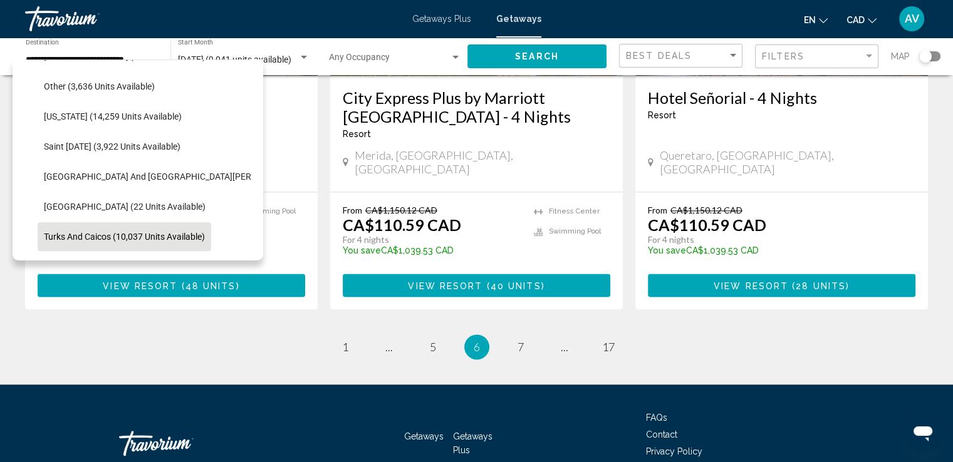
click at [101, 236] on span "Turks and Caicos (10,037 units available)" at bounding box center [124, 237] width 161 height 10
type input "**********"
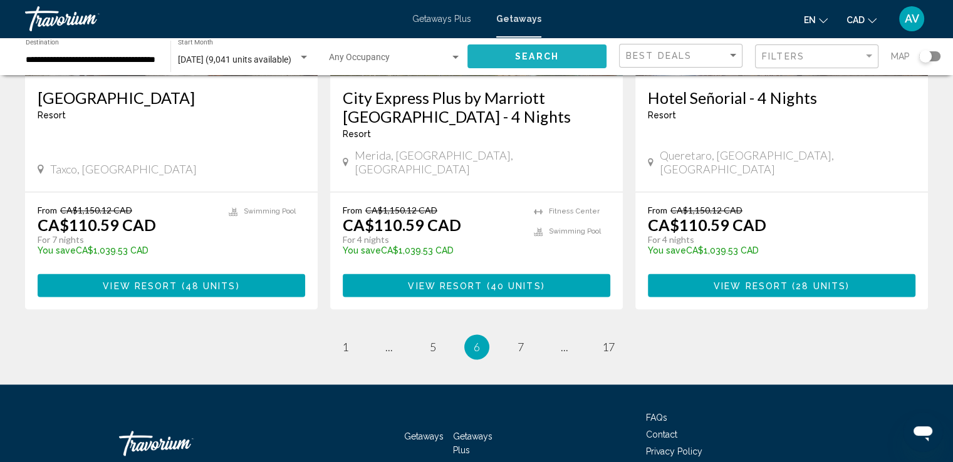
click at [536, 52] on span "Search" at bounding box center [537, 57] width 44 height 10
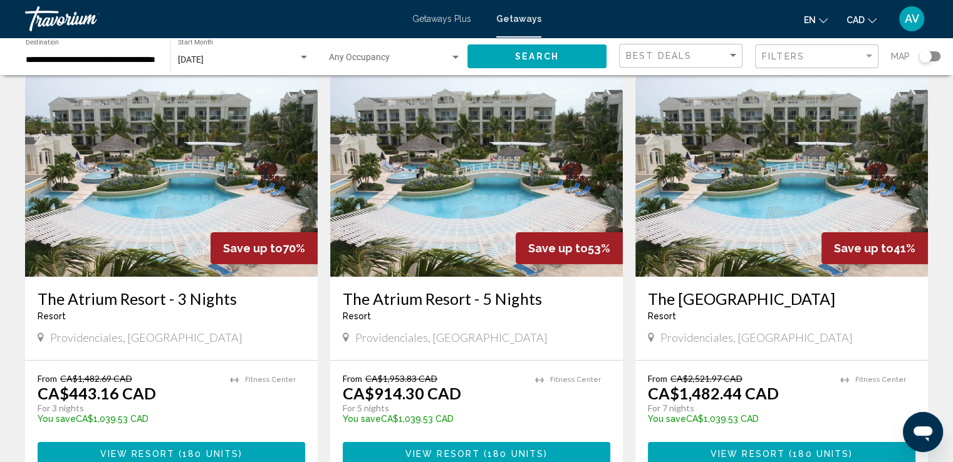
scroll to position [125, 0]
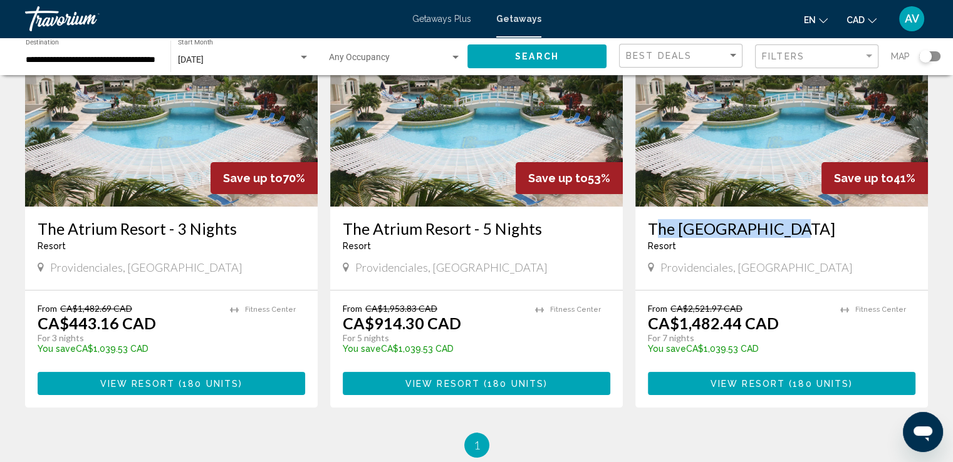
drag, startPoint x: 639, startPoint y: 231, endPoint x: 772, endPoint y: 226, distance: 133.5
click at [773, 228] on div "The [GEOGRAPHIC_DATA] - This is an adults only resort Providenciales, [GEOGRAPH…" at bounding box center [781, 248] width 292 height 83
copy h3 "The [GEOGRAPHIC_DATA]"
click at [695, 386] on button "View Resort ( 180 units )" at bounding box center [781, 383] width 267 height 23
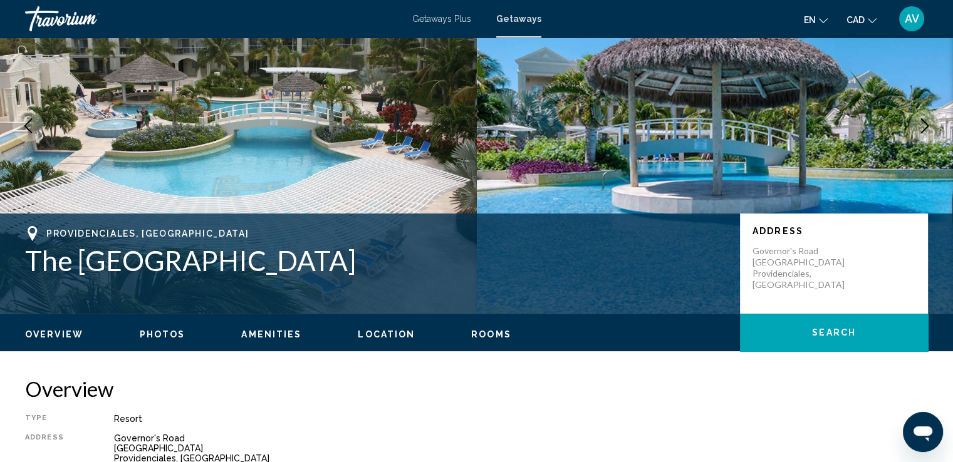
scroll to position [251, 0]
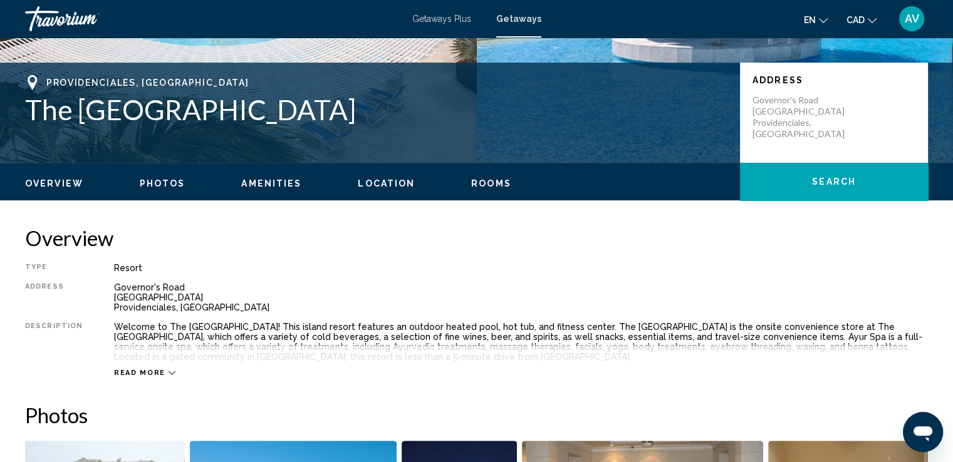
click at [130, 376] on span "Read more" at bounding box center [139, 373] width 51 height 8
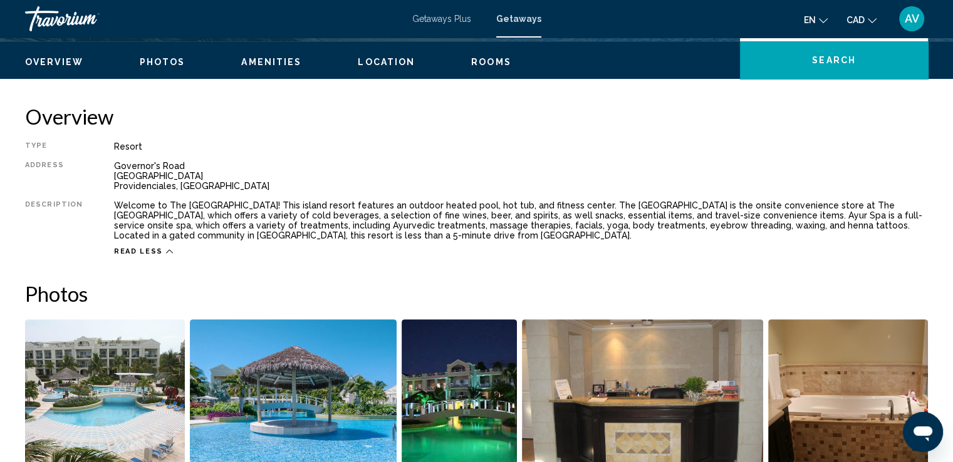
scroll to position [311, 0]
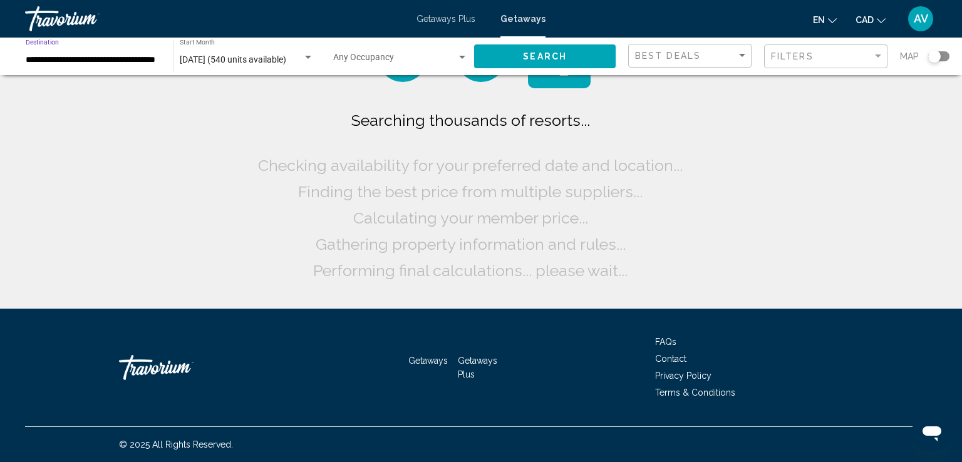
click at [108, 61] on input "**********" at bounding box center [93, 60] width 135 height 10
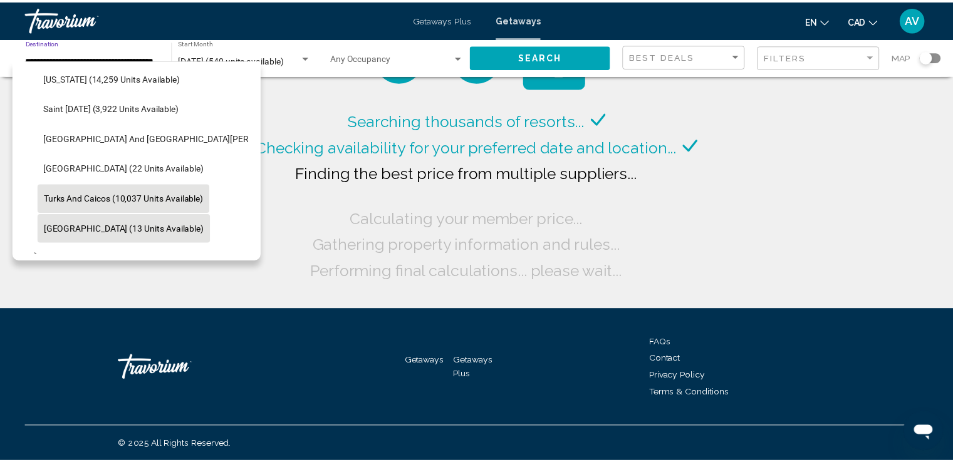
scroll to position [347, 0]
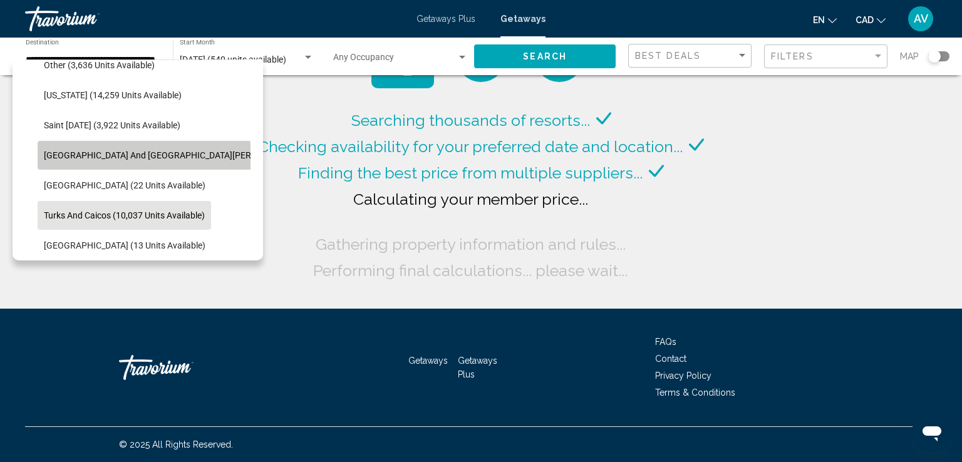
click at [130, 159] on span "[GEOGRAPHIC_DATA] and [GEOGRAPHIC_DATA][PERSON_NAME] (162 units available)" at bounding box center [213, 155] width 338 height 10
type input "**********"
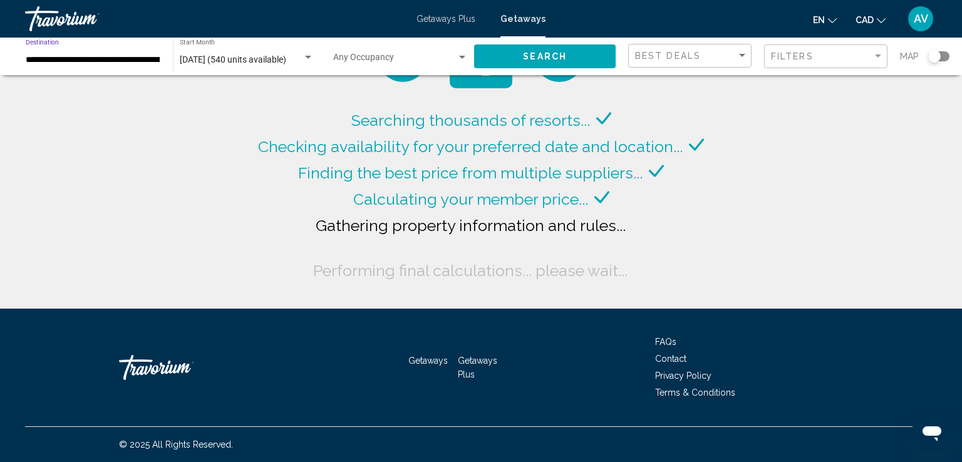
click at [534, 62] on button "Search" at bounding box center [545, 55] width 142 height 23
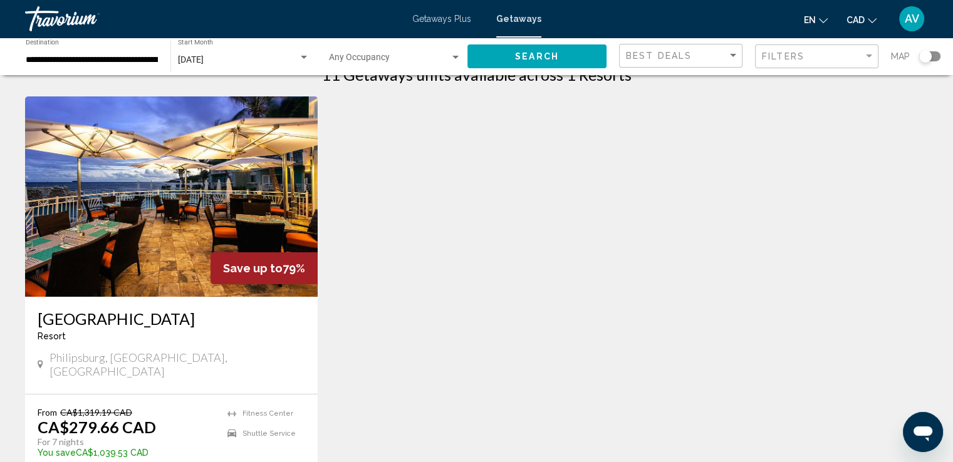
scroll to position [125, 0]
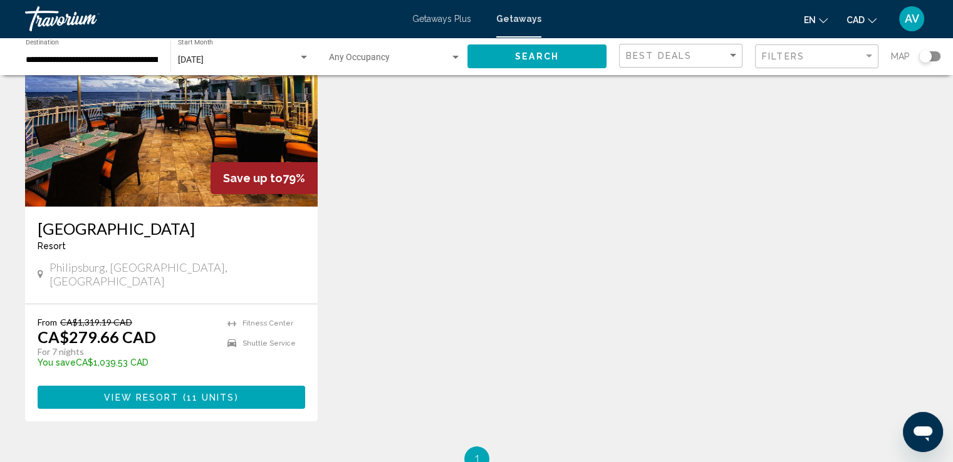
click at [121, 218] on div "[GEOGRAPHIC_DATA] - This is an adults only resort [GEOGRAPHIC_DATA], [GEOGRAPHI…" at bounding box center [171, 255] width 292 height 97
click at [128, 226] on h3 "[GEOGRAPHIC_DATA]" at bounding box center [171, 228] width 267 height 19
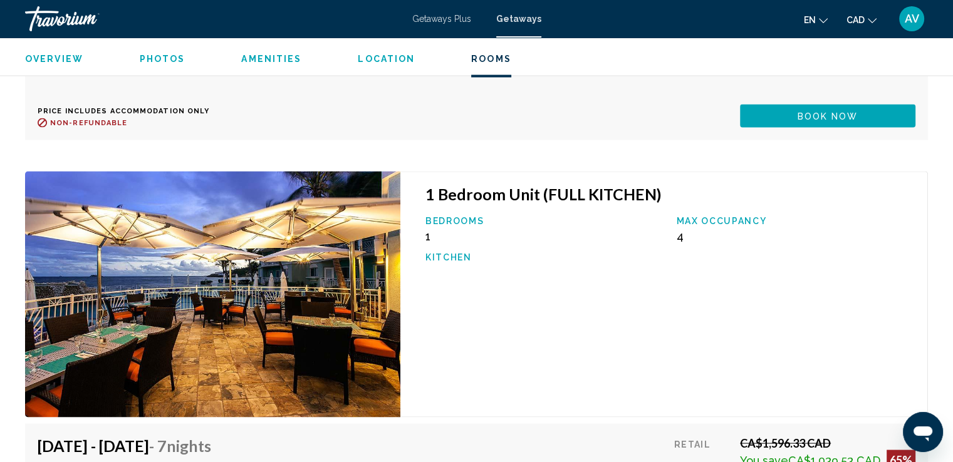
scroll to position [2127, 0]
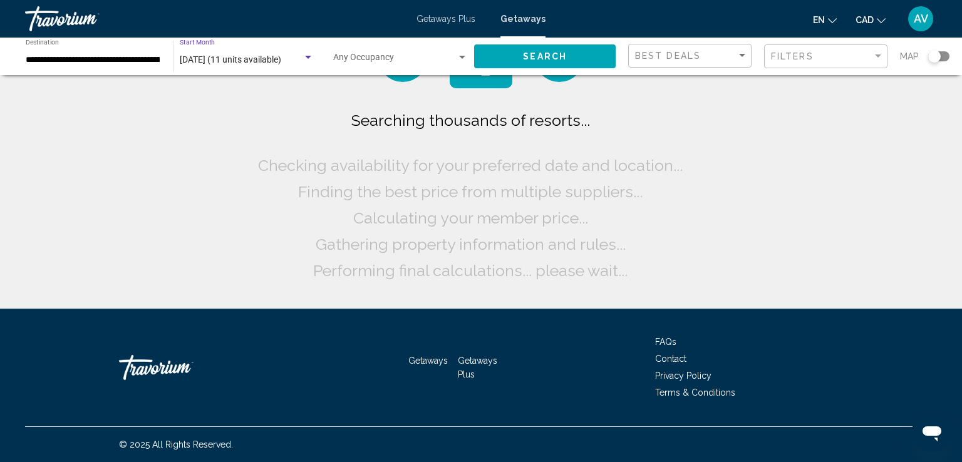
click at [264, 61] on span "[DATE] (11 units available)" at bounding box center [230, 59] width 101 height 10
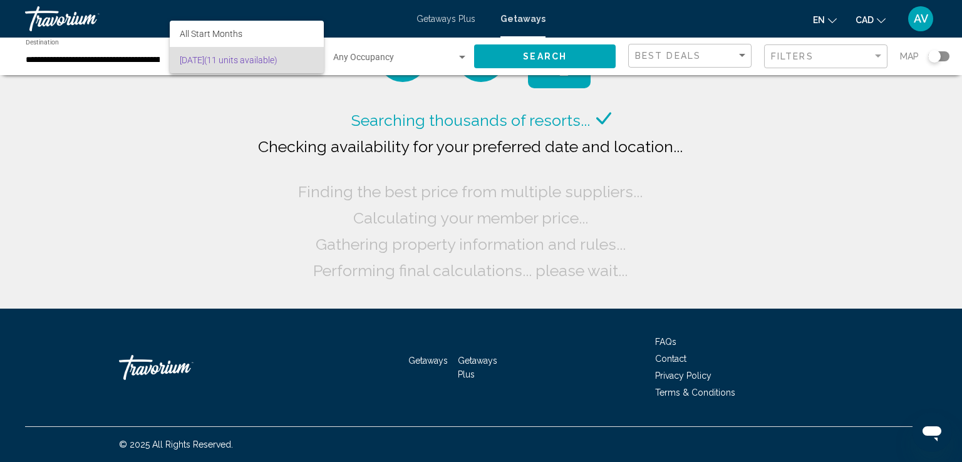
drag, startPoint x: 194, startPoint y: 128, endPoint x: 149, endPoint y: 75, distance: 69.8
click at [190, 121] on div at bounding box center [481, 231] width 962 height 462
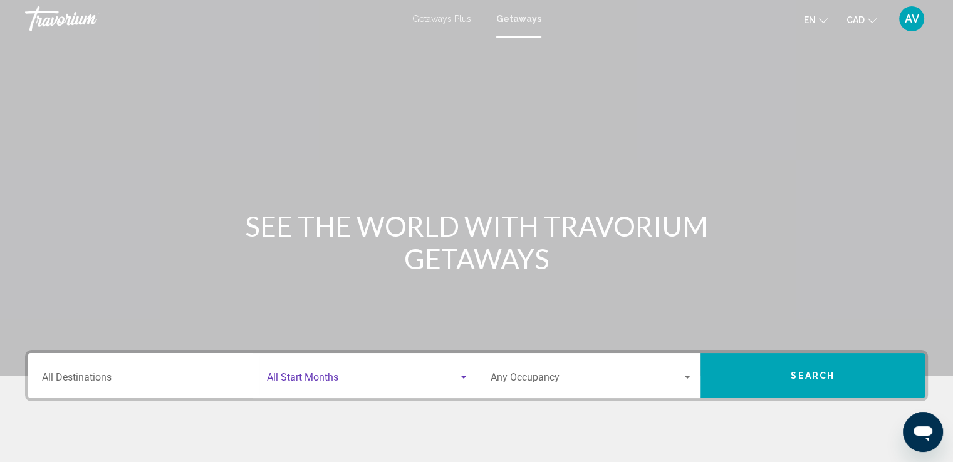
click at [311, 384] on span "Search widget" at bounding box center [362, 380] width 191 height 11
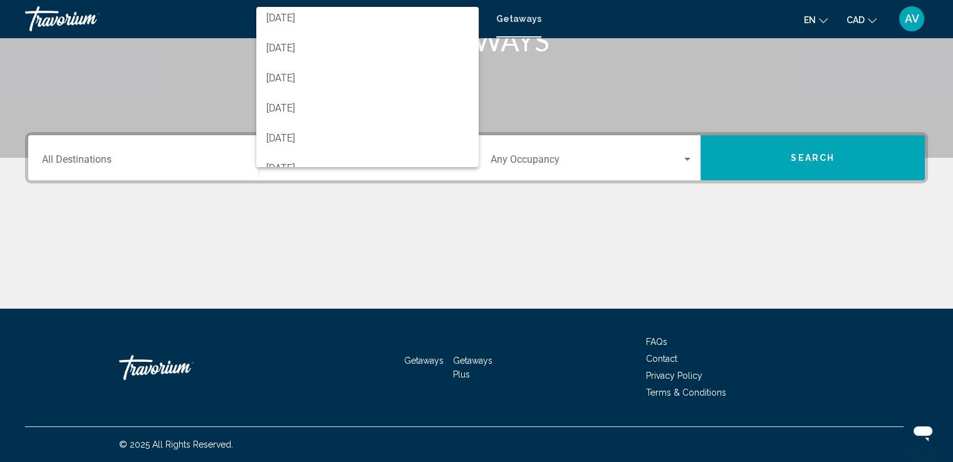
scroll to position [125, 0]
click at [297, 85] on span "[DATE]" at bounding box center [367, 77] width 202 height 30
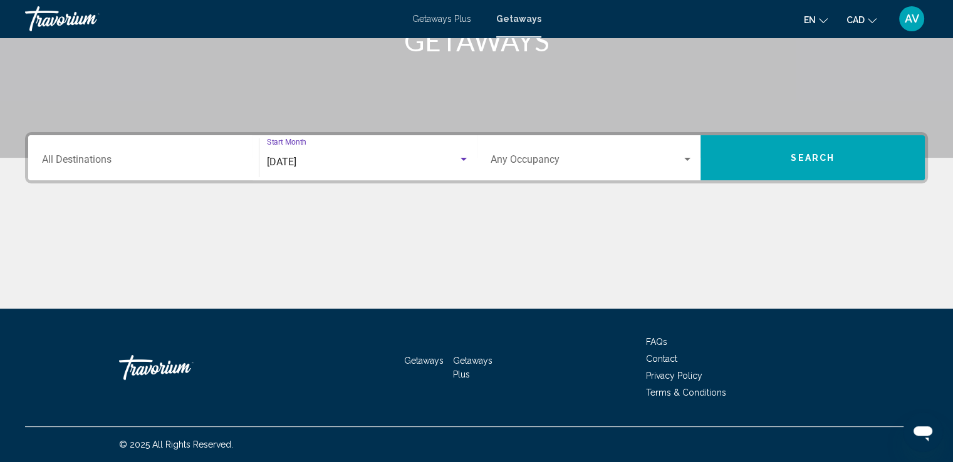
click at [139, 158] on input "Destination All Destinations" at bounding box center [143, 162] width 203 height 11
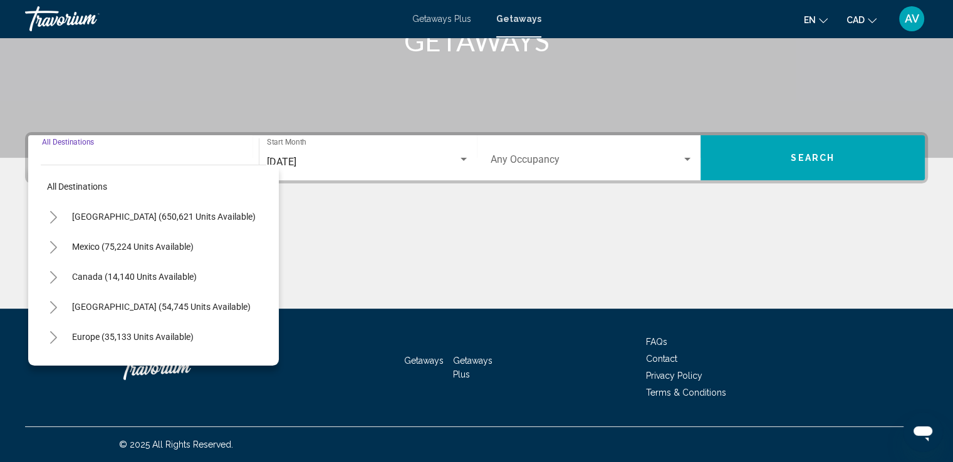
click at [54, 305] on icon "Toggle Caribbean & Atlantic Islands (54,745 units available)" at bounding box center [53, 307] width 9 height 13
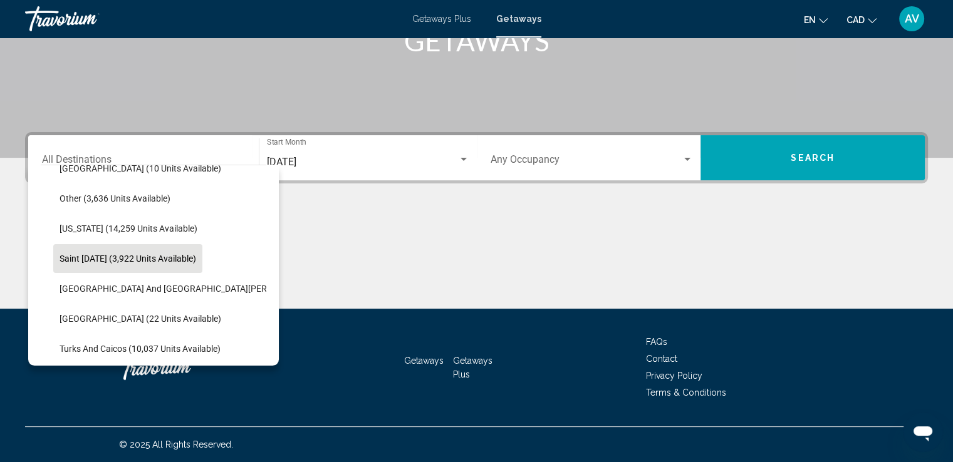
scroll to position [313, 0]
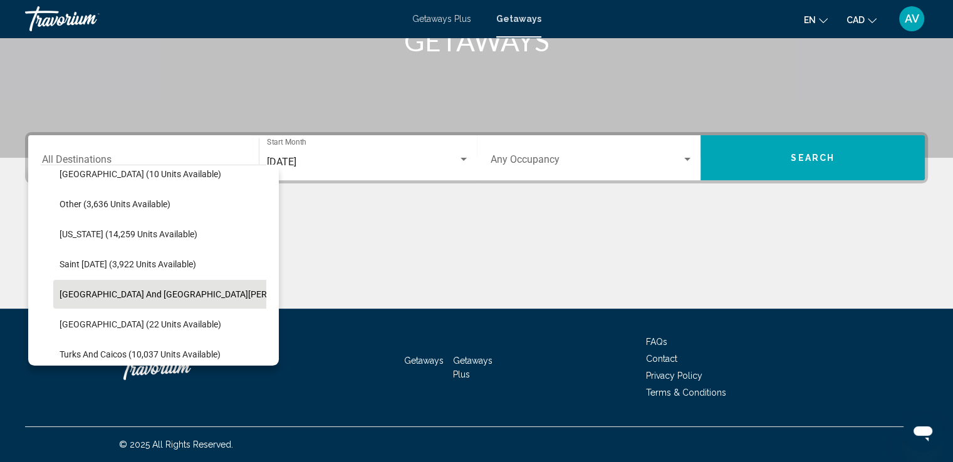
click at [153, 289] on span "[GEOGRAPHIC_DATA] and [GEOGRAPHIC_DATA][PERSON_NAME] (162 units available)" at bounding box center [228, 294] width 338 height 10
type input "**********"
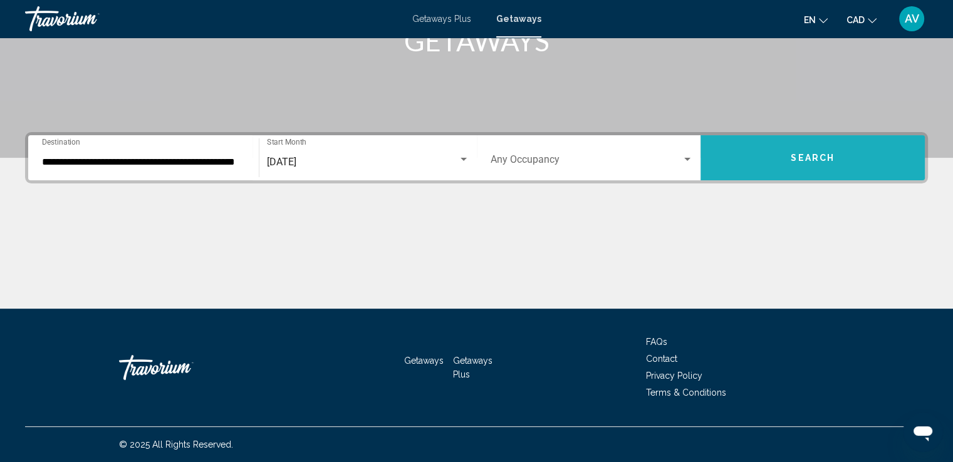
click at [806, 176] on button "Search" at bounding box center [812, 157] width 224 height 45
